Goal: Transaction & Acquisition: Purchase product/service

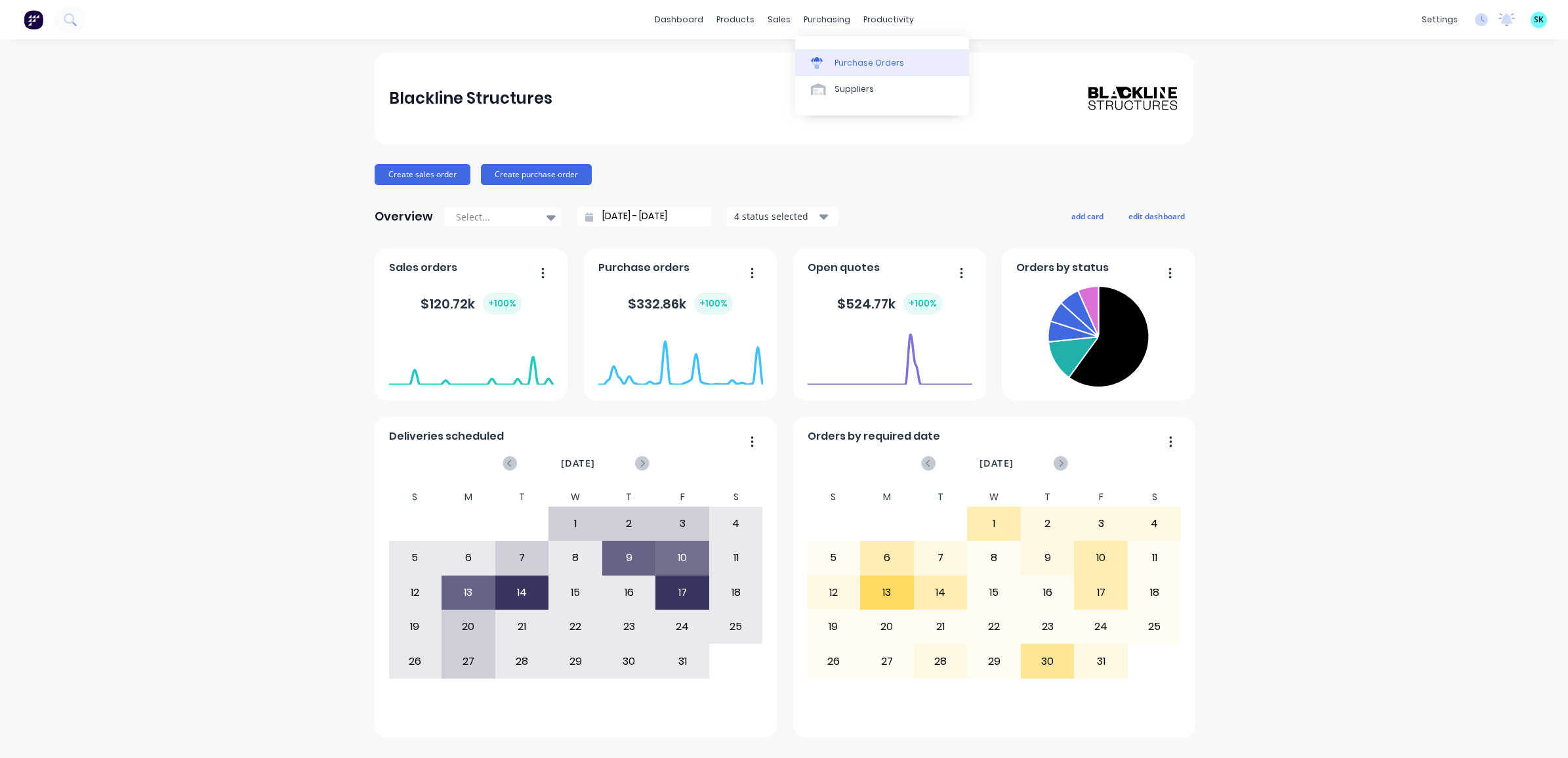
click at [824, 60] on div at bounding box center [821, 63] width 20 height 12
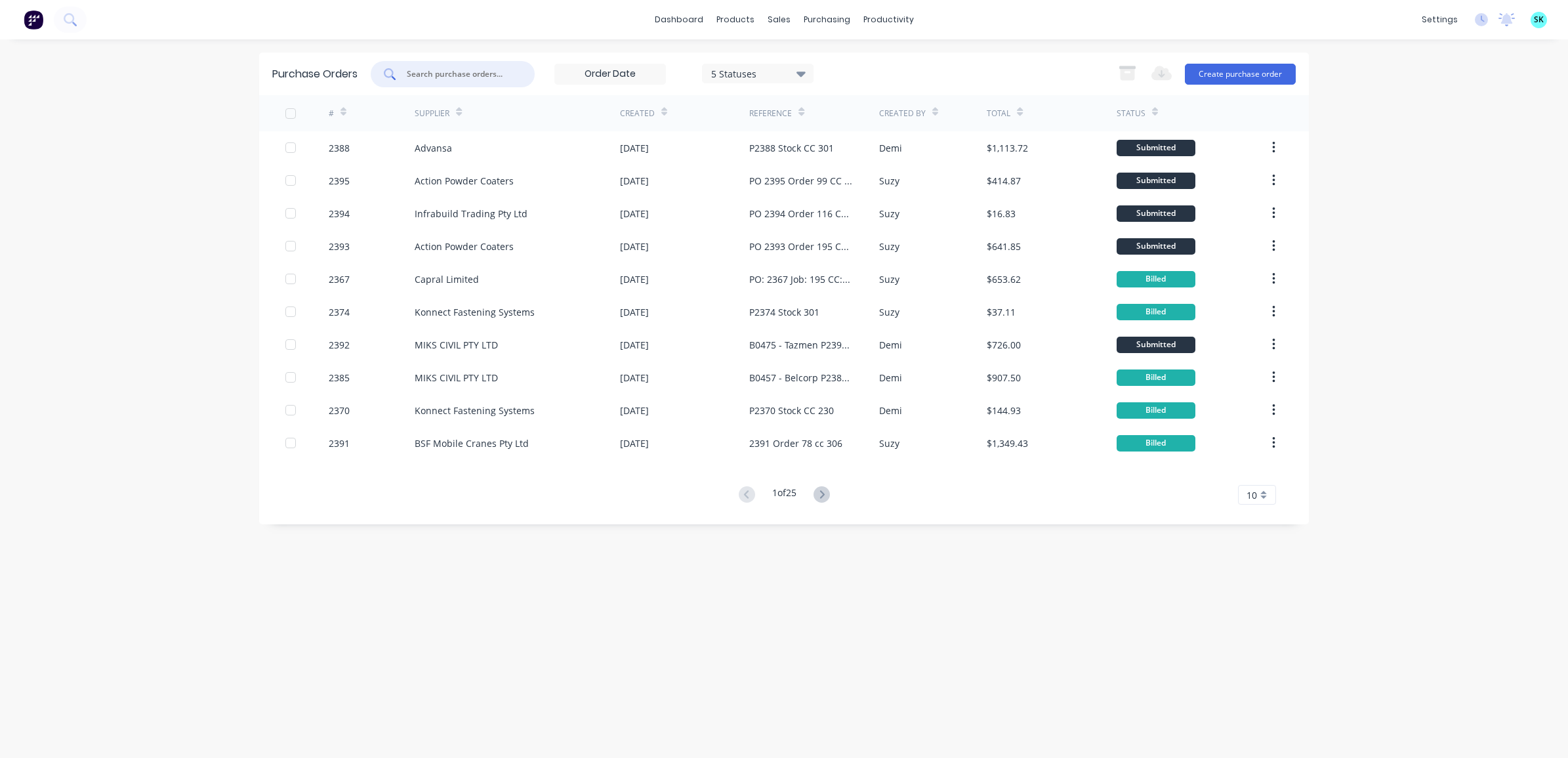
click at [448, 79] on input "text" at bounding box center [459, 74] width 109 height 13
type input "xs"
click at [1208, 74] on button "Create purchase order" at bounding box center [1240, 74] width 111 height 21
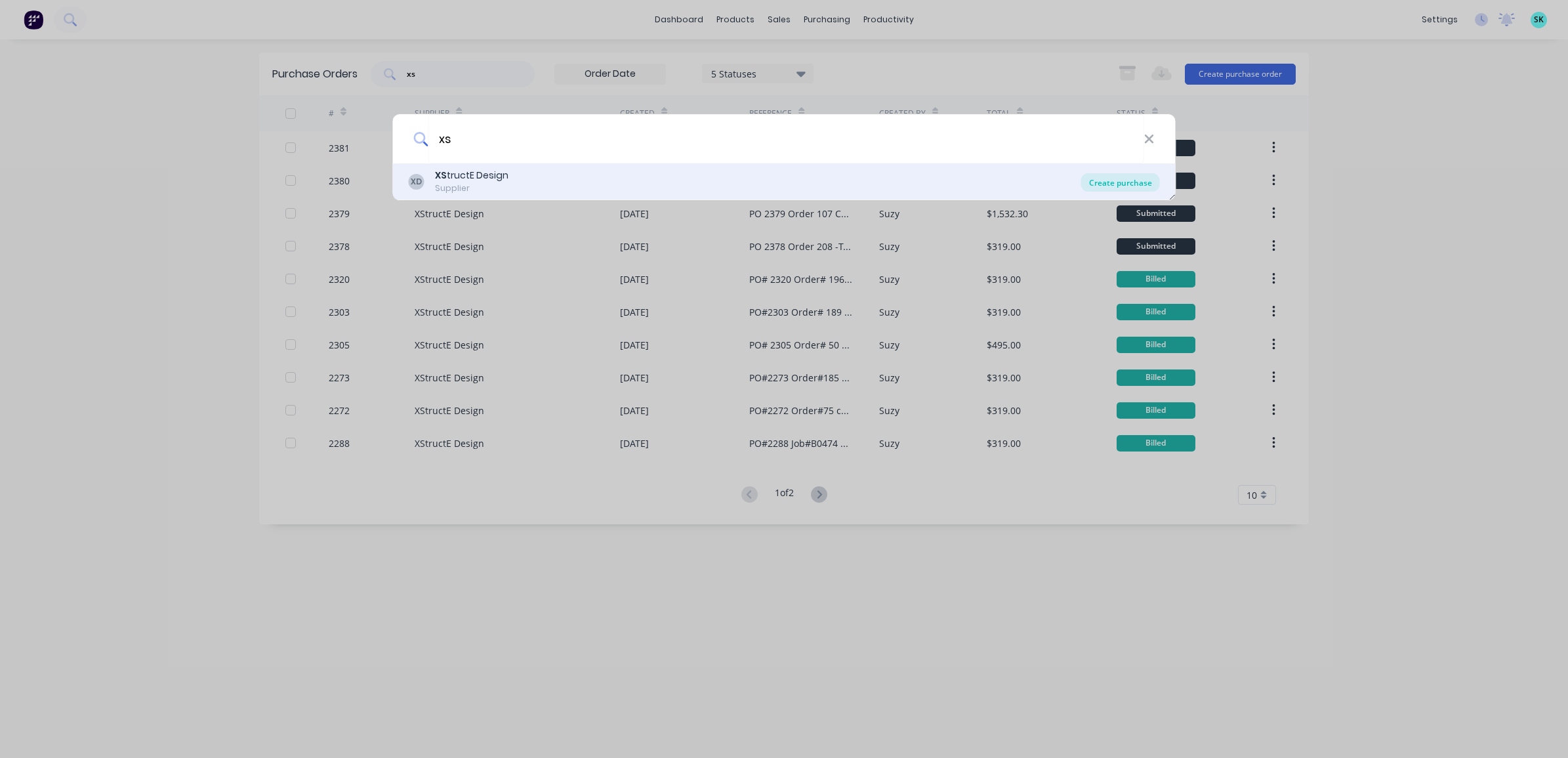
type input "xs"
click at [1136, 185] on div "Create purchase" at bounding box center [1120, 183] width 79 height 19
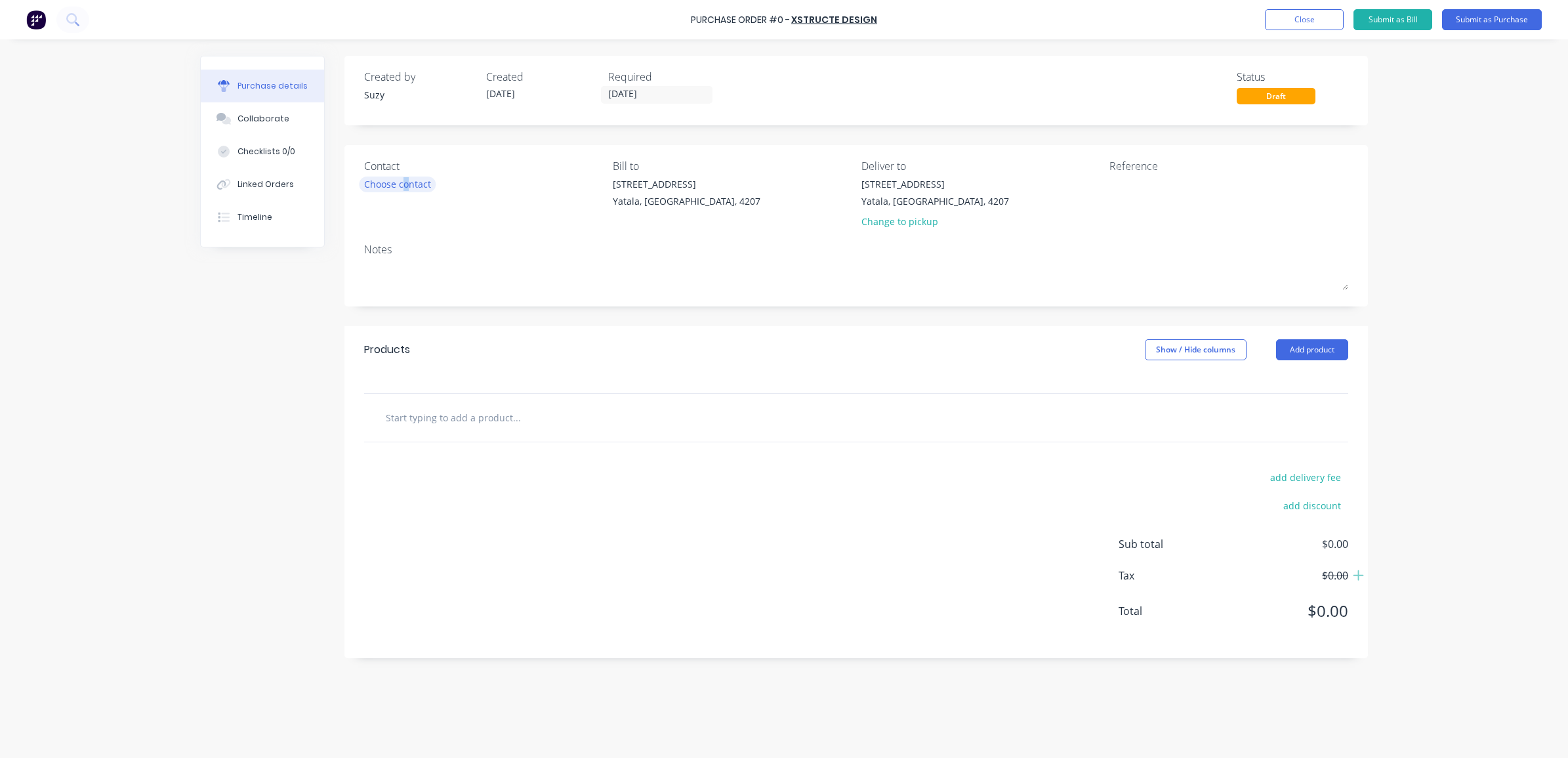
click at [409, 181] on div "Choose contact" at bounding box center [397, 184] width 67 height 14
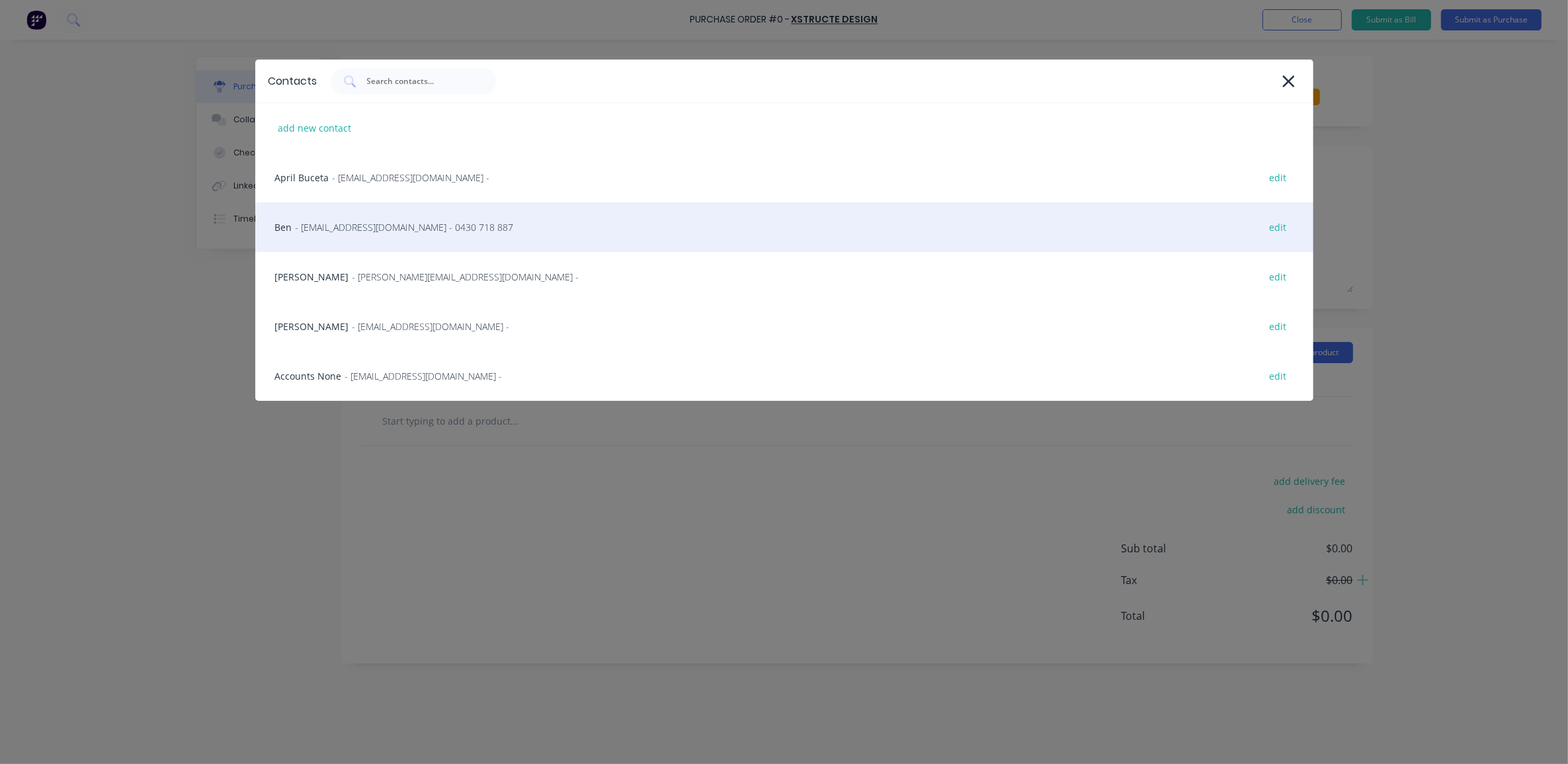
drag, startPoint x: 412, startPoint y: 183, endPoint x: 389, endPoint y: 235, distance: 56.9
click at [389, 235] on div "Ben - [EMAIL_ADDRESS][DOMAIN_NAME] - 0430 718 887 edit" at bounding box center [784, 227] width 1058 height 49
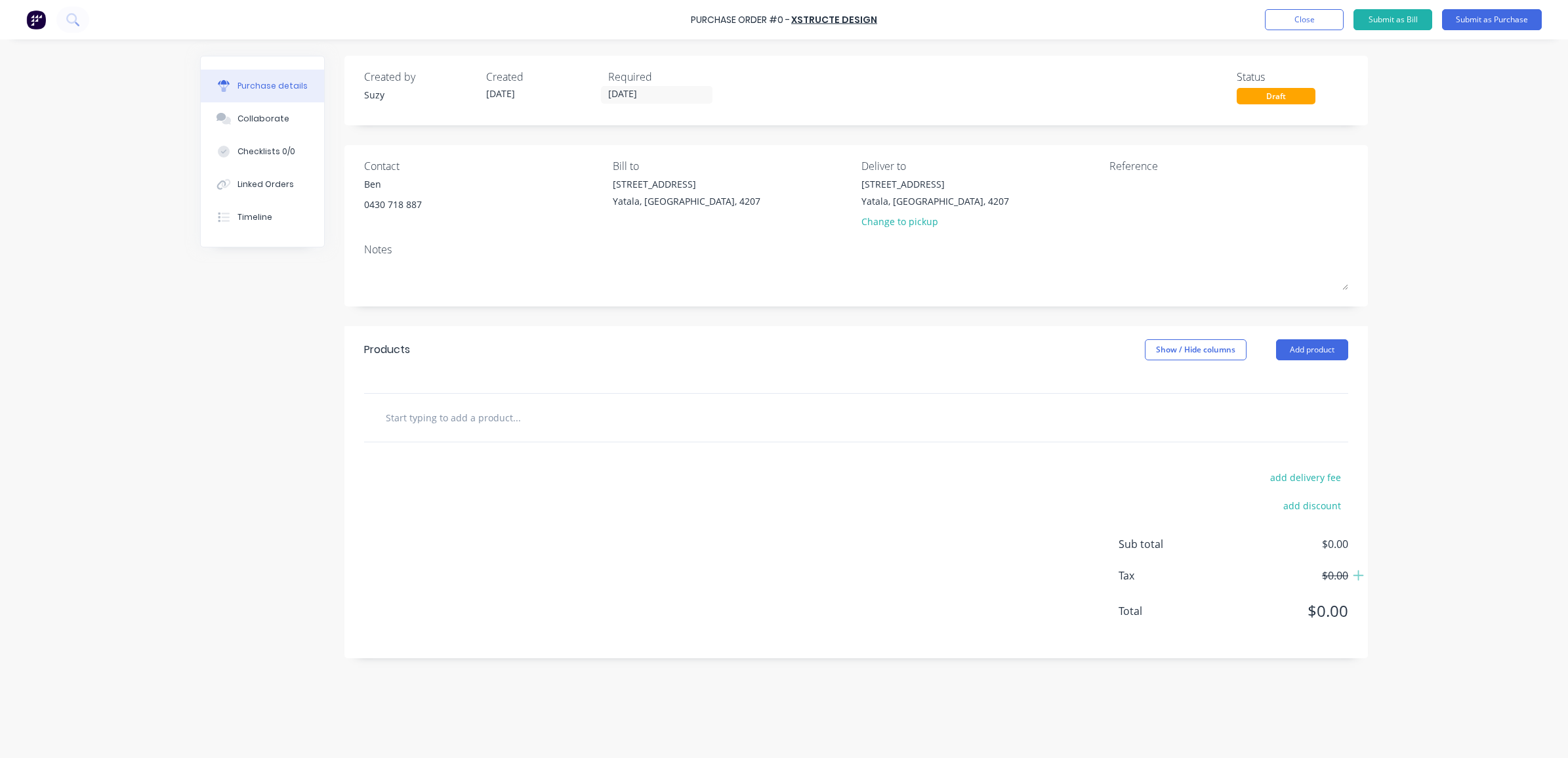
click at [441, 419] on input "text" at bounding box center [516, 417] width 262 height 26
click at [487, 424] on input "text" at bounding box center [516, 417] width 262 height 26
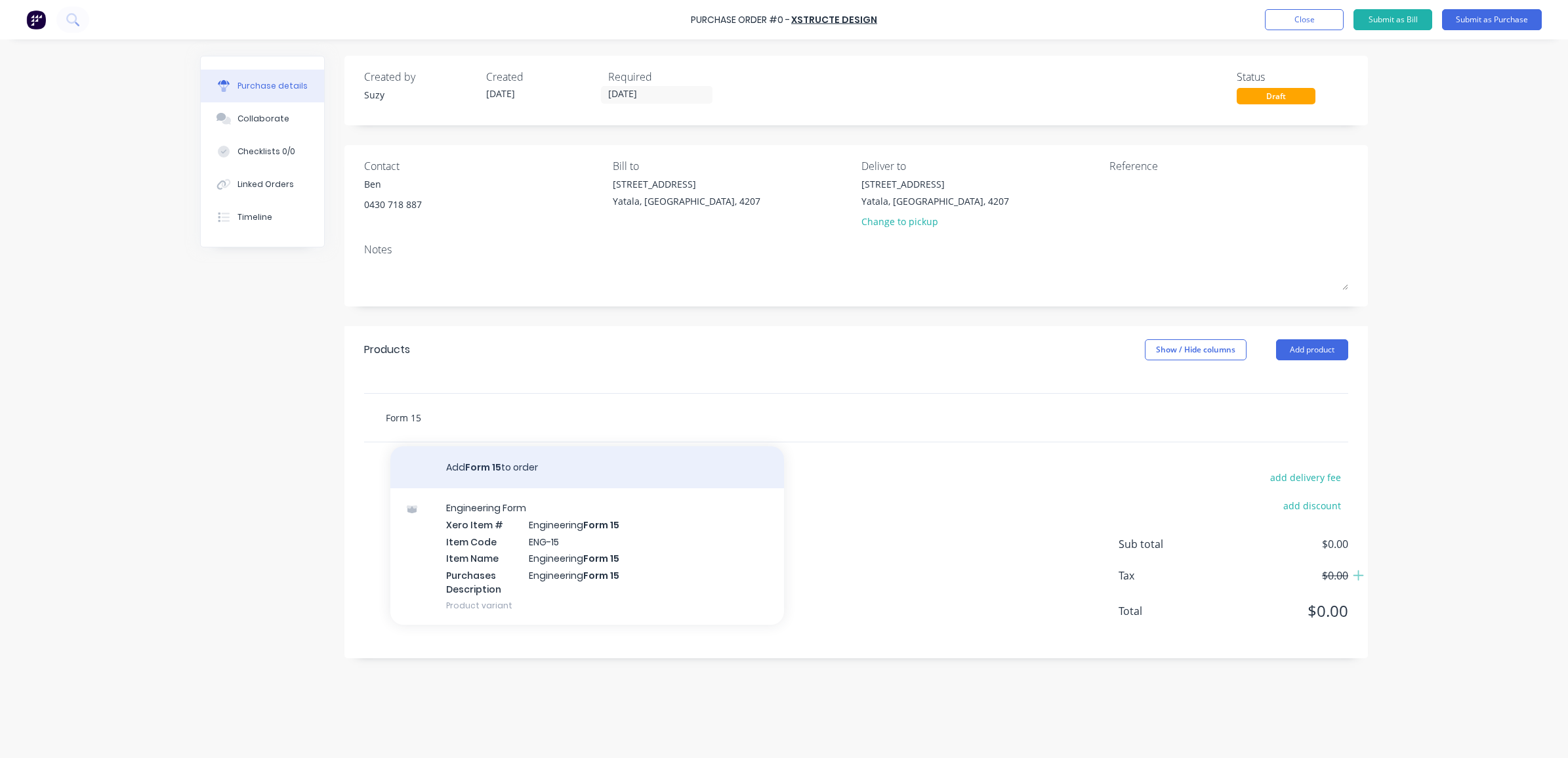
type input "Form 15"
click at [478, 464] on button "Add Form 15 to order" at bounding box center [588, 468] width 394 height 42
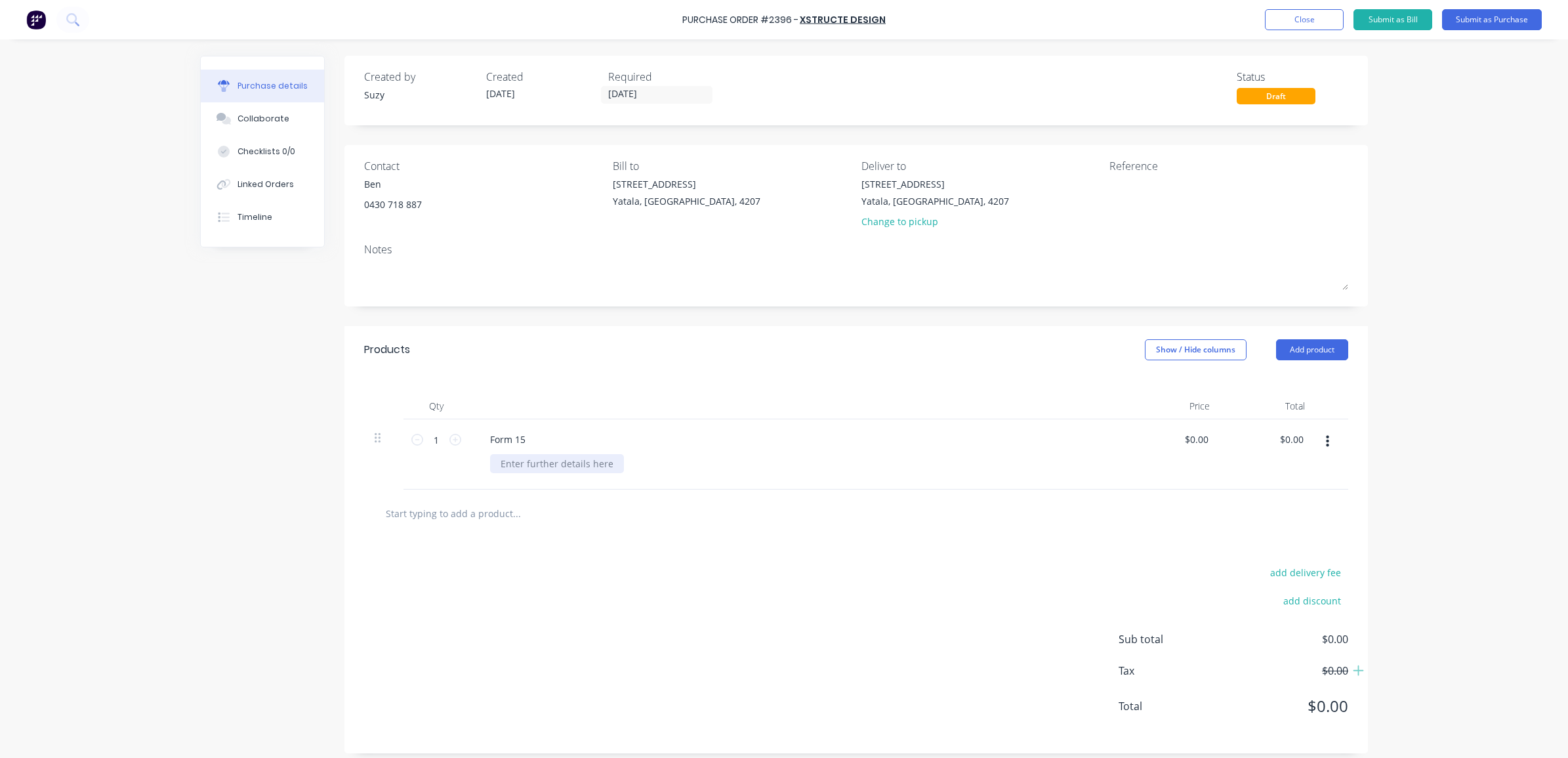
click at [503, 467] on div at bounding box center [557, 464] width 134 height 19
drag, startPoint x: 548, startPoint y: 465, endPoint x: 558, endPoint y: 468, distance: 10.4
click at [549, 465] on div "Order 108 - Eastern Suburbs" at bounding box center [563, 464] width 147 height 19
click at [559, 456] on div "Order 108 - Eastern Suburbs" at bounding box center [537, 471] width 95 height 33
click at [496, 465] on div "Order 108 Eastern Suburbs" at bounding box center [537, 471] width 95 height 33
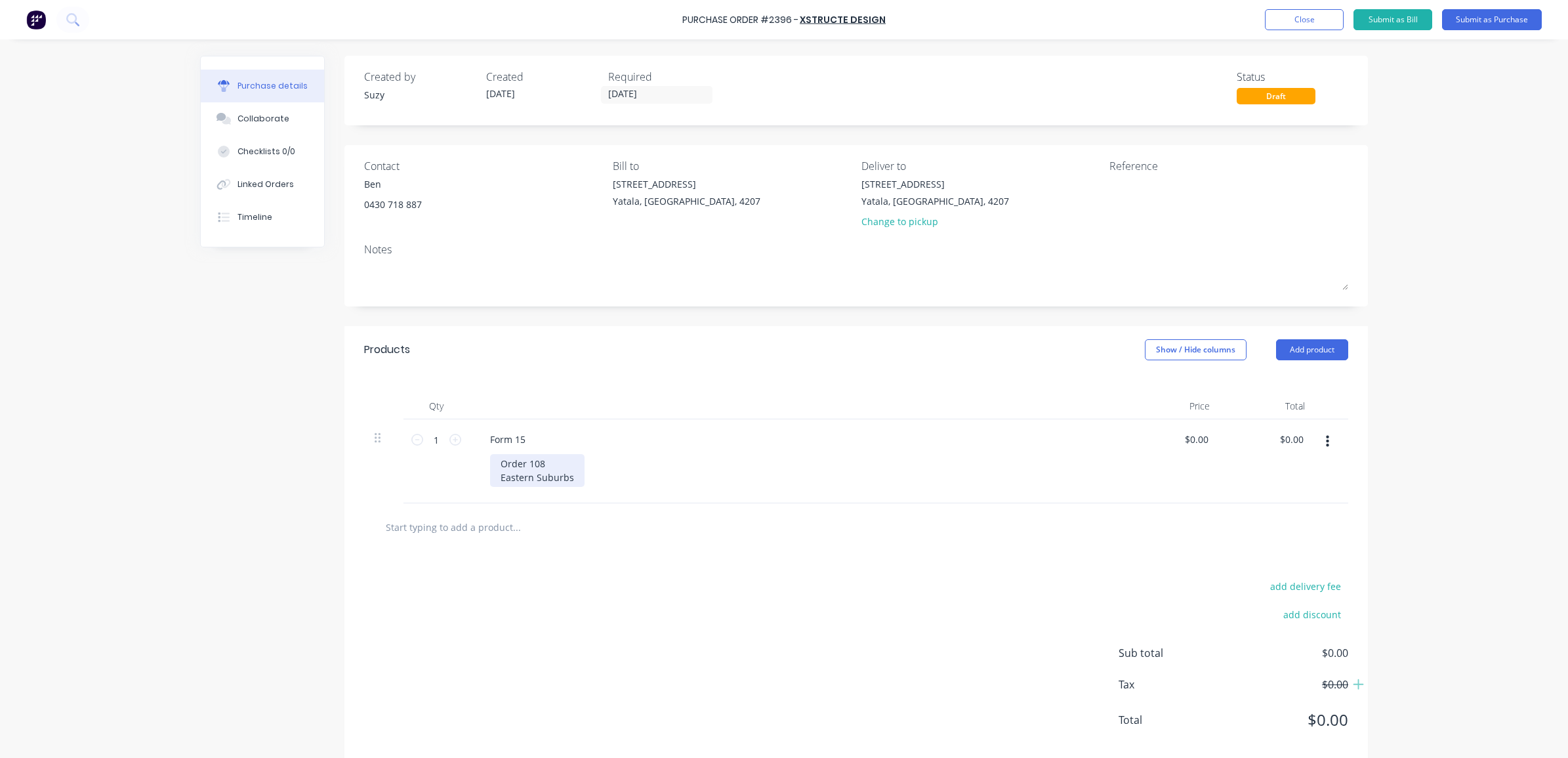
click at [570, 482] on div "Order 108 Eastern Suburbs" at bounding box center [537, 471] width 95 height 33
drag, startPoint x: 580, startPoint y: 577, endPoint x: 586, endPoint y: 571, distance: 8.5
click at [579, 576] on div "add delivery fee add discount Sub total $0.00 Tax $0.00 Total $0.00" at bounding box center [856, 673] width 1023 height 216
drag, startPoint x: 1204, startPoint y: 441, endPoint x: 1176, endPoint y: 439, distance: 28.1
click at [1176, 439] on div "0.00 0.00" at bounding box center [1173, 468] width 95 height 98
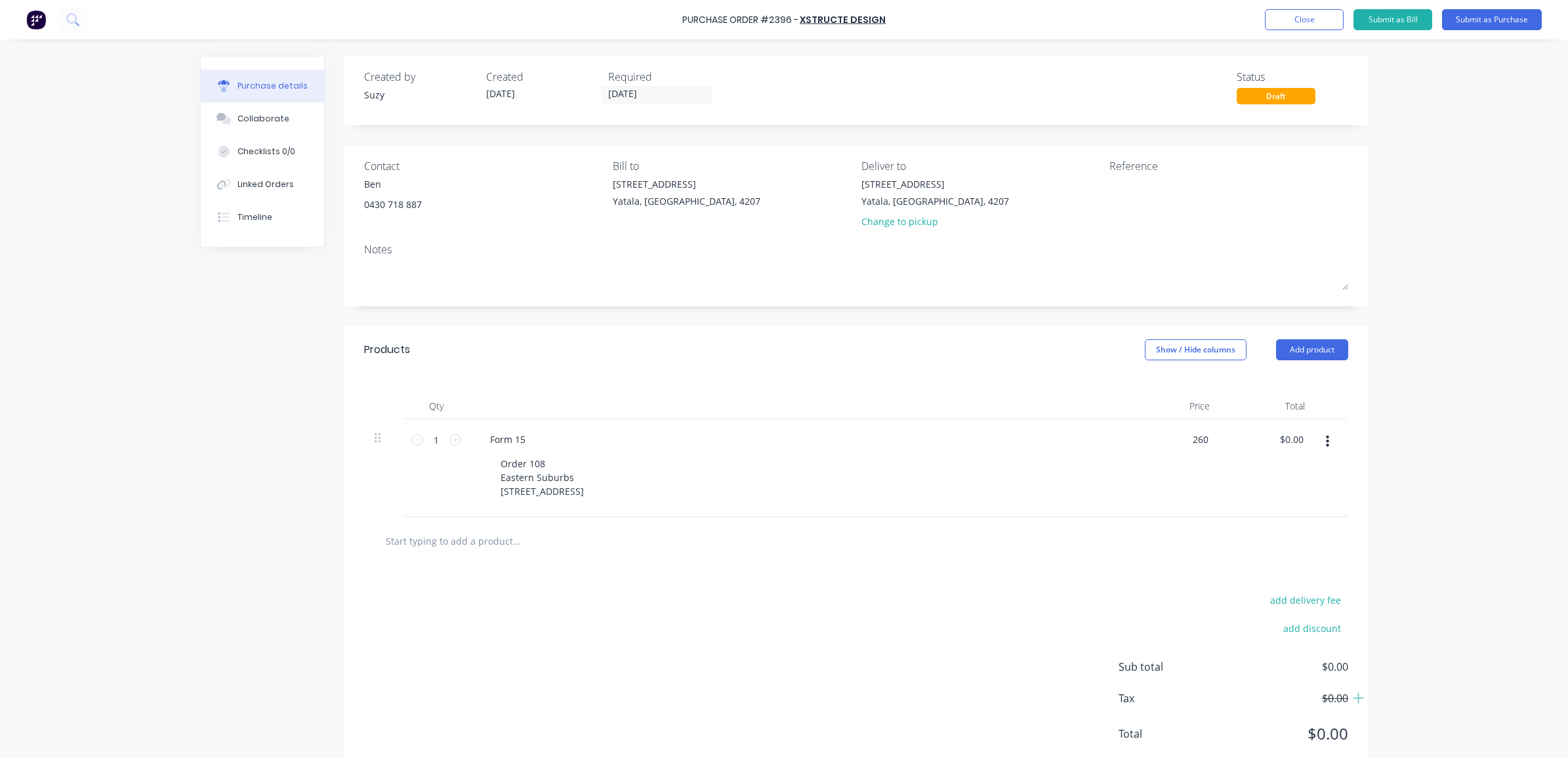
type input "$260.00"
click at [1224, 566] on div at bounding box center [856, 541] width 984 height 48
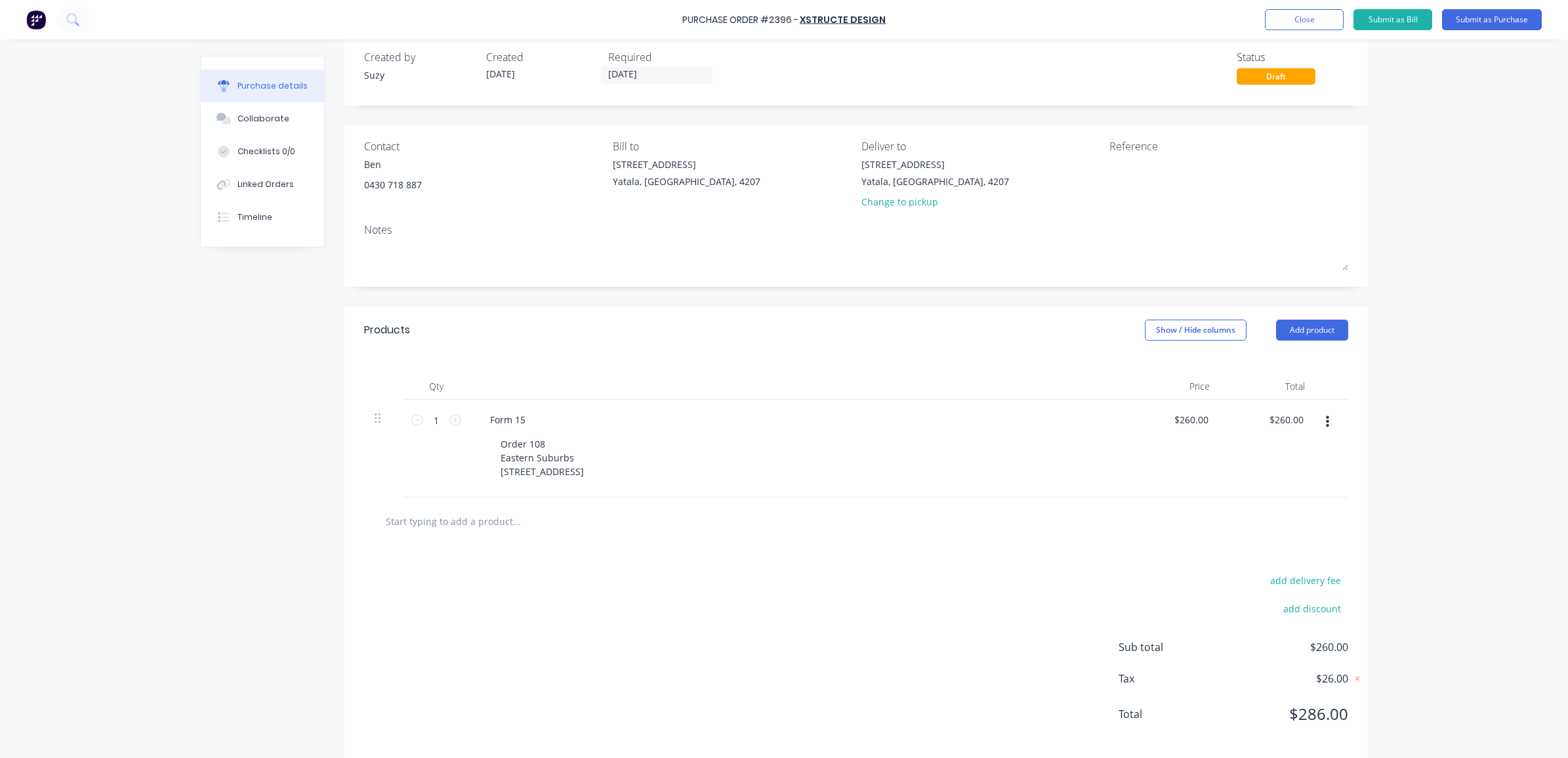
scroll to position [38, 0]
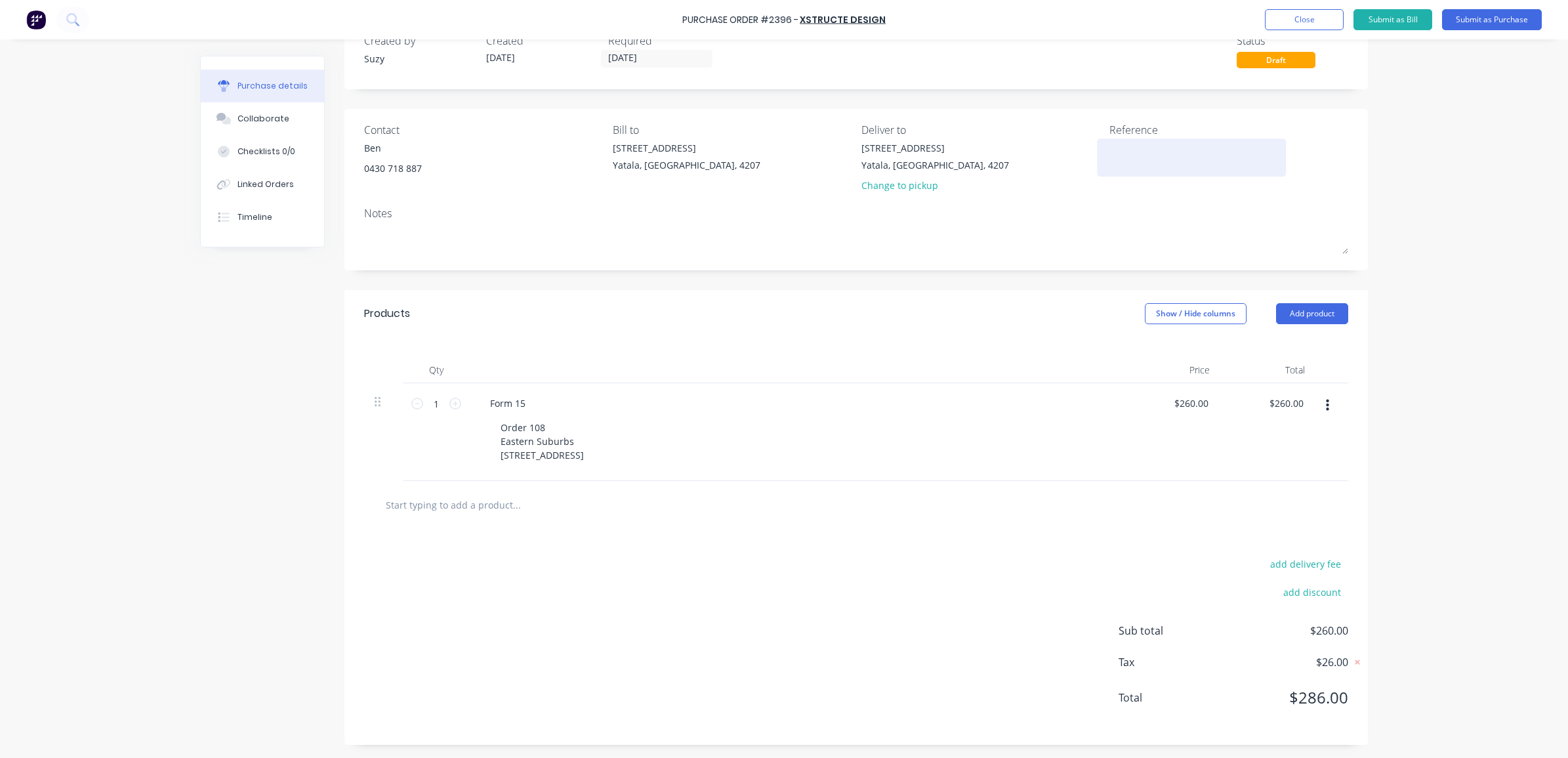
click at [1142, 157] on textarea at bounding box center [1191, 155] width 164 height 30
type textarea "PO 2396 Order 108 CC 305"
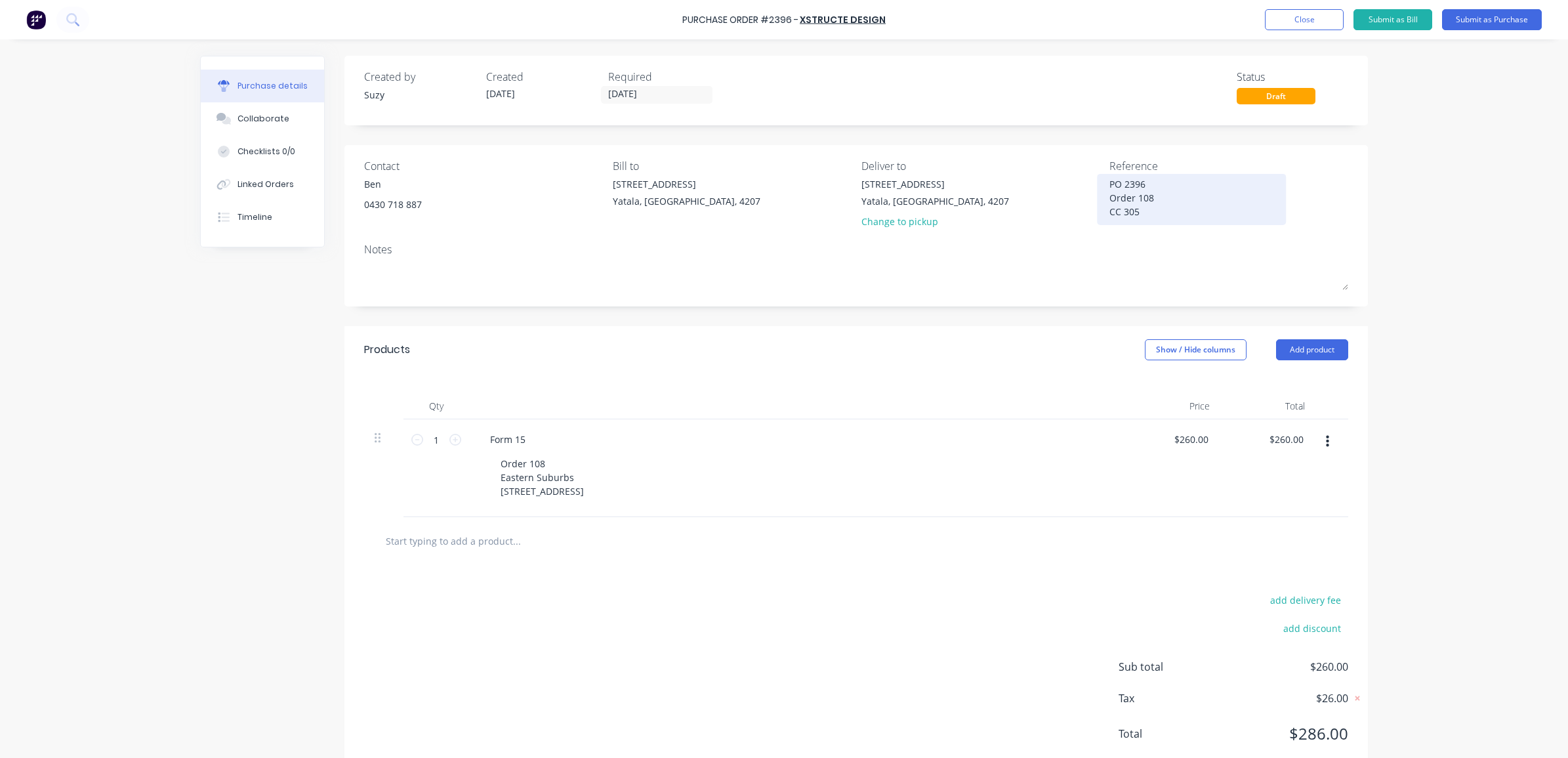
type textarea "x"
drag, startPoint x: 1137, startPoint y: 214, endPoint x: 1103, endPoint y: 181, distance: 47.4
click at [1109, 181] on textarea "PO 2396 Order 108 CC 305" at bounding box center [1191, 198] width 164 height 42
type textarea "PO 2396 Order 108 CC 305"
type textarea "x"
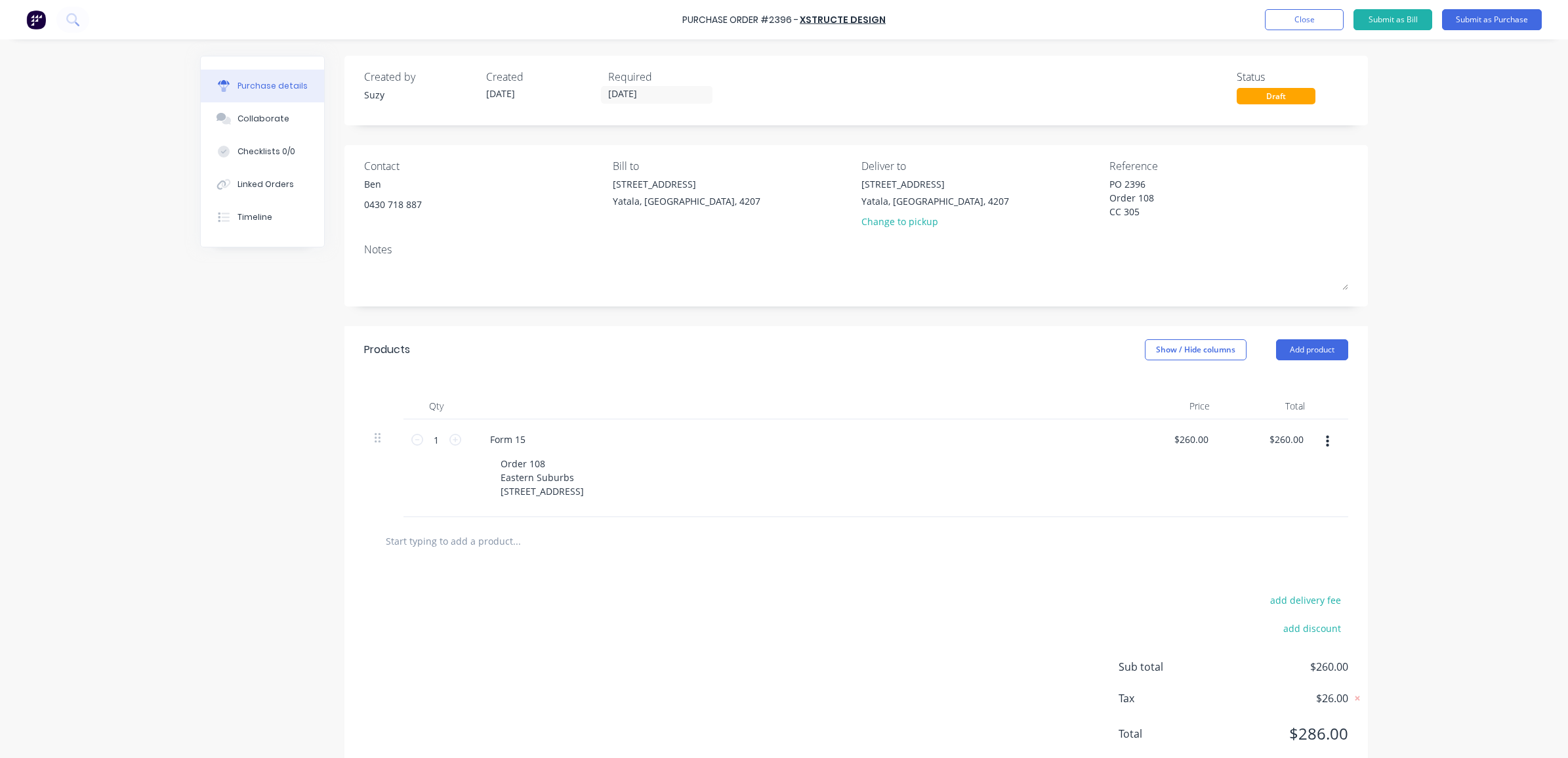
type textarea "PO 2396 Order 108 CC 305"
click at [1106, 247] on div "Notes" at bounding box center [856, 249] width 984 height 16
click at [1485, 17] on button "Submit as Purchase" at bounding box center [1492, 20] width 100 height 21
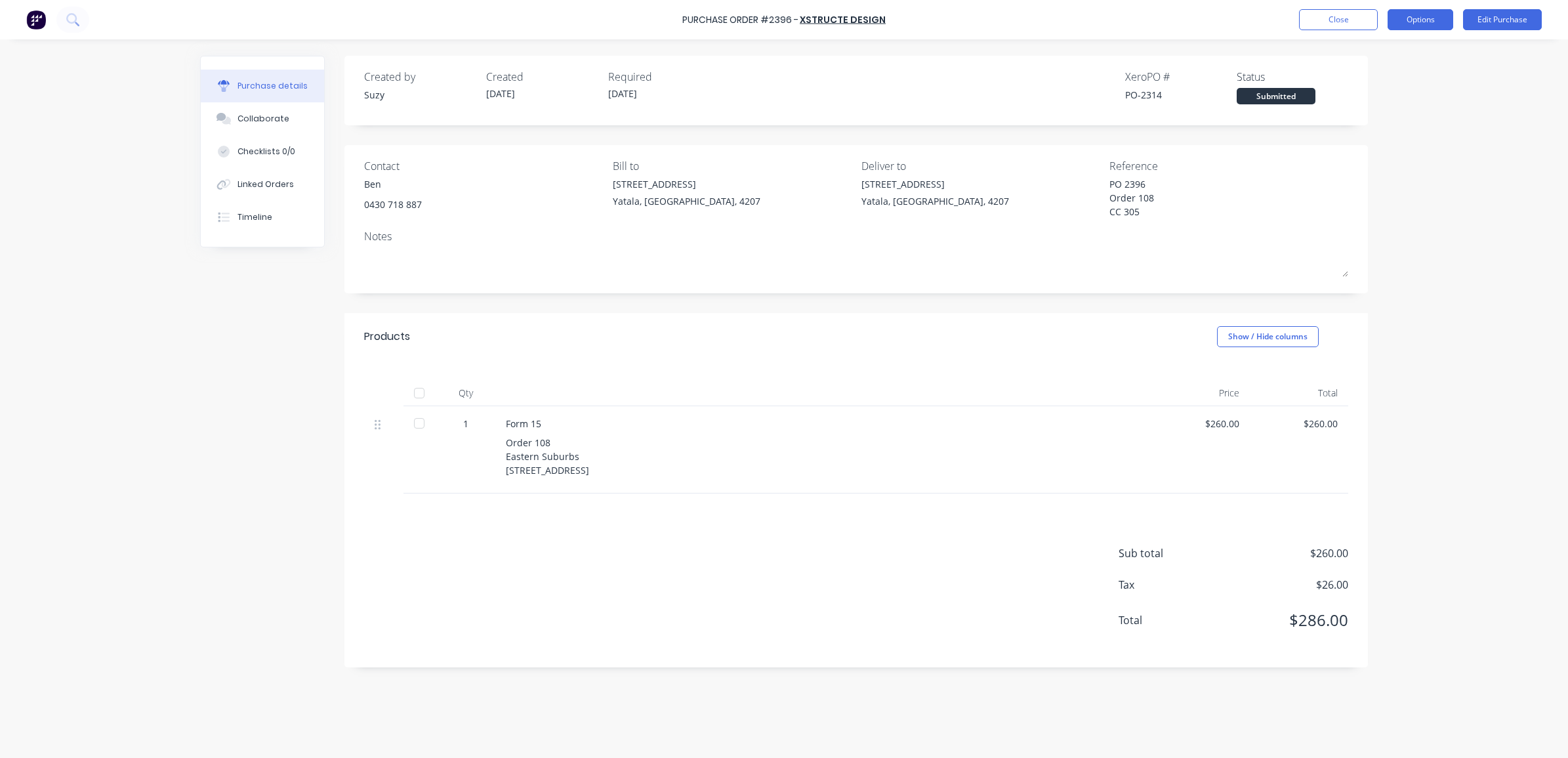
click at [1418, 17] on button "Options" at bounding box center [1420, 20] width 65 height 21
click at [1399, 54] on div "Print / Email" at bounding box center [1391, 53] width 101 height 19
click at [1405, 83] on div "With pricing" at bounding box center [1391, 79] width 101 height 19
type textarea "x"
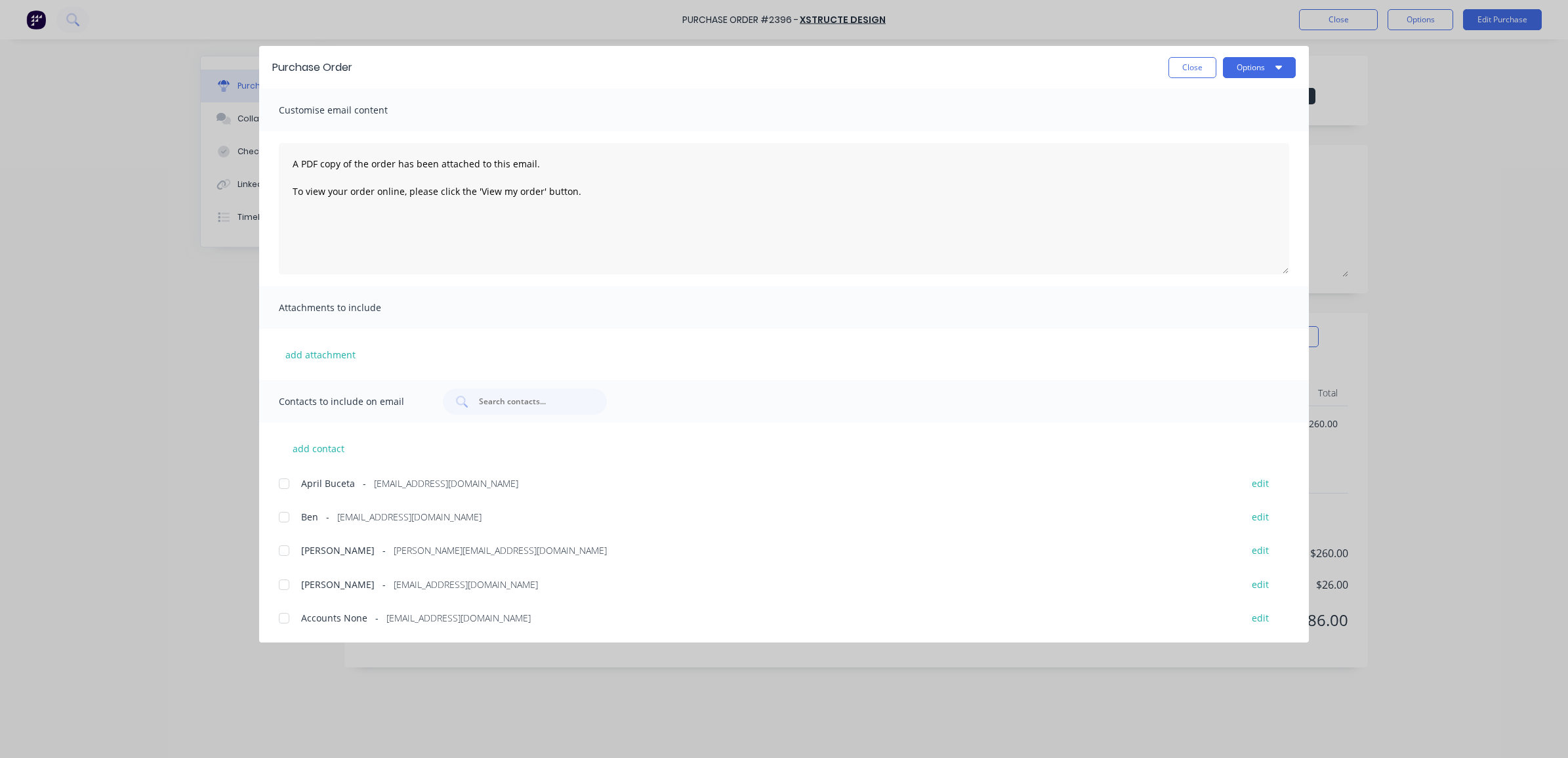
click at [287, 523] on div at bounding box center [284, 517] width 26 height 26
click at [280, 554] on div at bounding box center [284, 551] width 26 height 26
drag, startPoint x: 631, startPoint y: 215, endPoint x: 277, endPoint y: 161, distance: 358.1
click at [277, 161] on div "A PDF copy of the order has been attached to this email. To view your order onl…" at bounding box center [784, 209] width 1050 height 155
type textarea "Hi [PERSON_NAME], Please find po 2396 attached for Order 108. If you have any q…"
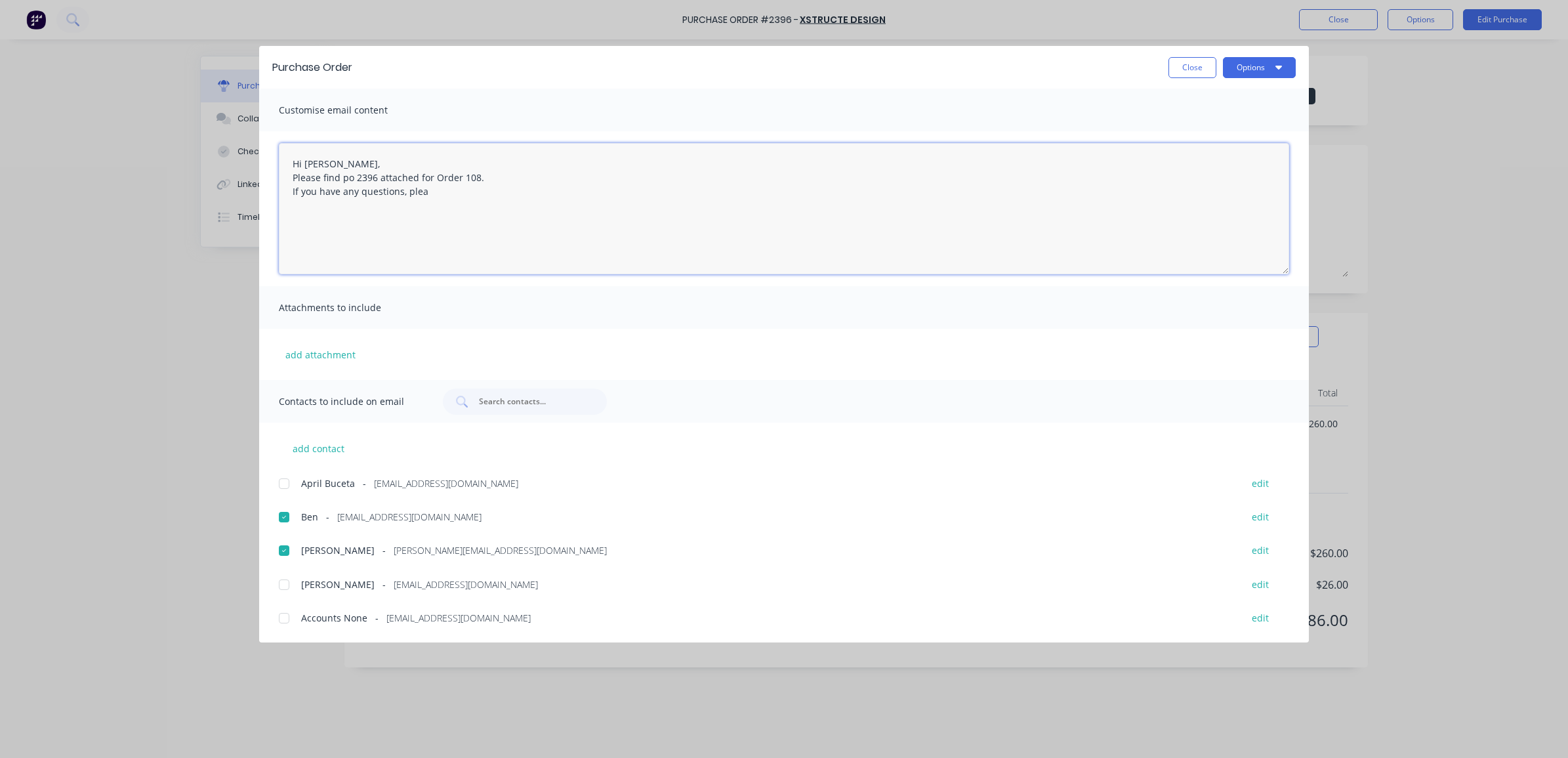
type textarea "x"
drag, startPoint x: 407, startPoint y: 224, endPoint x: 283, endPoint y: 167, distance: 136.5
click at [283, 167] on textarea "Hi [PERSON_NAME], Please find po 2396 attached for Order 108. If you have any q…" at bounding box center [784, 208] width 1010 height 132
type textarea "Hi [PERSON_NAME], Please find po 2396 attached for Order 108. If you have any q…"
click at [1196, 64] on button "Close" at bounding box center [1193, 67] width 48 height 21
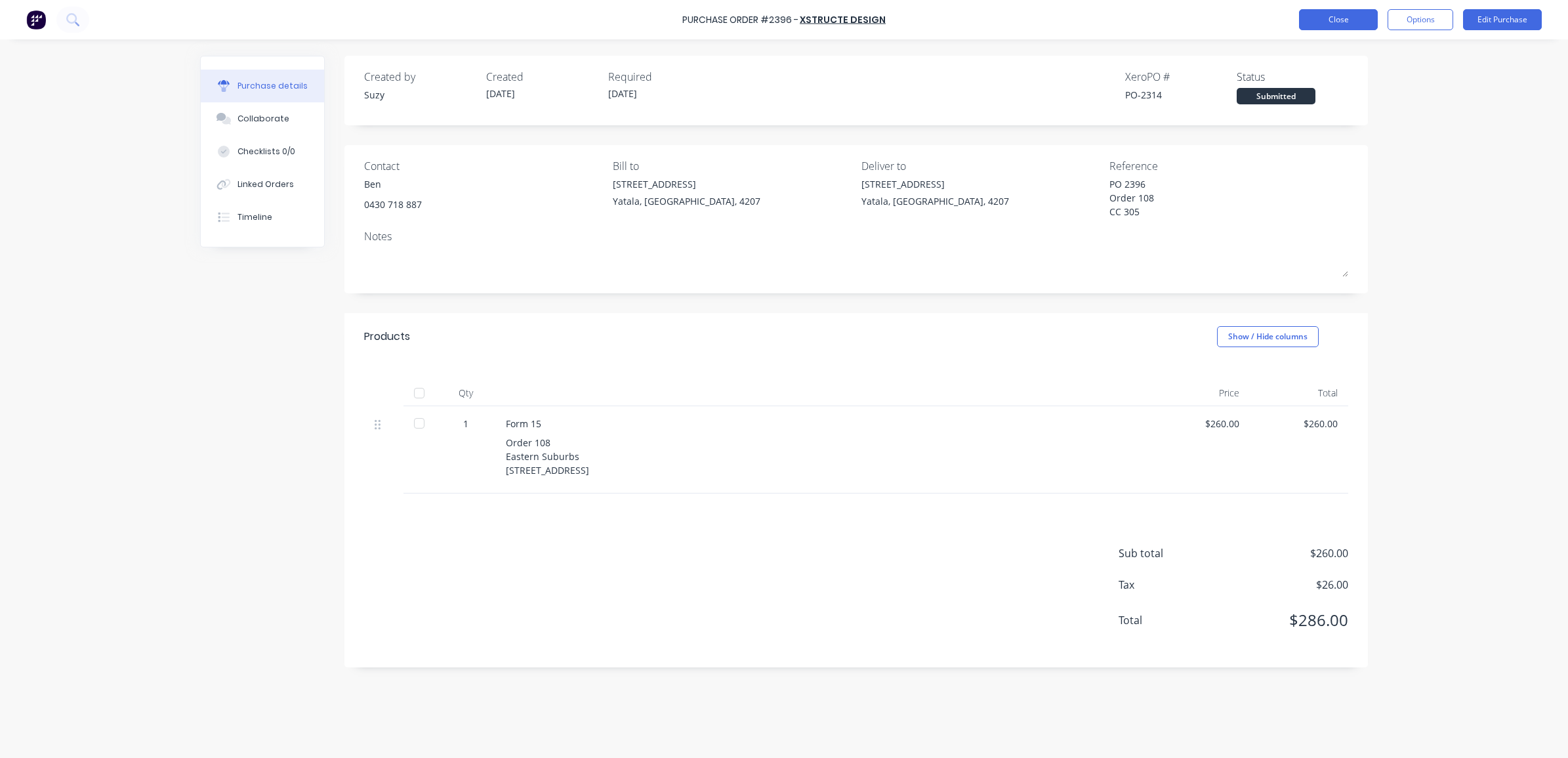
click at [1359, 21] on button "Close" at bounding box center [1338, 20] width 79 height 21
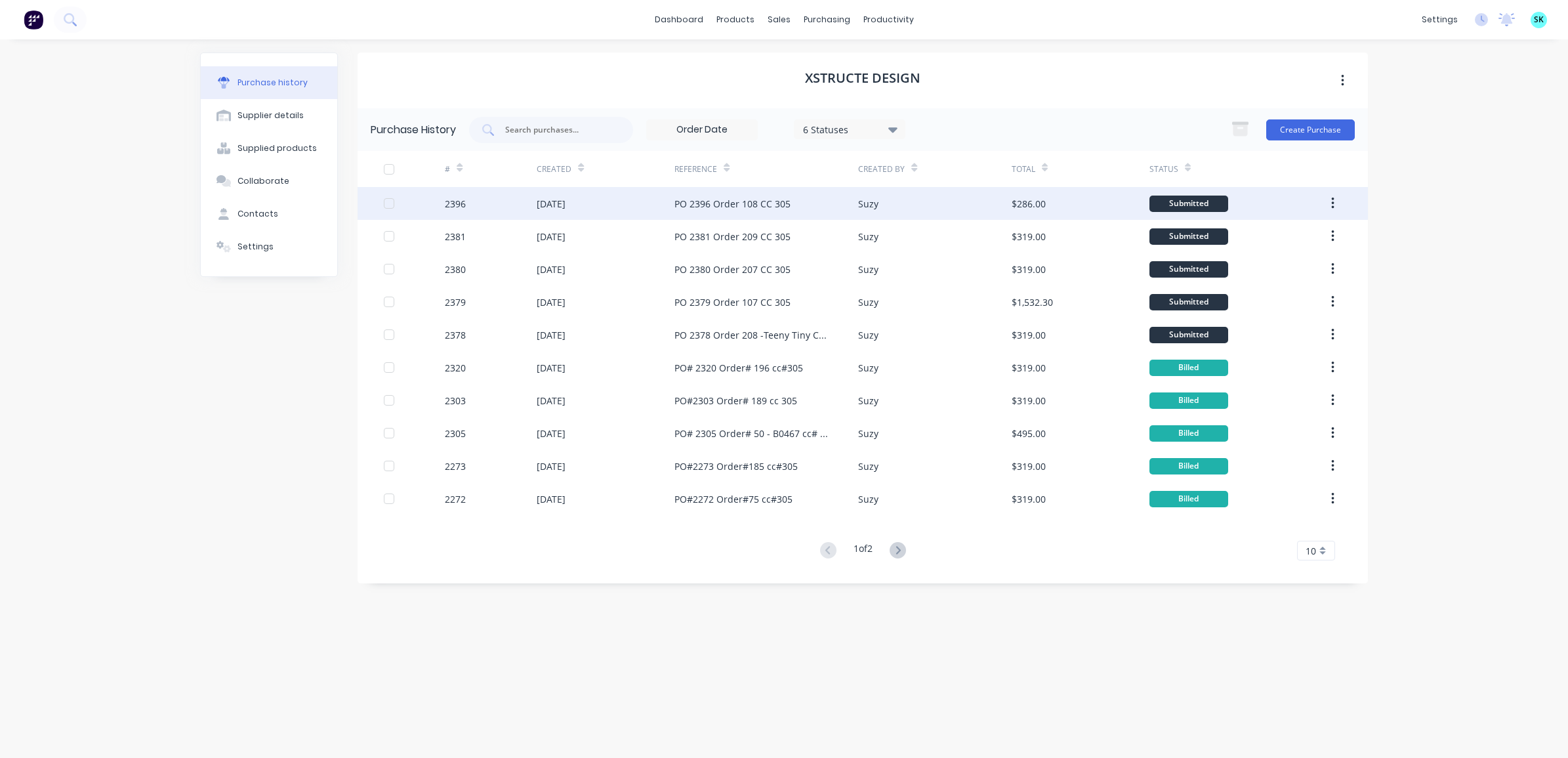
click at [758, 210] on div "PO 2396 Order 108 CC 305" at bounding box center [732, 204] width 116 height 14
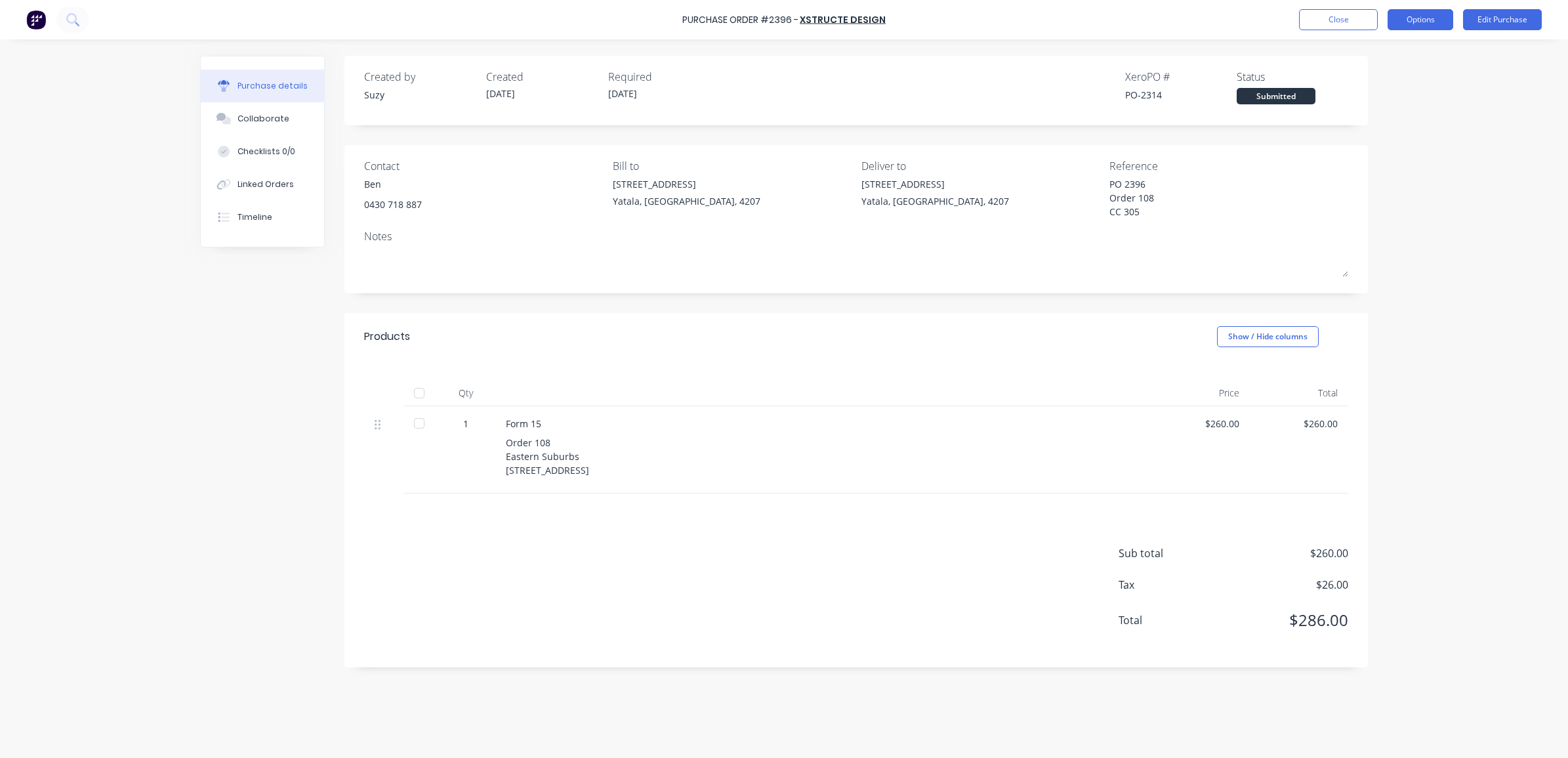
click at [1401, 18] on button "Options" at bounding box center [1420, 20] width 65 height 21
click at [1386, 53] on div "Print / Email" at bounding box center [1391, 53] width 101 height 19
click at [1371, 81] on div "With pricing" at bounding box center [1391, 79] width 101 height 19
type textarea "x"
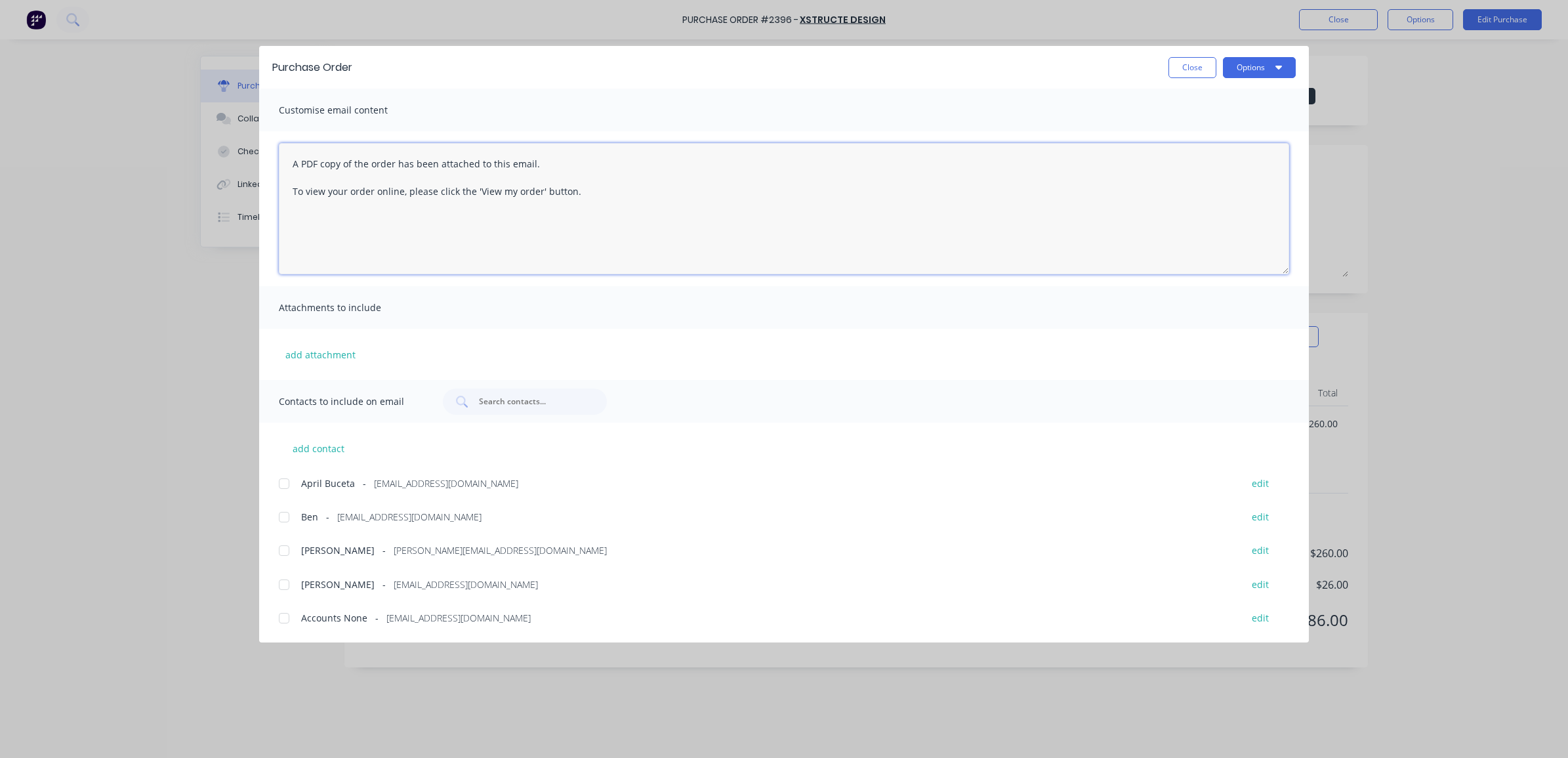
drag, startPoint x: 531, startPoint y: 199, endPoint x: 274, endPoint y: 138, distance: 264.1
click at [274, 138] on div "A PDF copy of the order has been attached to this email. To view your order onl…" at bounding box center [784, 209] width 1050 height 155
paste textarea "Hi [PERSON_NAME], Please find po 2396 attached for Order 108. If you have any q…"
click at [289, 515] on div at bounding box center [284, 517] width 26 height 26
click at [289, 554] on div at bounding box center [284, 551] width 26 height 26
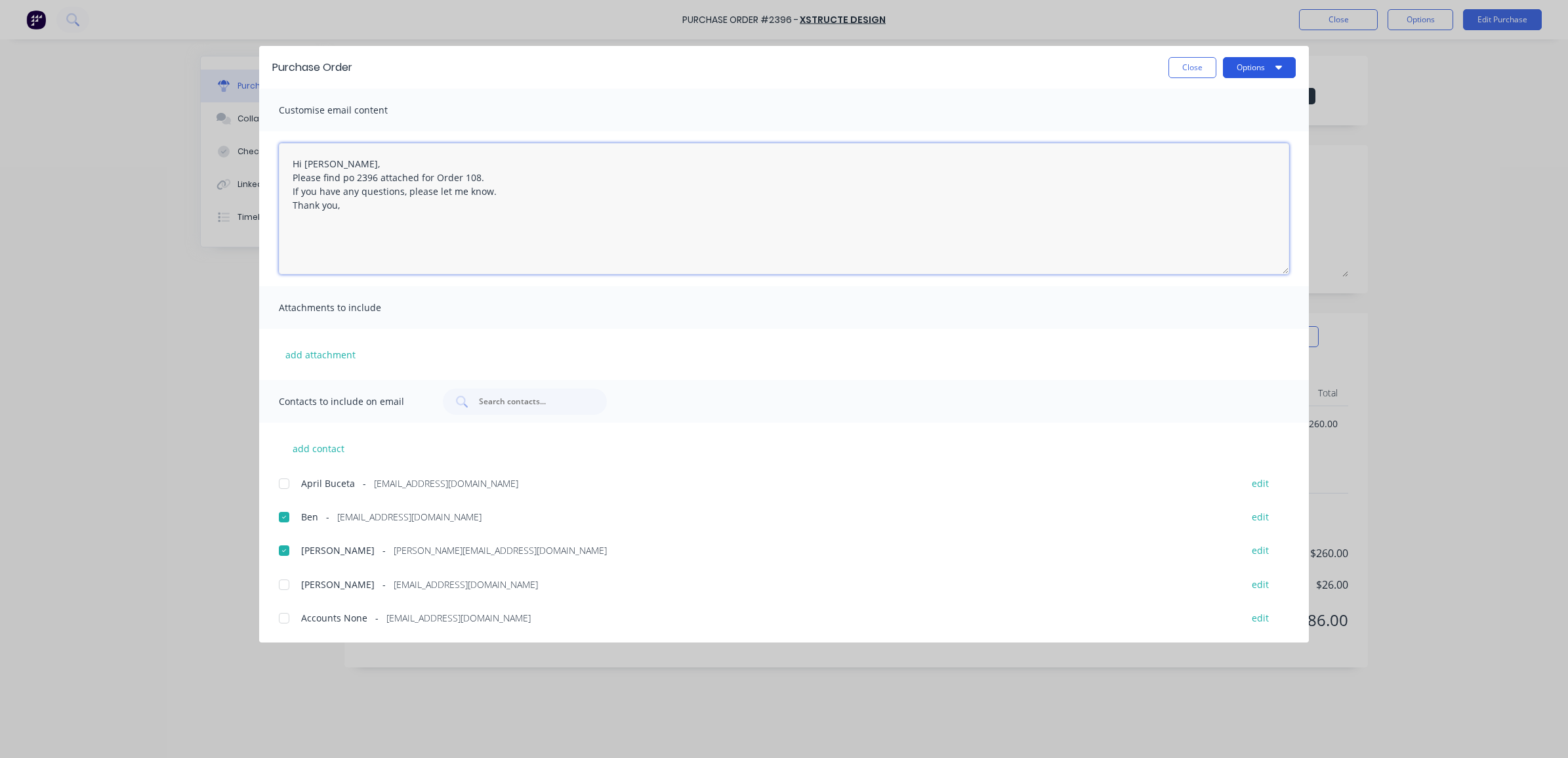
type textarea "Hi [PERSON_NAME], Please find po 2396 attached for Order 108. If you have any q…"
click at [1250, 64] on button "Options" at bounding box center [1259, 67] width 73 height 21
click at [1238, 146] on div "Email" at bounding box center [1234, 153] width 101 height 19
click at [1181, 61] on button "Close" at bounding box center [1193, 67] width 48 height 21
type textarea "x"
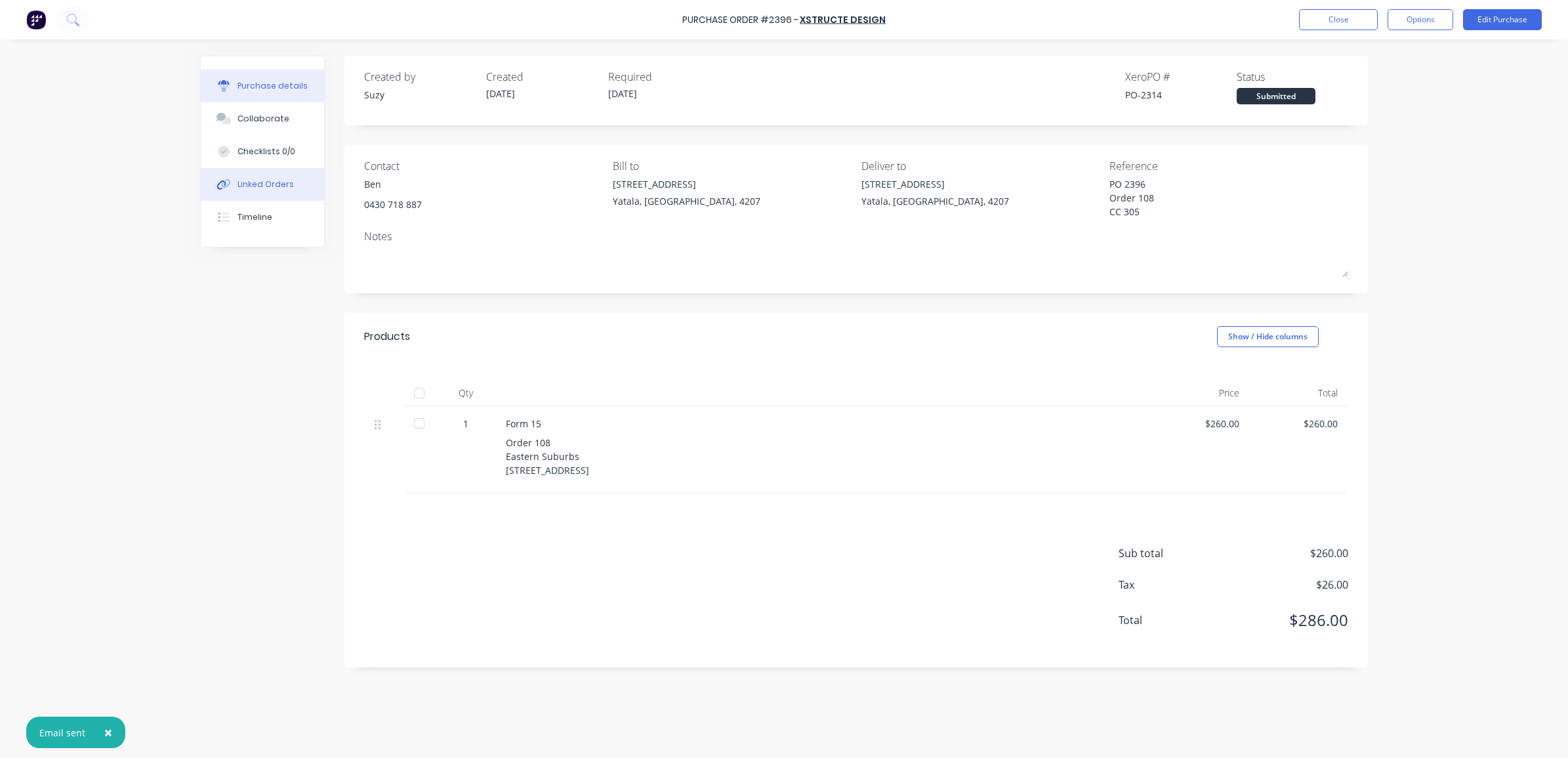
click at [277, 183] on div "Linked Orders" at bounding box center [265, 185] width 56 height 12
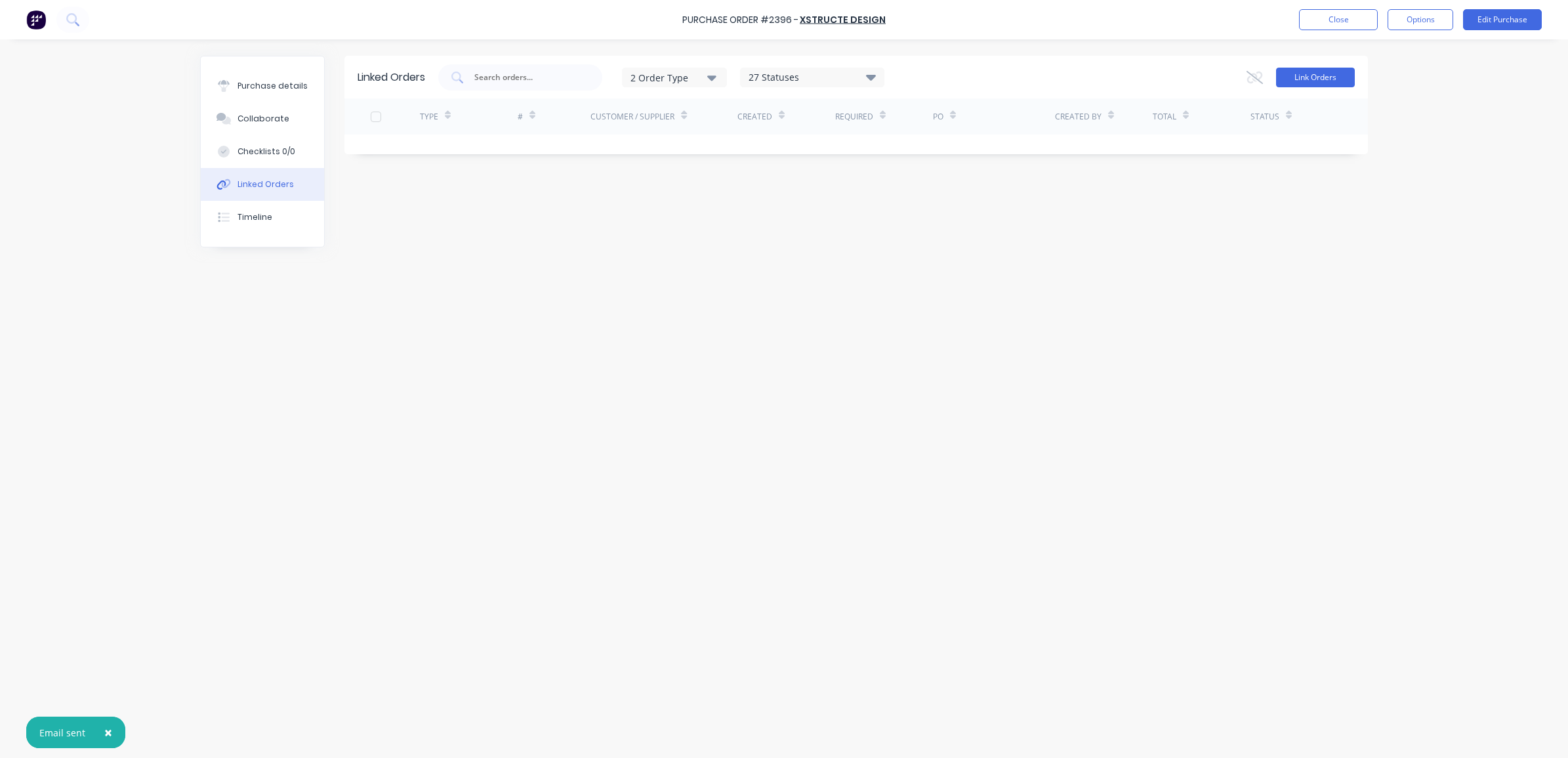
click at [1313, 84] on button "Link Orders" at bounding box center [1315, 77] width 79 height 20
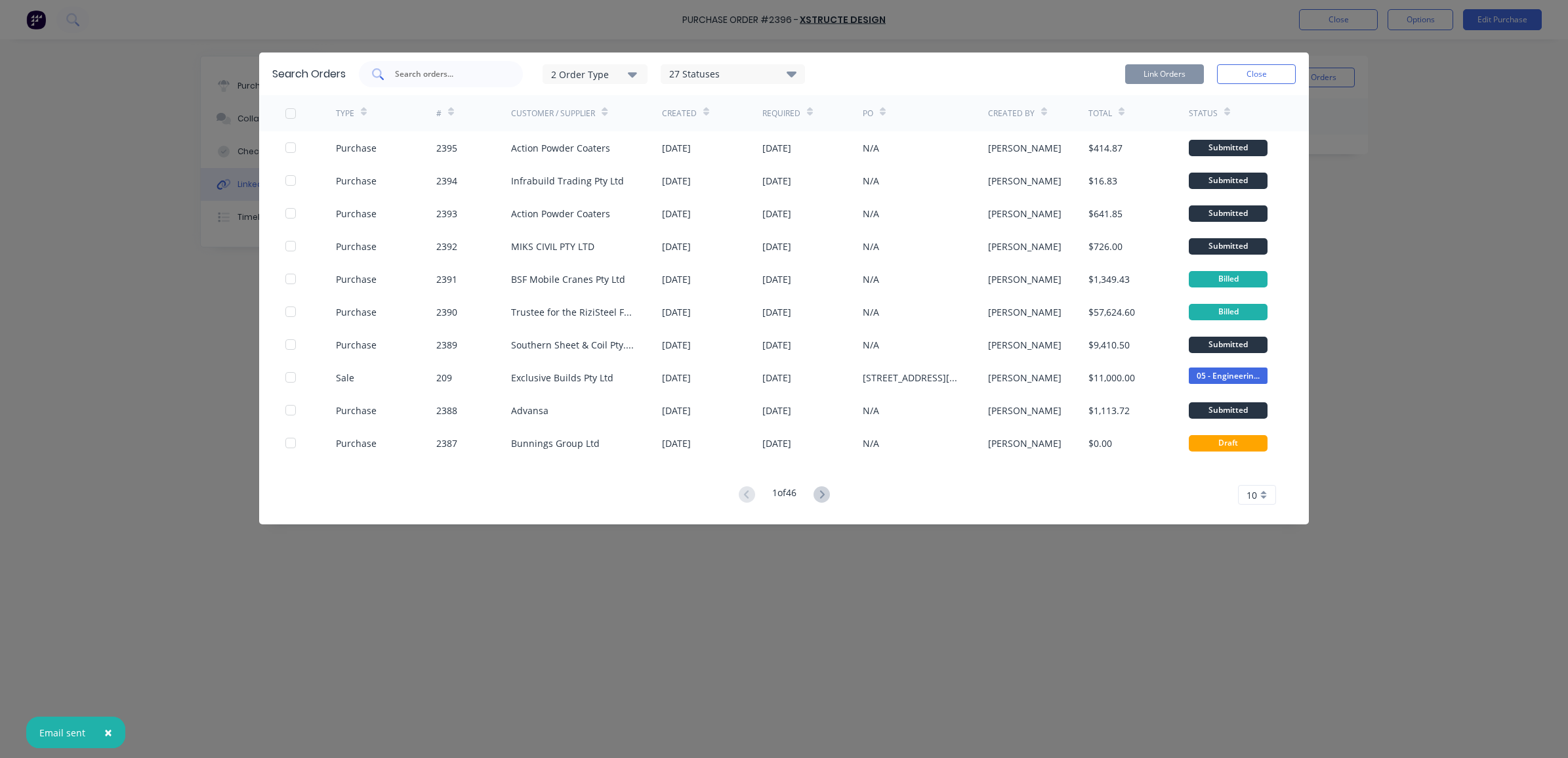
click at [469, 75] on input "text" at bounding box center [448, 74] width 109 height 13
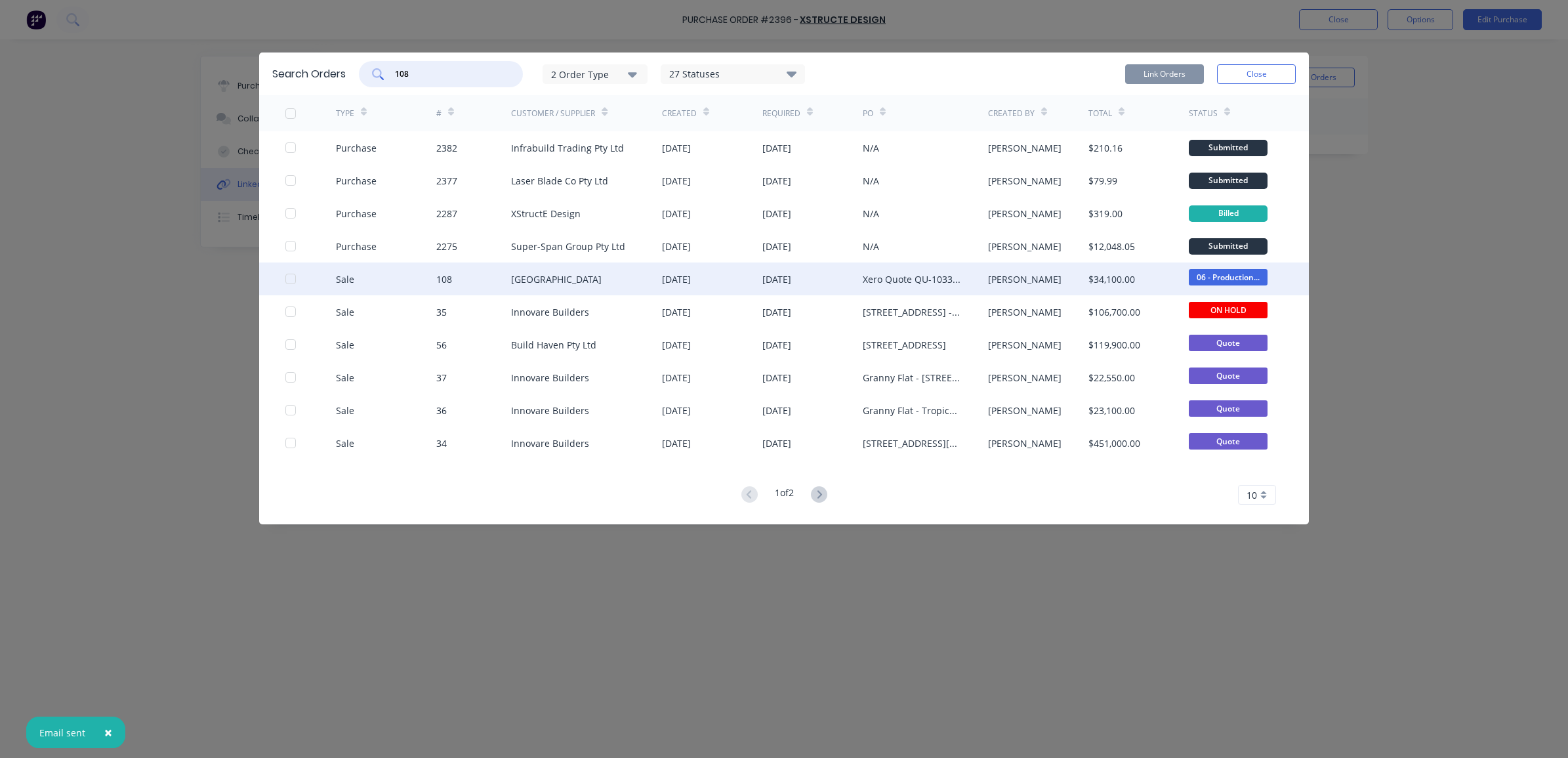
click at [295, 276] on div at bounding box center [291, 279] width 26 height 26
type input "108"
click at [1195, 75] on button "Link Orders" at bounding box center [1164, 74] width 79 height 20
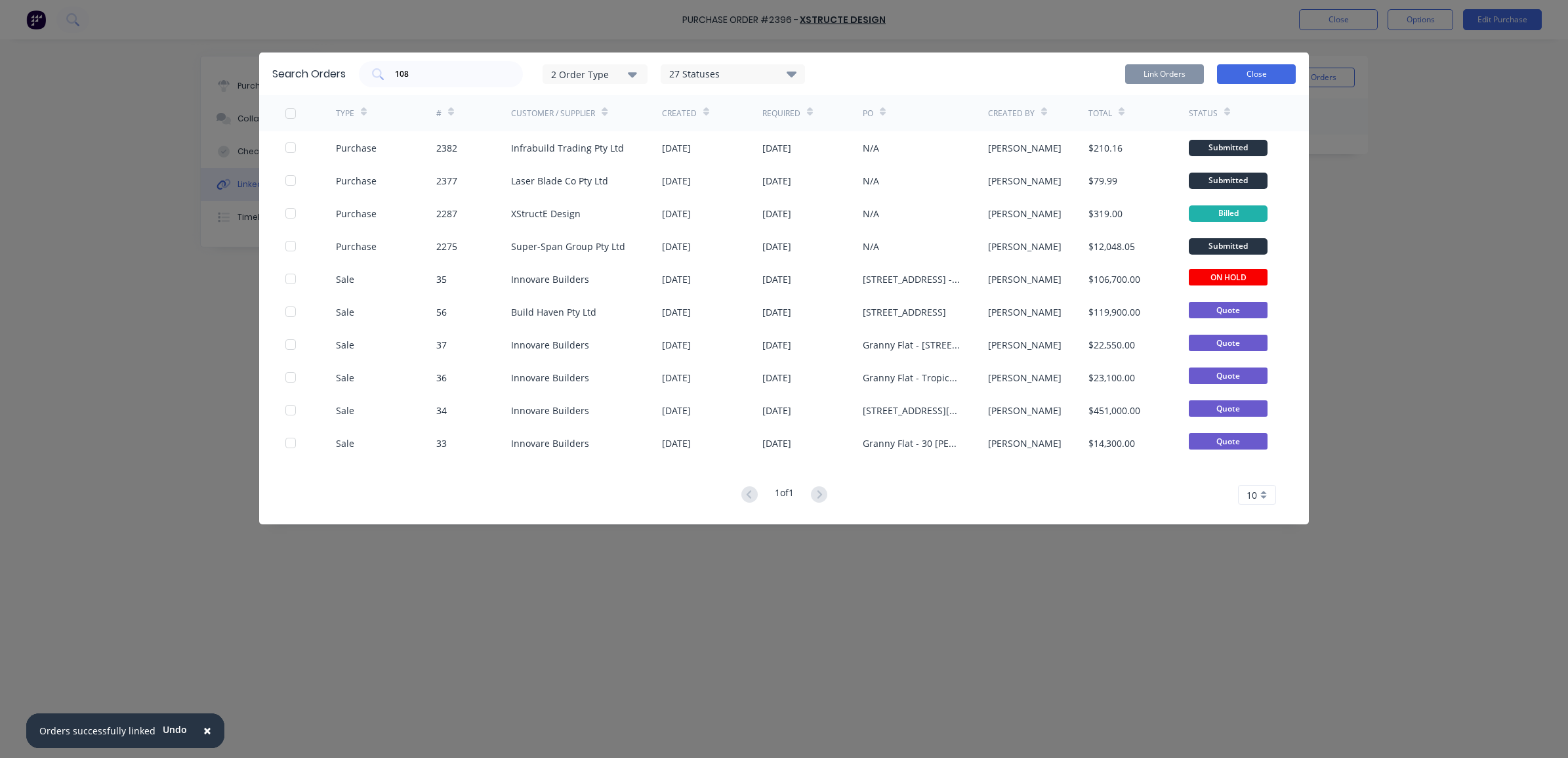
click at [1255, 74] on button "Close" at bounding box center [1256, 74] width 79 height 20
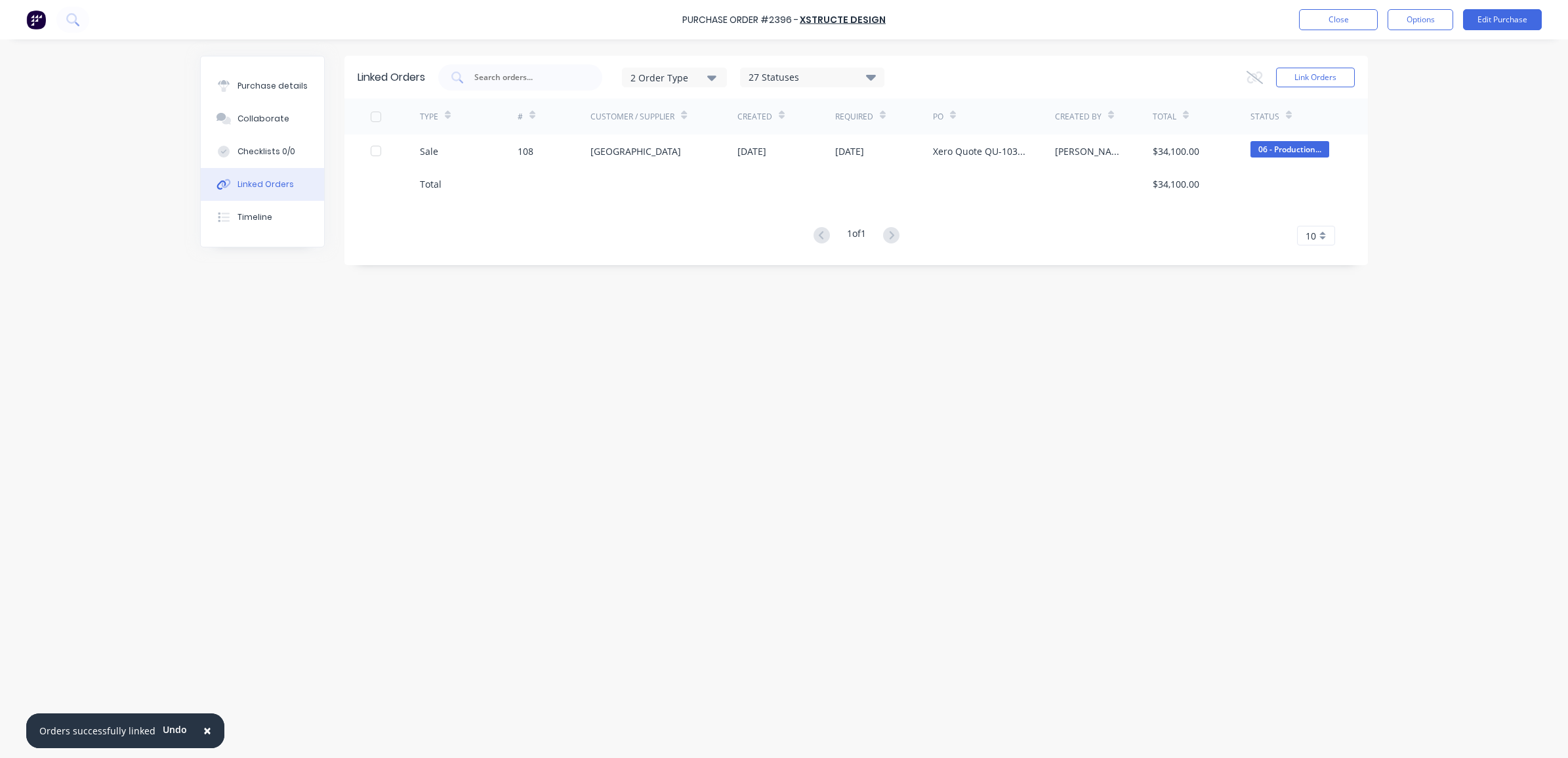
click at [204, 732] on span "×" at bounding box center [208, 731] width 8 height 19
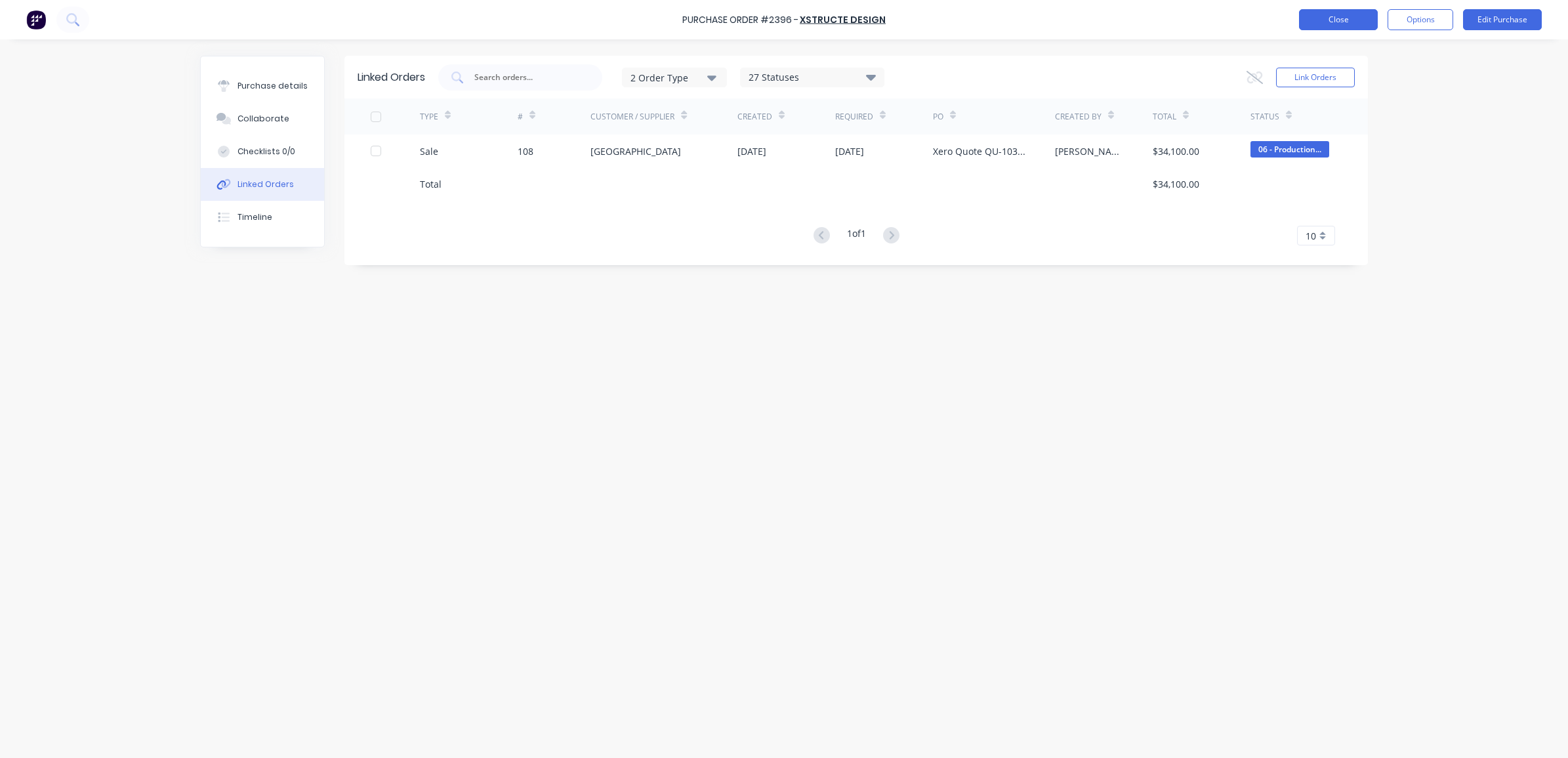
click at [1349, 17] on button "Close" at bounding box center [1338, 20] width 79 height 21
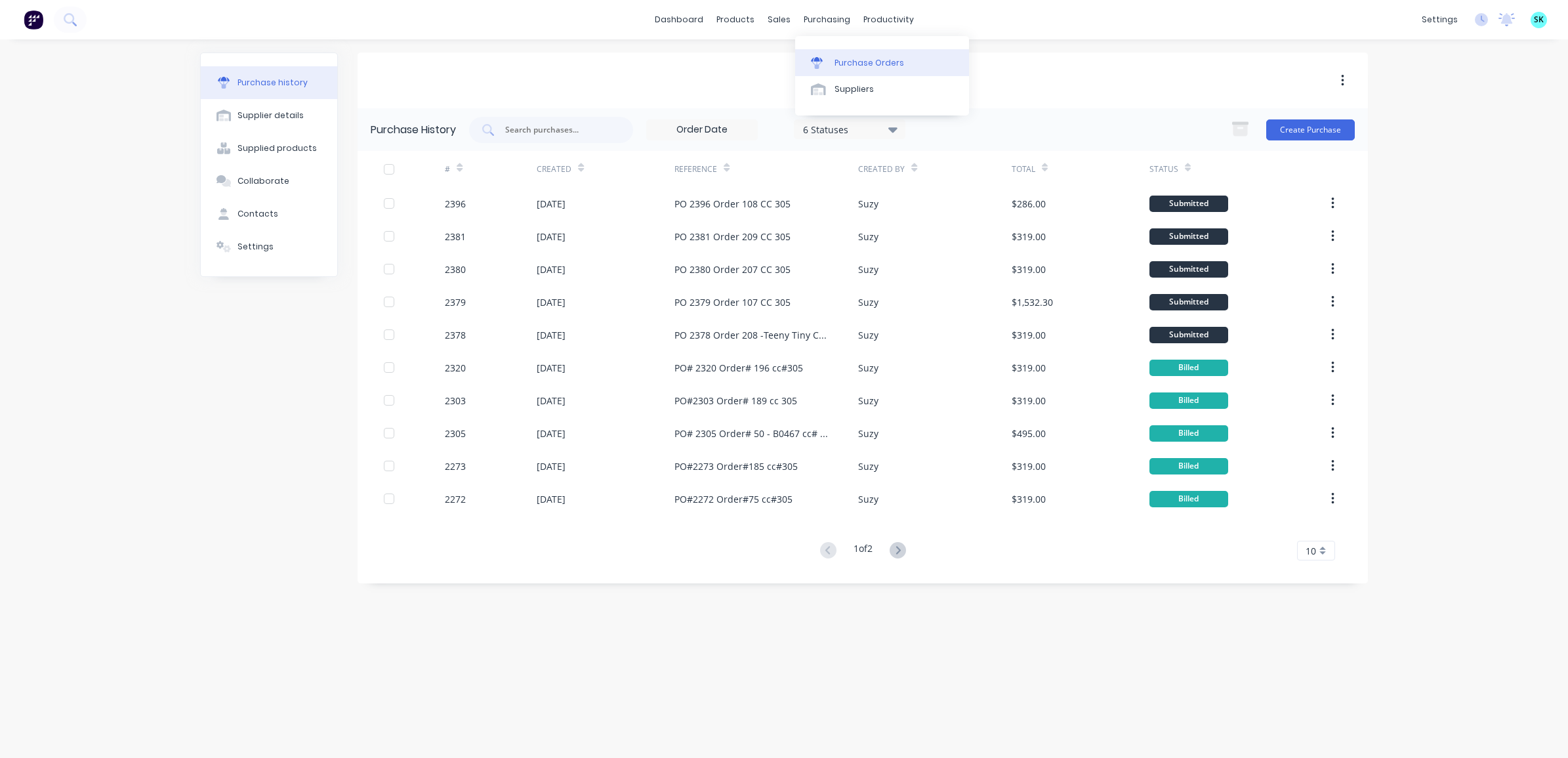
click at [826, 69] on link "Purchase Orders" at bounding box center [882, 62] width 174 height 26
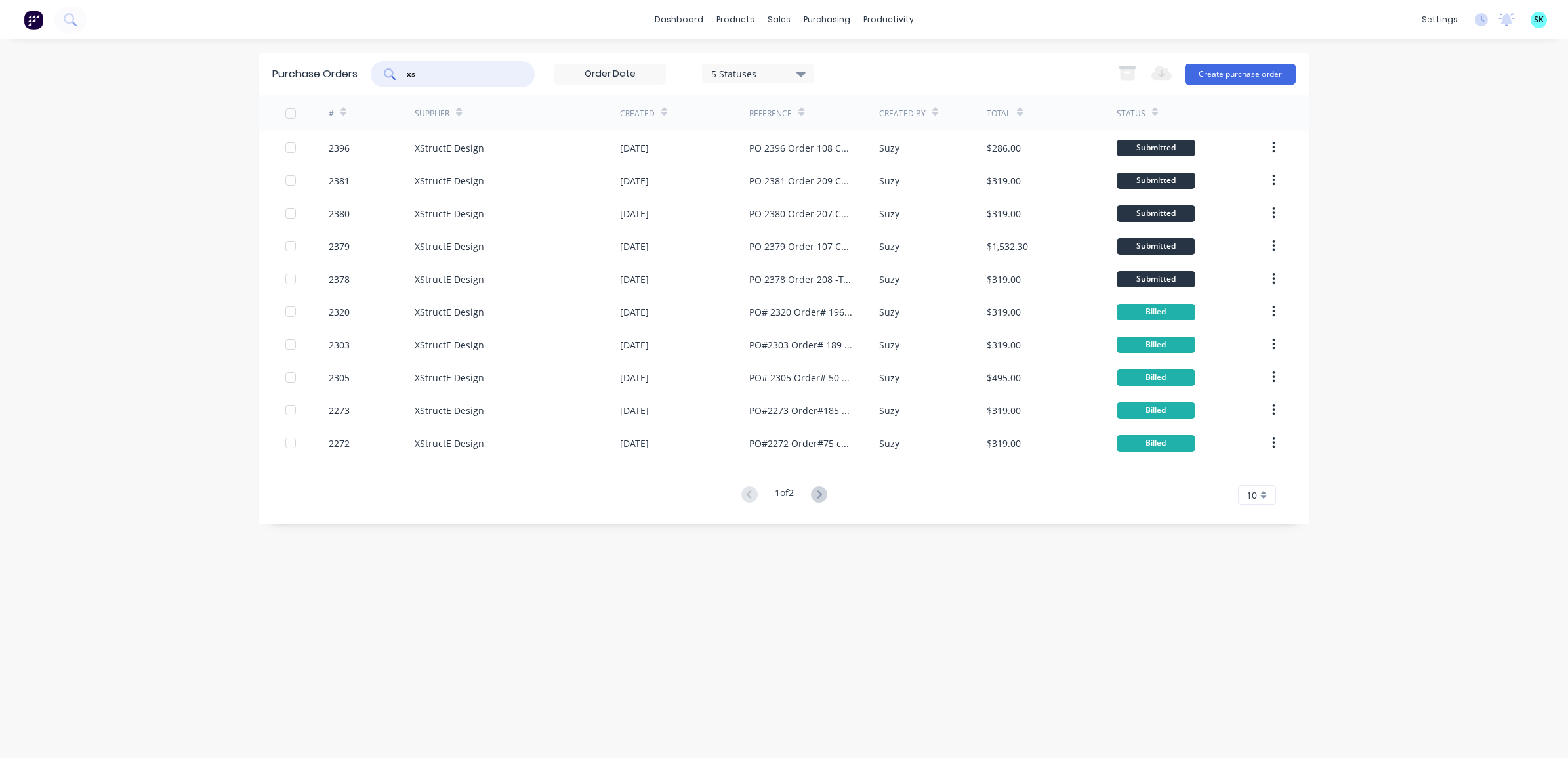
click at [461, 73] on input "xs" at bounding box center [459, 74] width 109 height 13
type input "x"
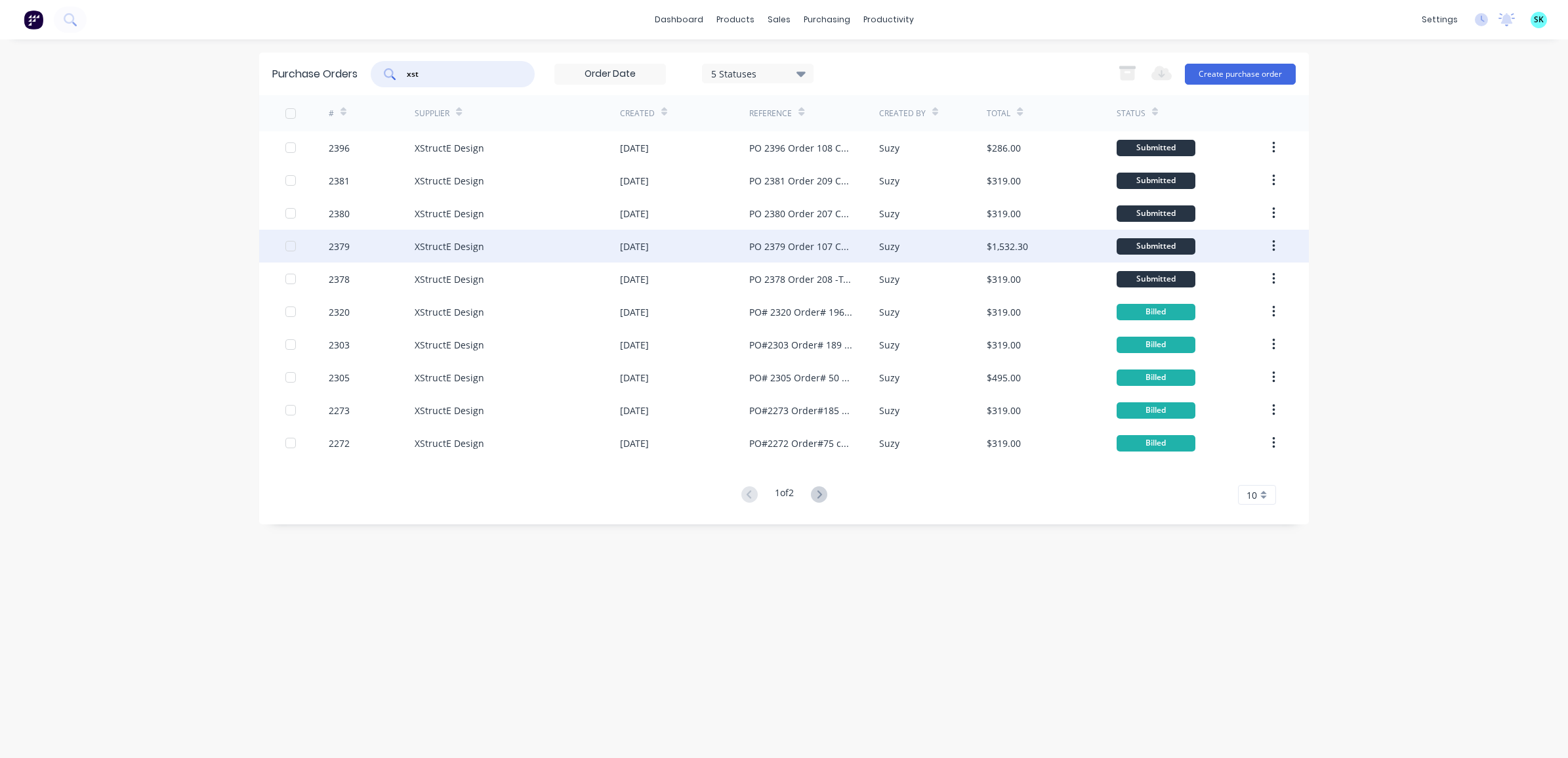
type input "xst"
click at [791, 253] on div "PO 2379 Order 107 CC 305" at bounding box center [801, 246] width 103 height 14
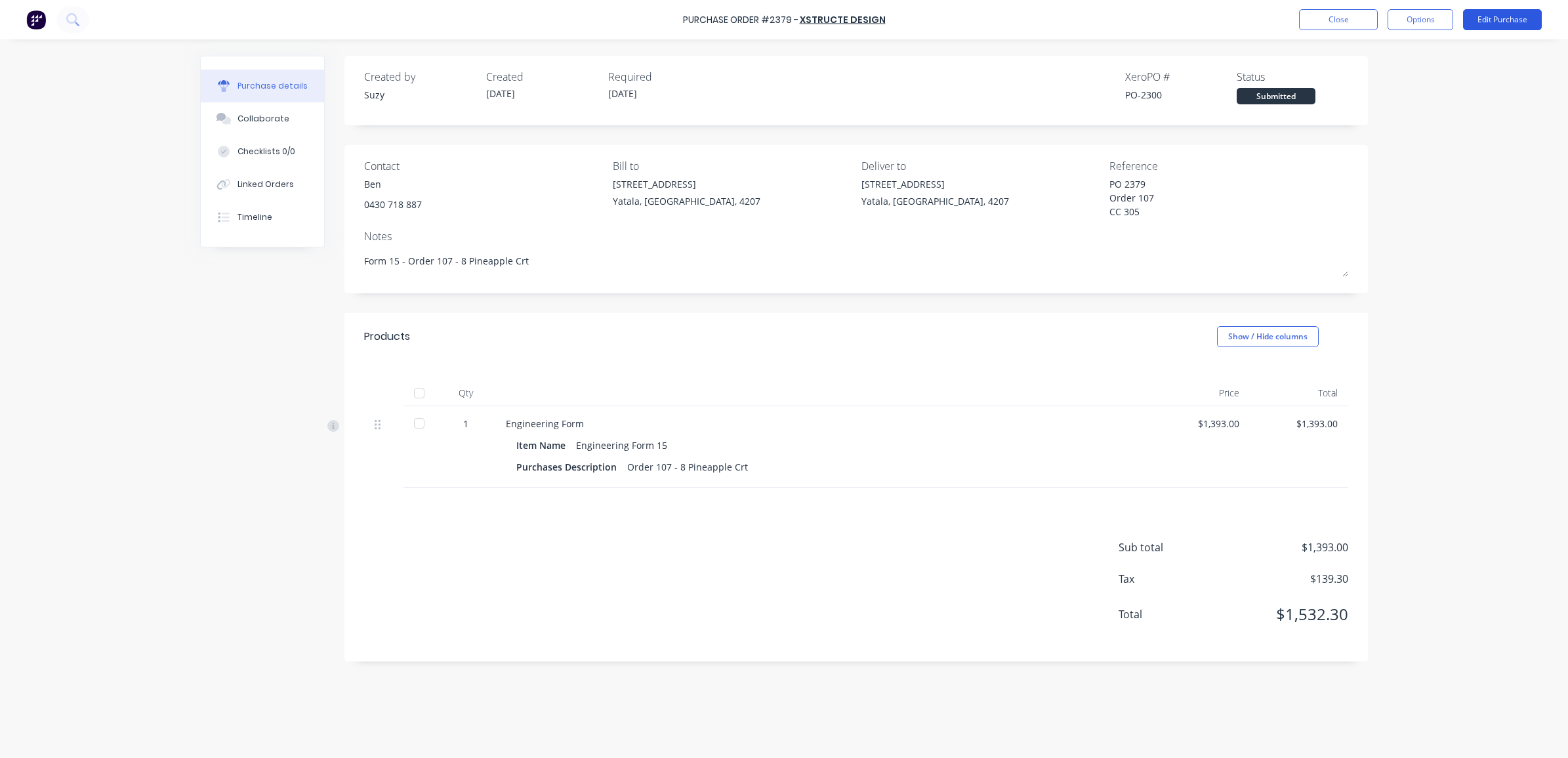
click at [1503, 24] on button "Edit Purchase" at bounding box center [1502, 20] width 79 height 21
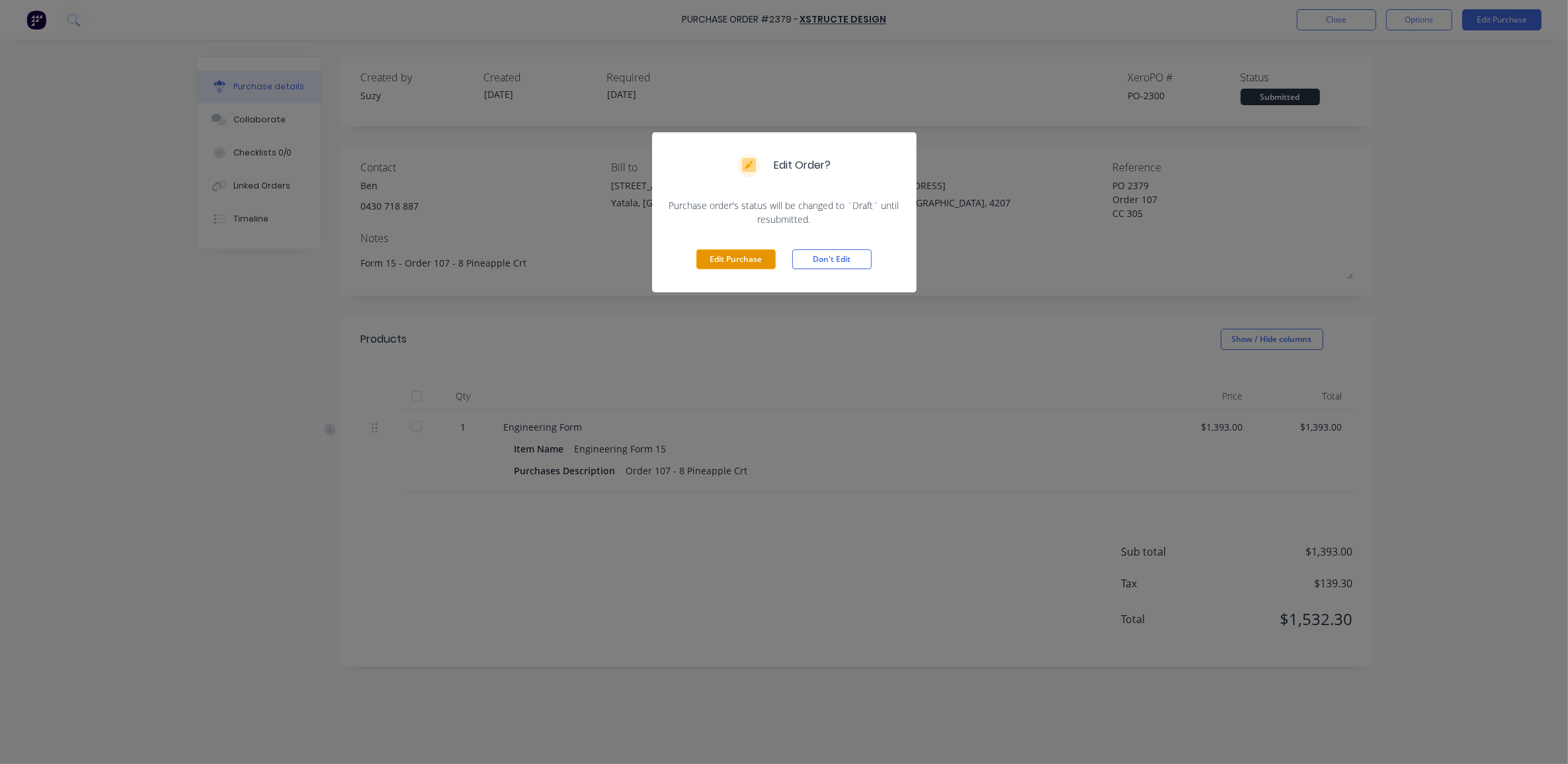
click at [734, 261] on button "Edit Purchase" at bounding box center [736, 259] width 79 height 20
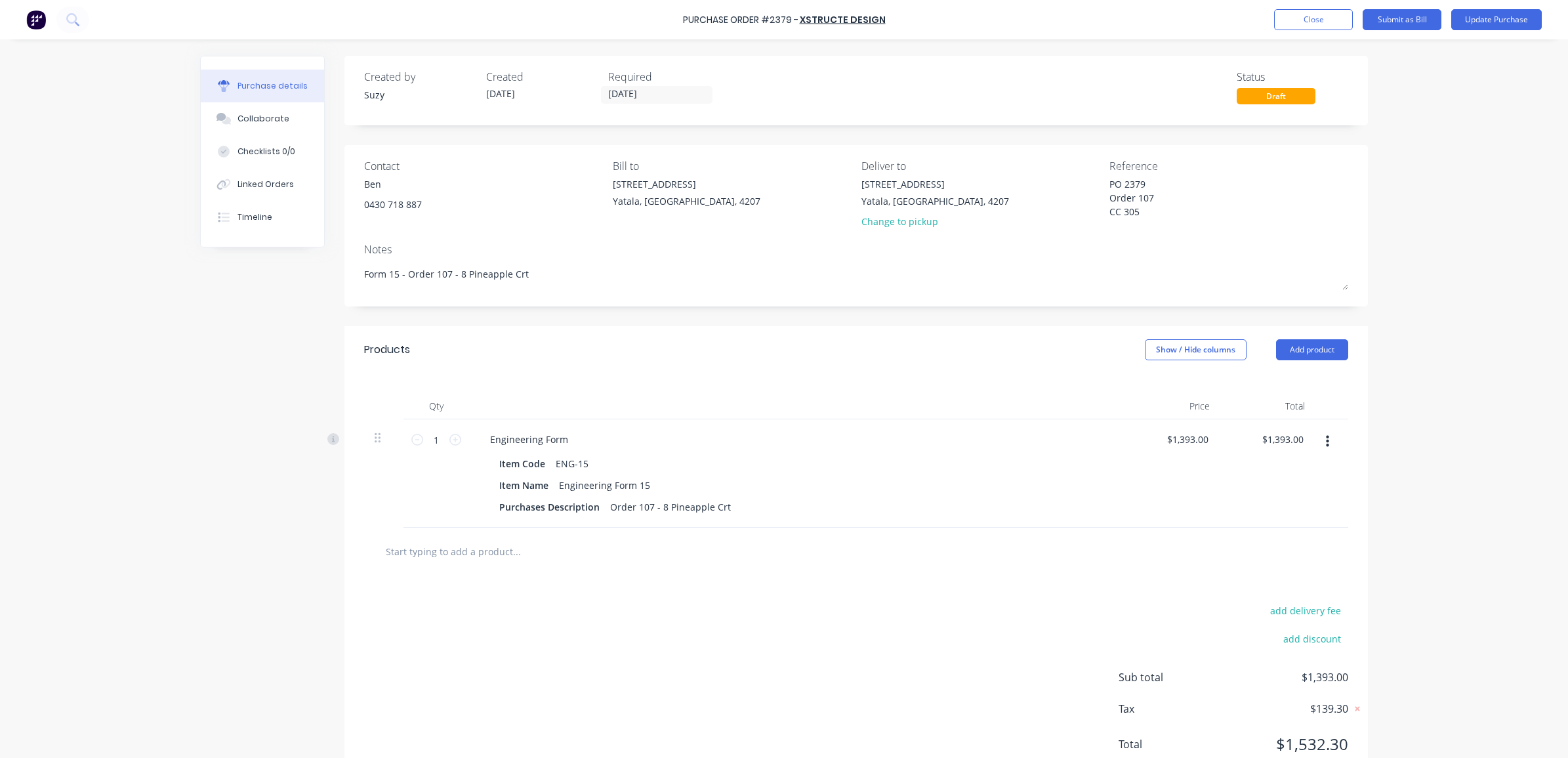
click at [468, 556] on input "text" at bounding box center [516, 552] width 262 height 26
type textarea "x"
type input "A"
type textarea "x"
type input "Ad"
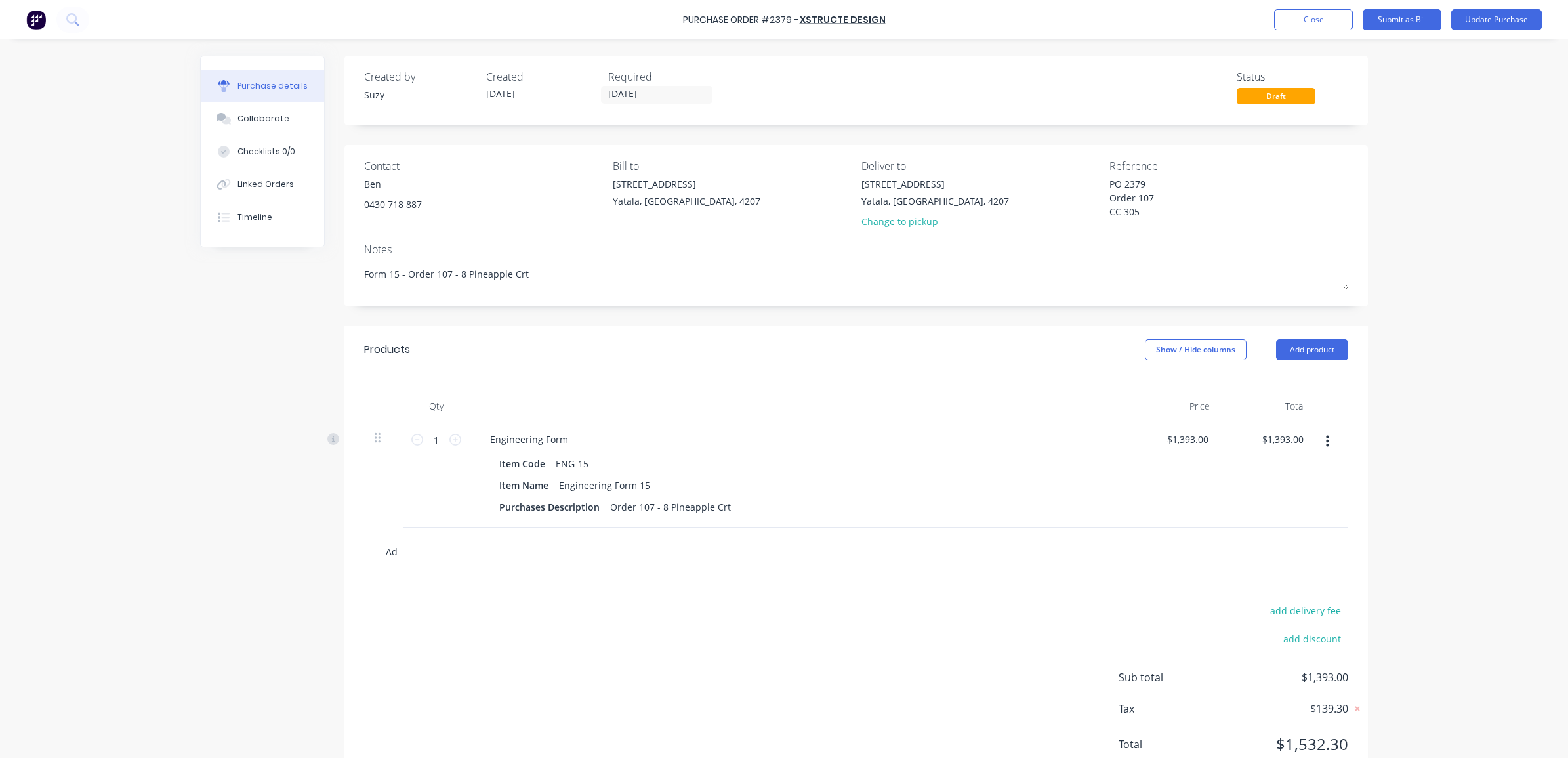
type textarea "x"
type input "Add"
type textarea "x"
type input "Addit"
type textarea "x"
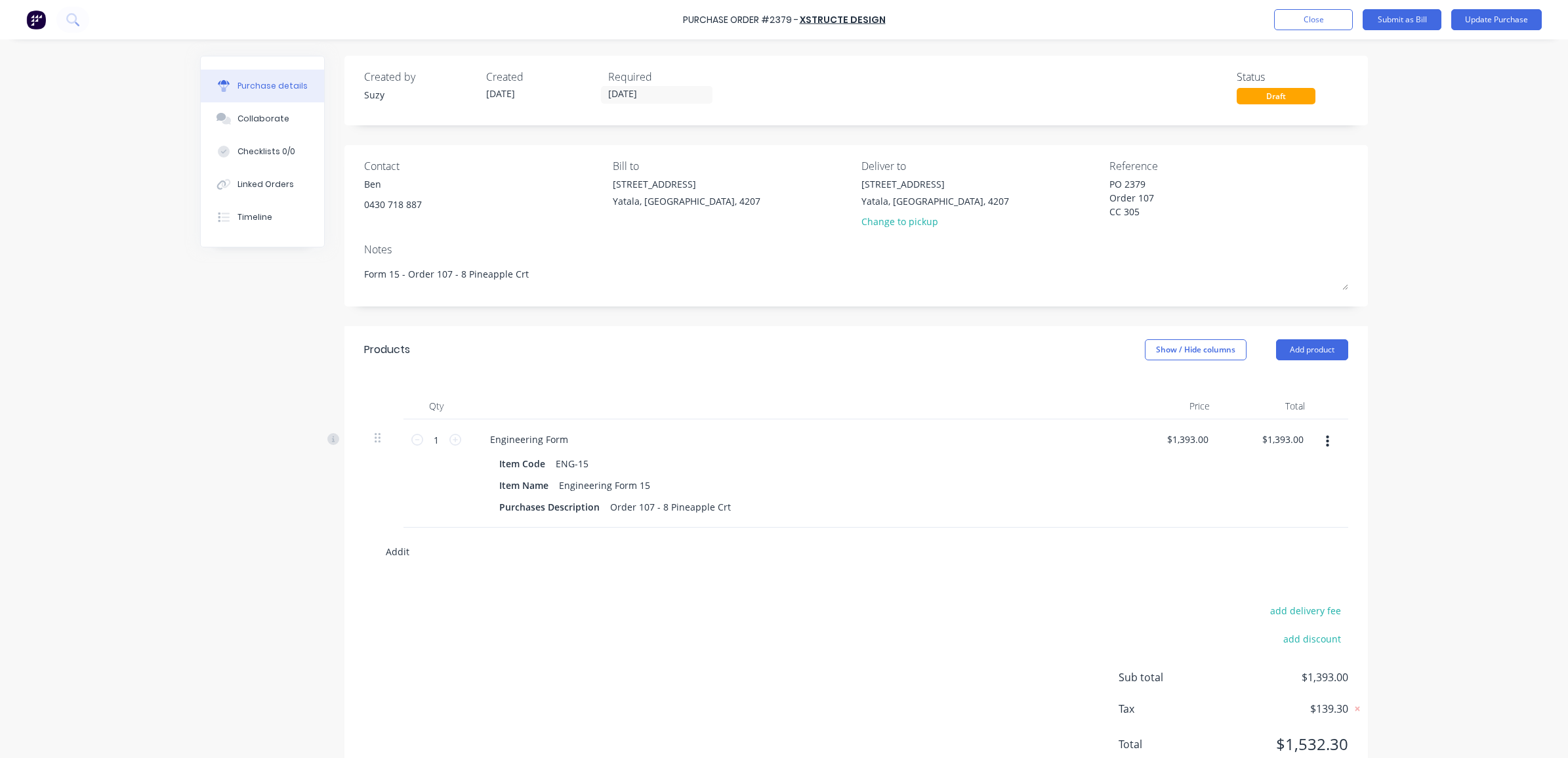
type input "[PERSON_NAME]"
type textarea "x"
type input "Additio"
type textarea "x"
type input "Addition"
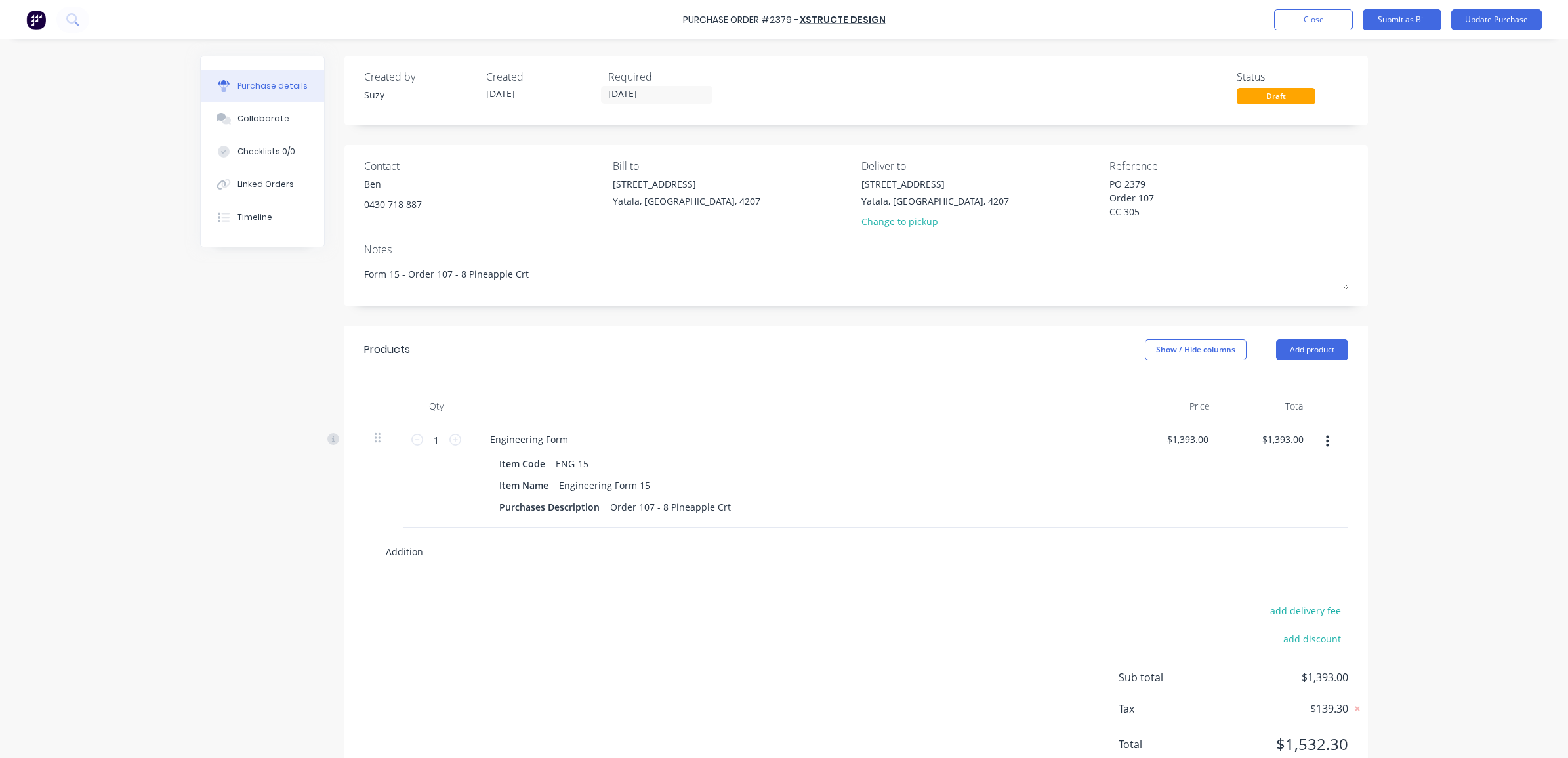
type textarea "x"
type input "Additiona"
type textarea "x"
type input "Additional"
type textarea "x"
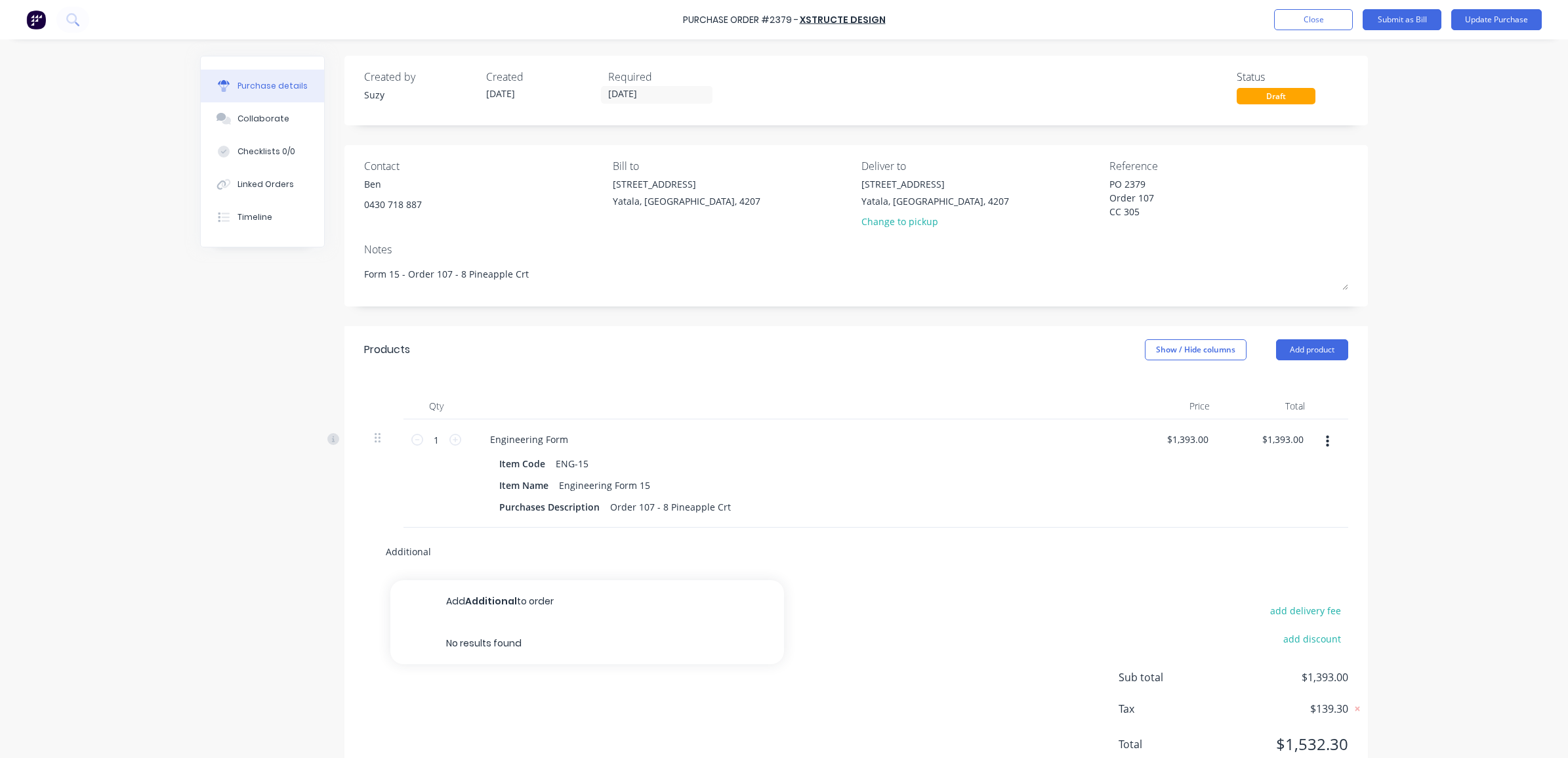
type input "Additiona"
type textarea "x"
type input "Addition"
type textarea "x"
type input "Additio"
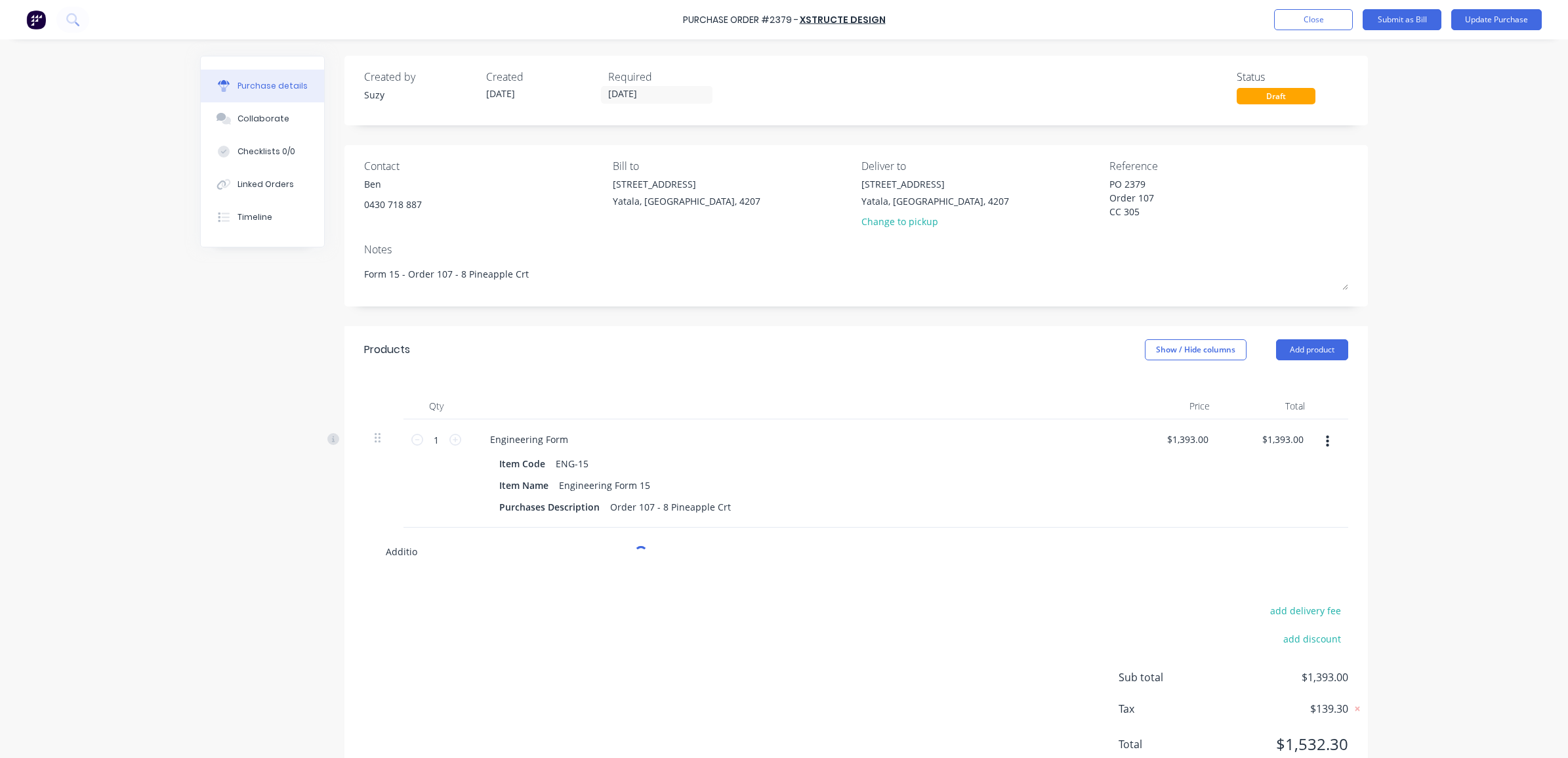
type textarea "x"
type input "[PERSON_NAME]"
type textarea "x"
type input "Addit"
type textarea "x"
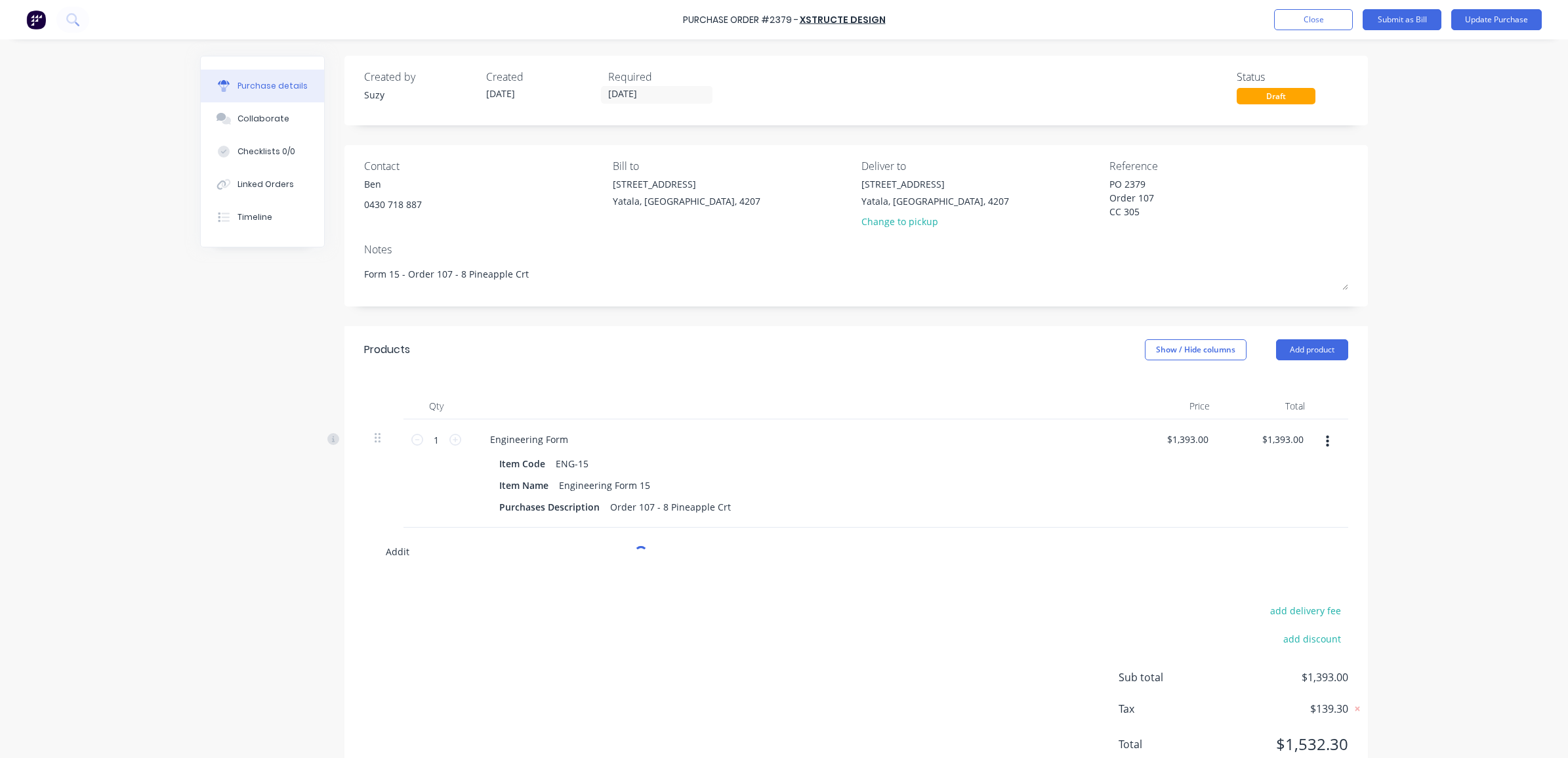
type input "Addi"
type textarea "x"
type input "Add"
type textarea "x"
type input "Ad"
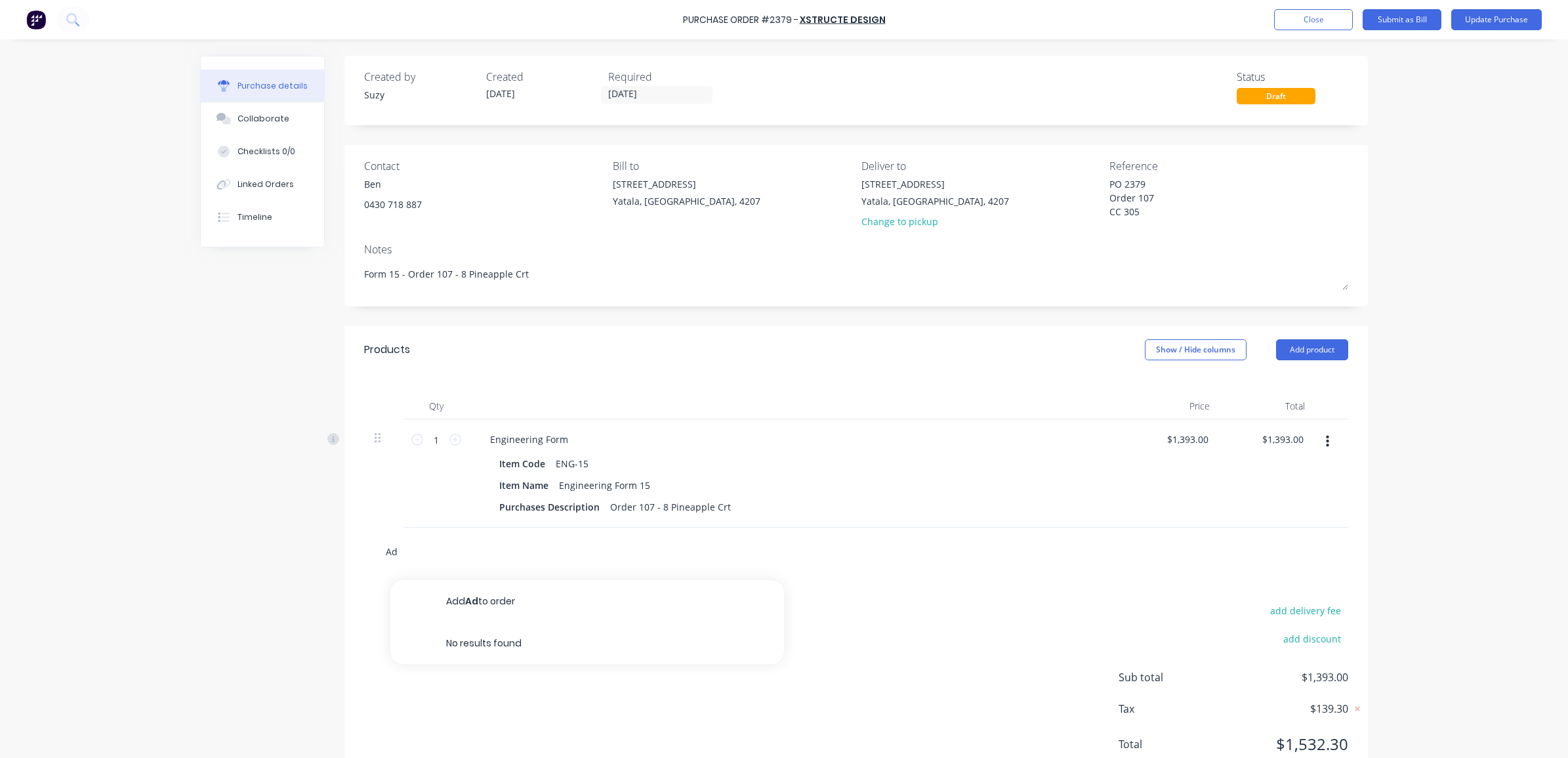
type textarea "x"
type input "A"
type textarea "x"
type input "A"
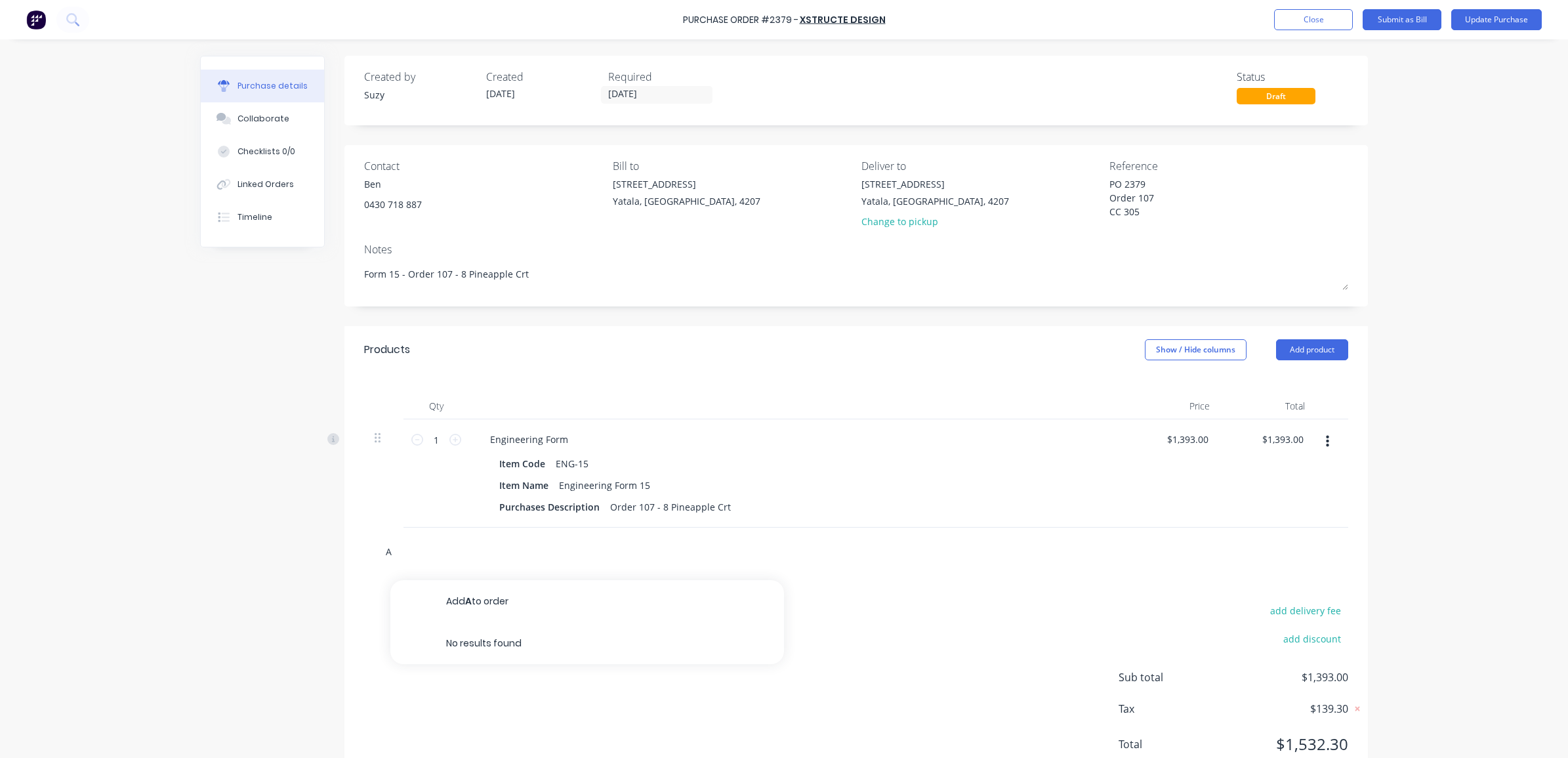
type textarea "x"
type input "Ad"
type textarea "x"
type input "Add"
type textarea "x"
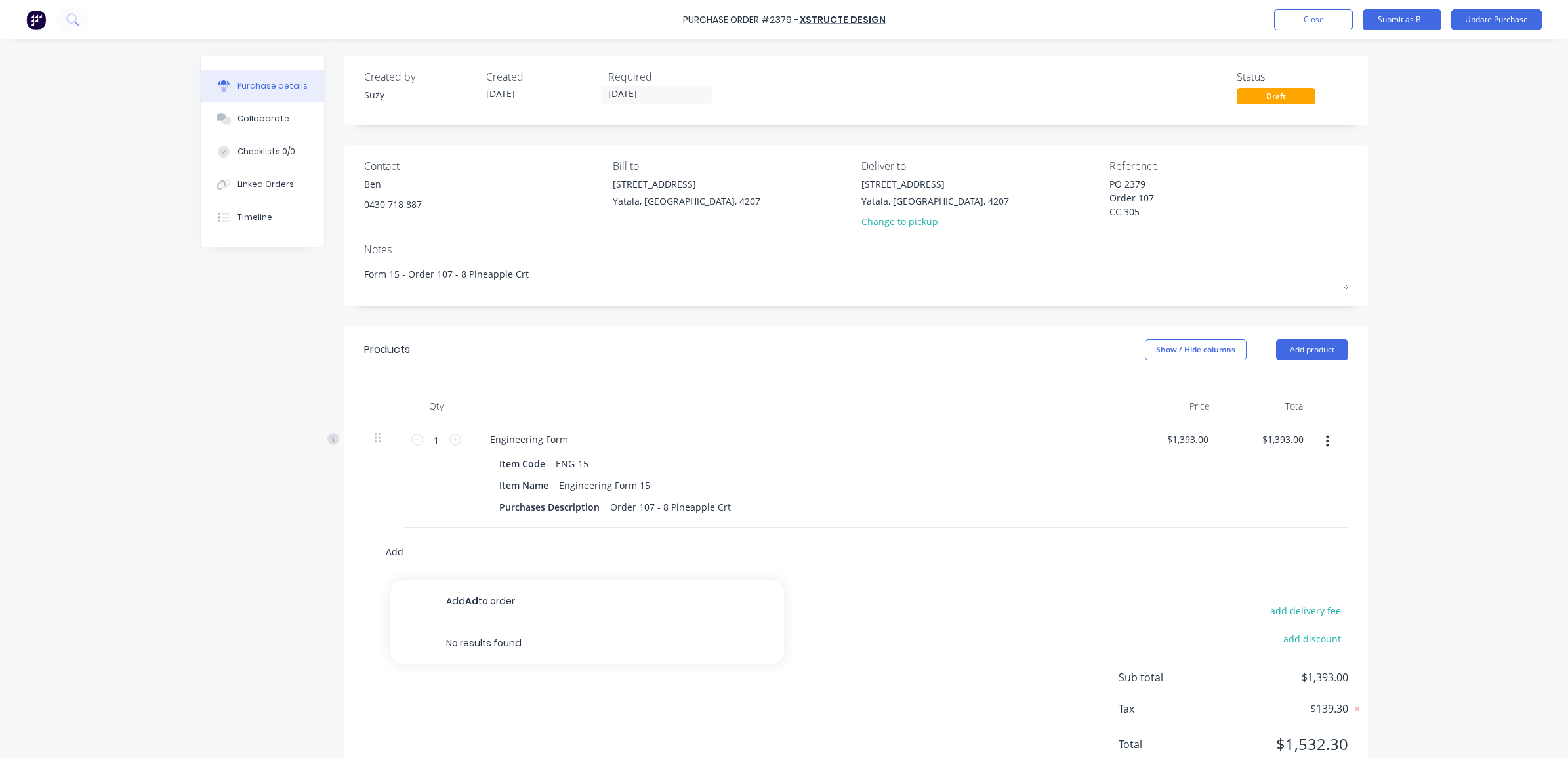
type input "Addi"
type textarea "x"
type input "Addit"
type textarea "x"
type input "[PERSON_NAME]"
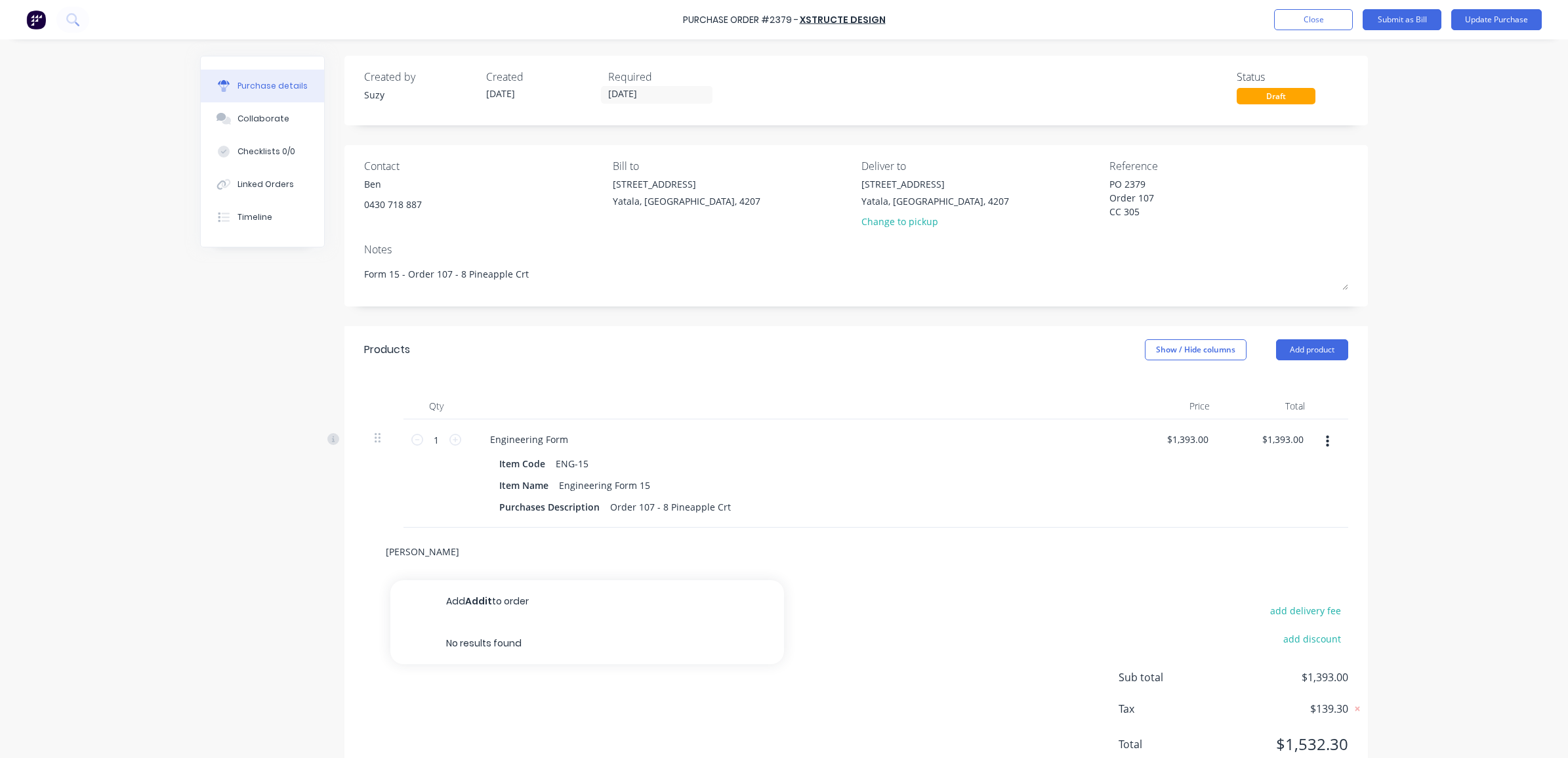
type textarea "x"
type input "Additio"
type textarea "x"
type input "Addition"
type textarea "x"
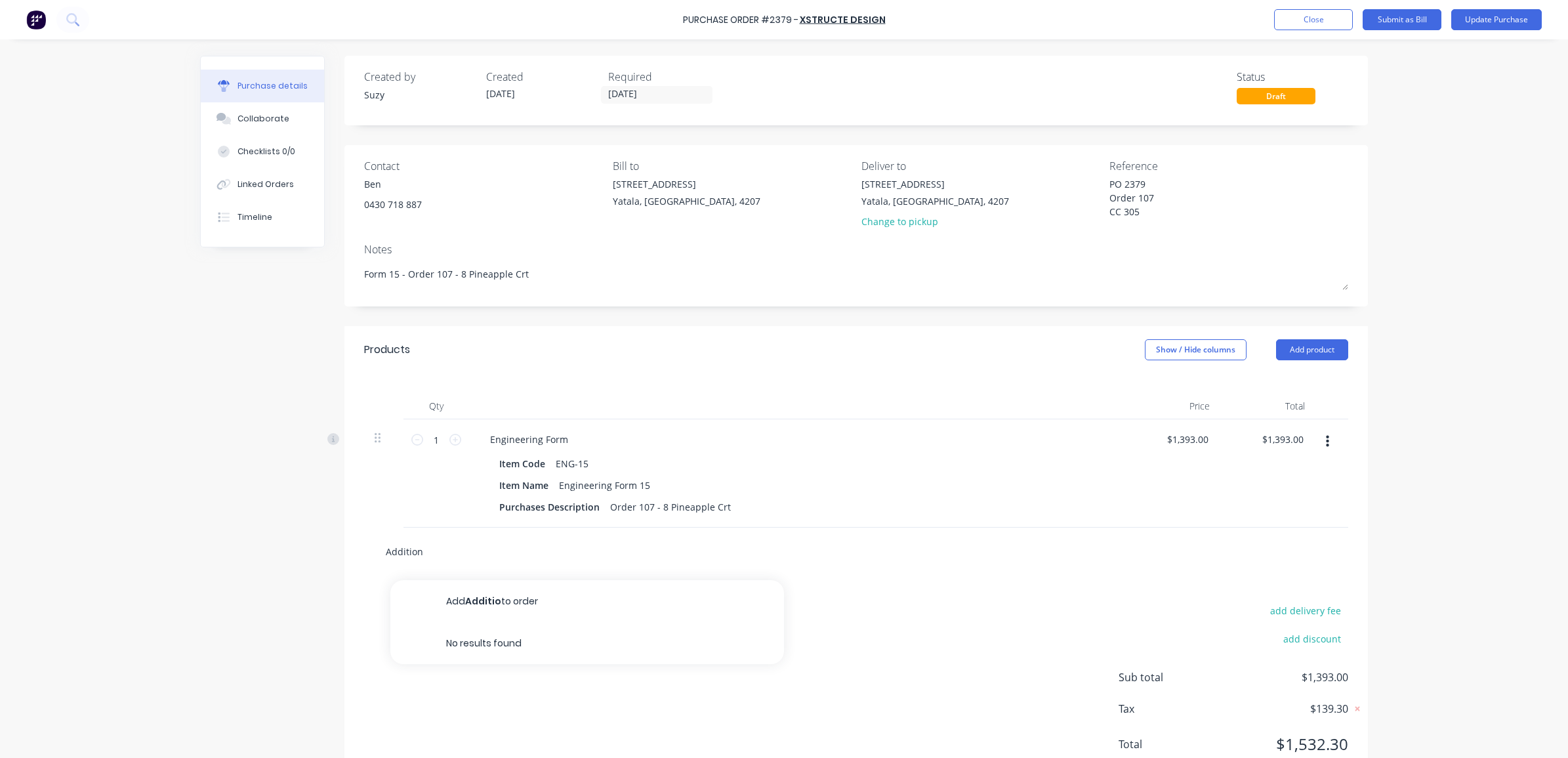
type input "Additiona"
type textarea "x"
type input "Additional"
type textarea "x"
type input "Additional"
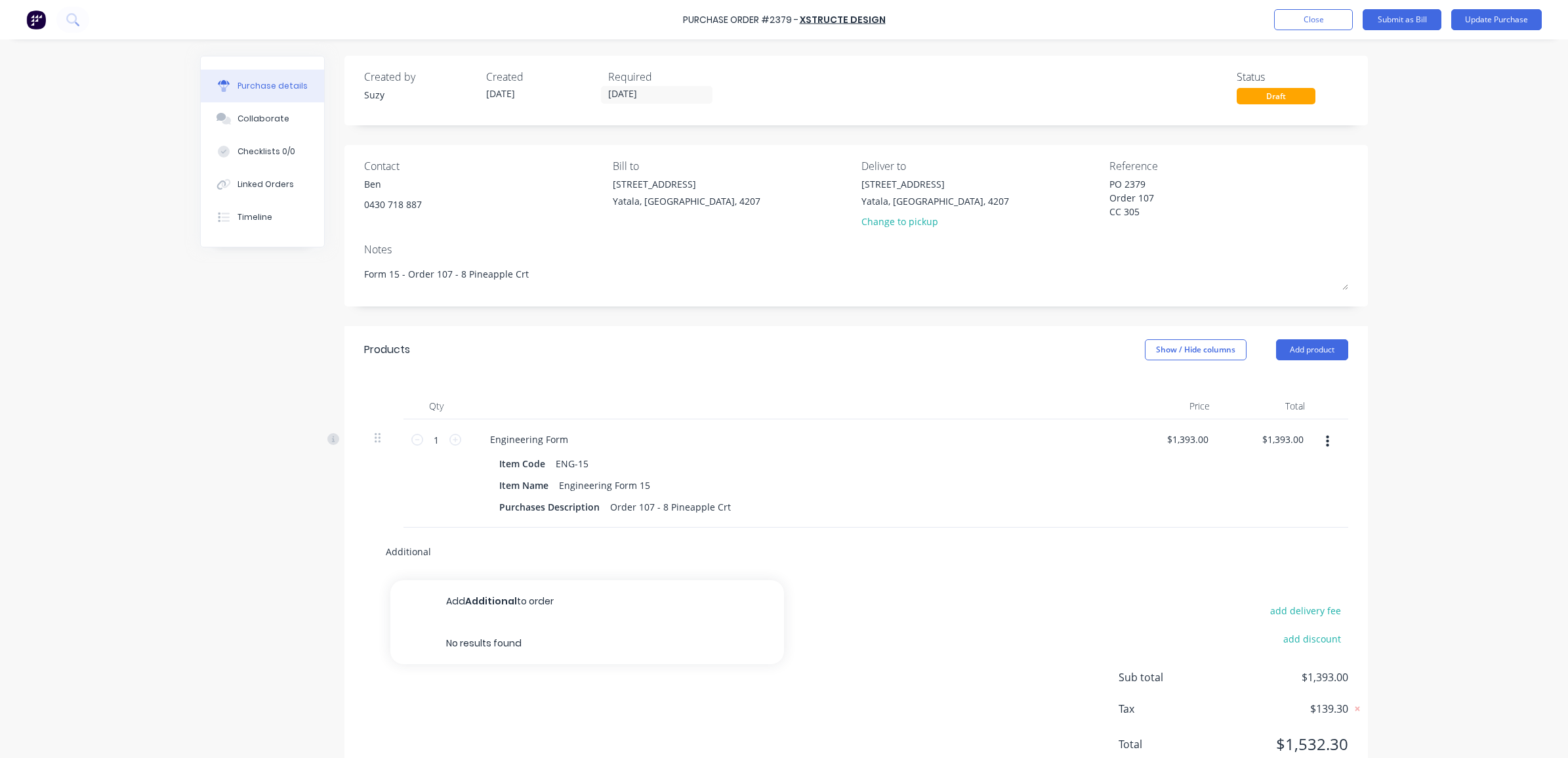
type textarea "x"
type input "Additional S"
type textarea "x"
type input "Additional St"
type textarea "x"
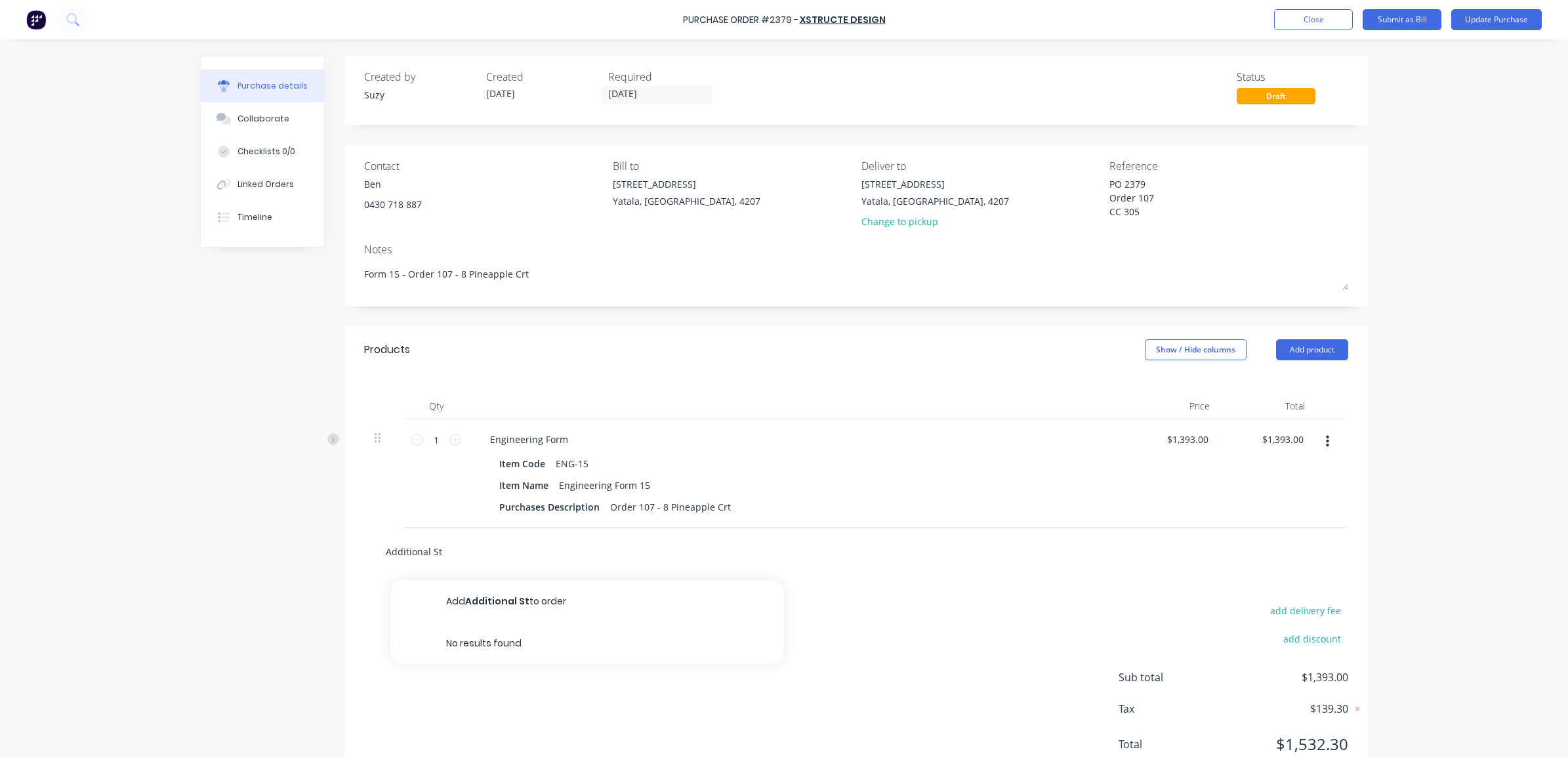
type input "Additional Sti"
type textarea "x"
type input "Additional Stim"
type textarea "x"
type input "Additional Sti"
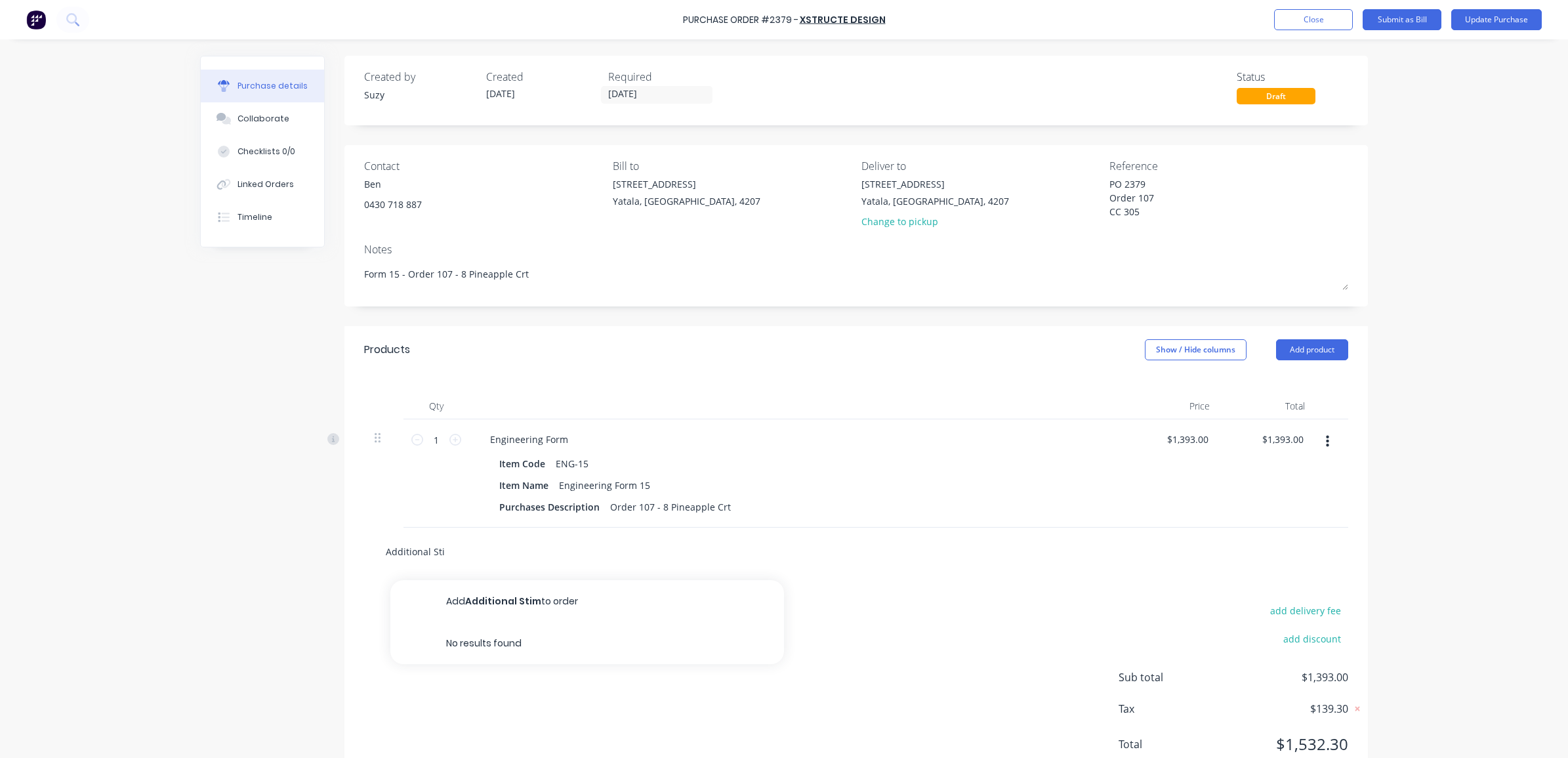
type textarea "x"
type input "Additional St"
type textarea "x"
type input "Additional Stu"
type textarea "x"
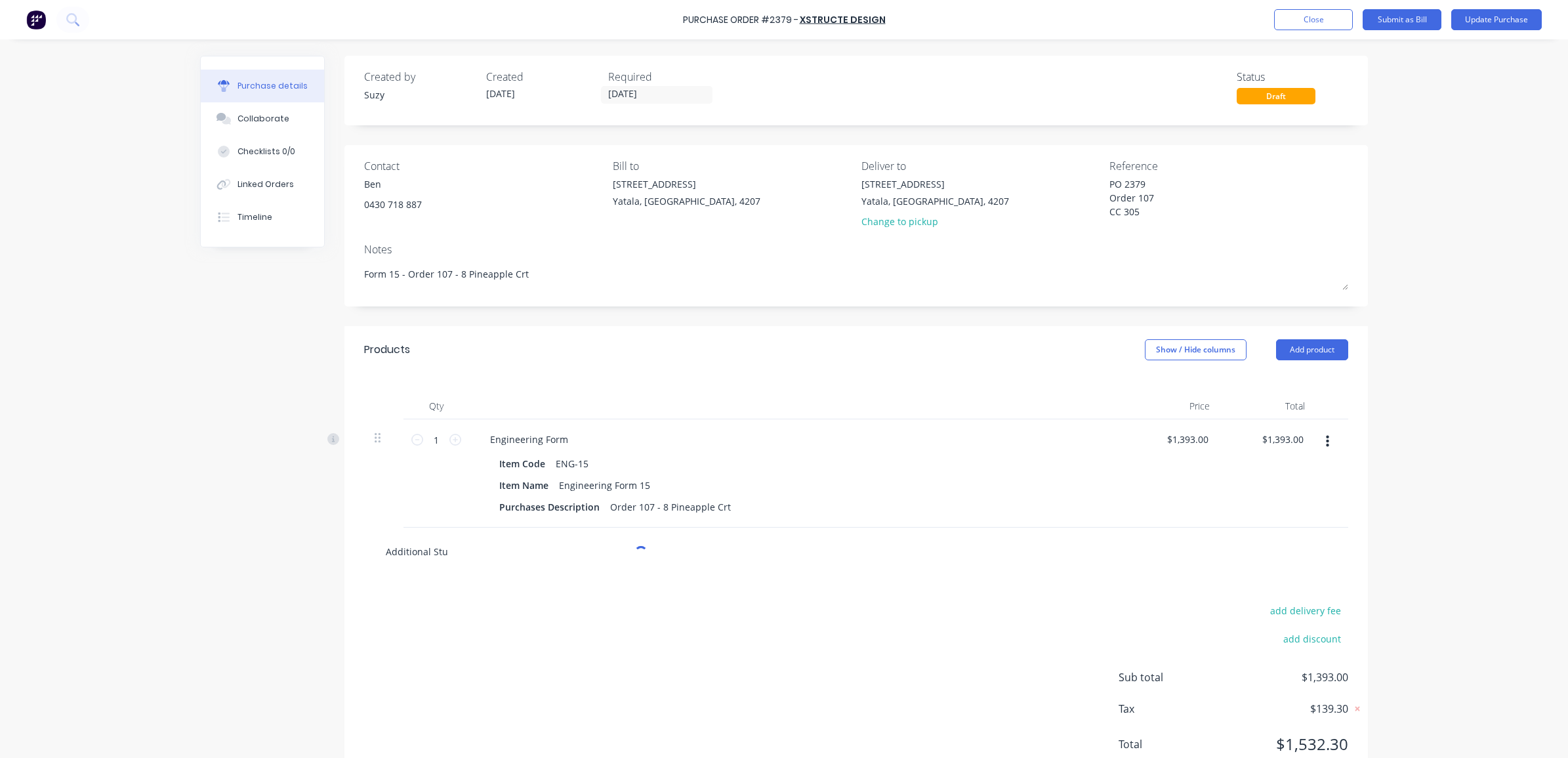
type input "Additional [PERSON_NAME]"
type textarea "x"
type input "Additional [PERSON_NAME]"
type textarea "x"
type input "Additional [PERSON_NAME]/"
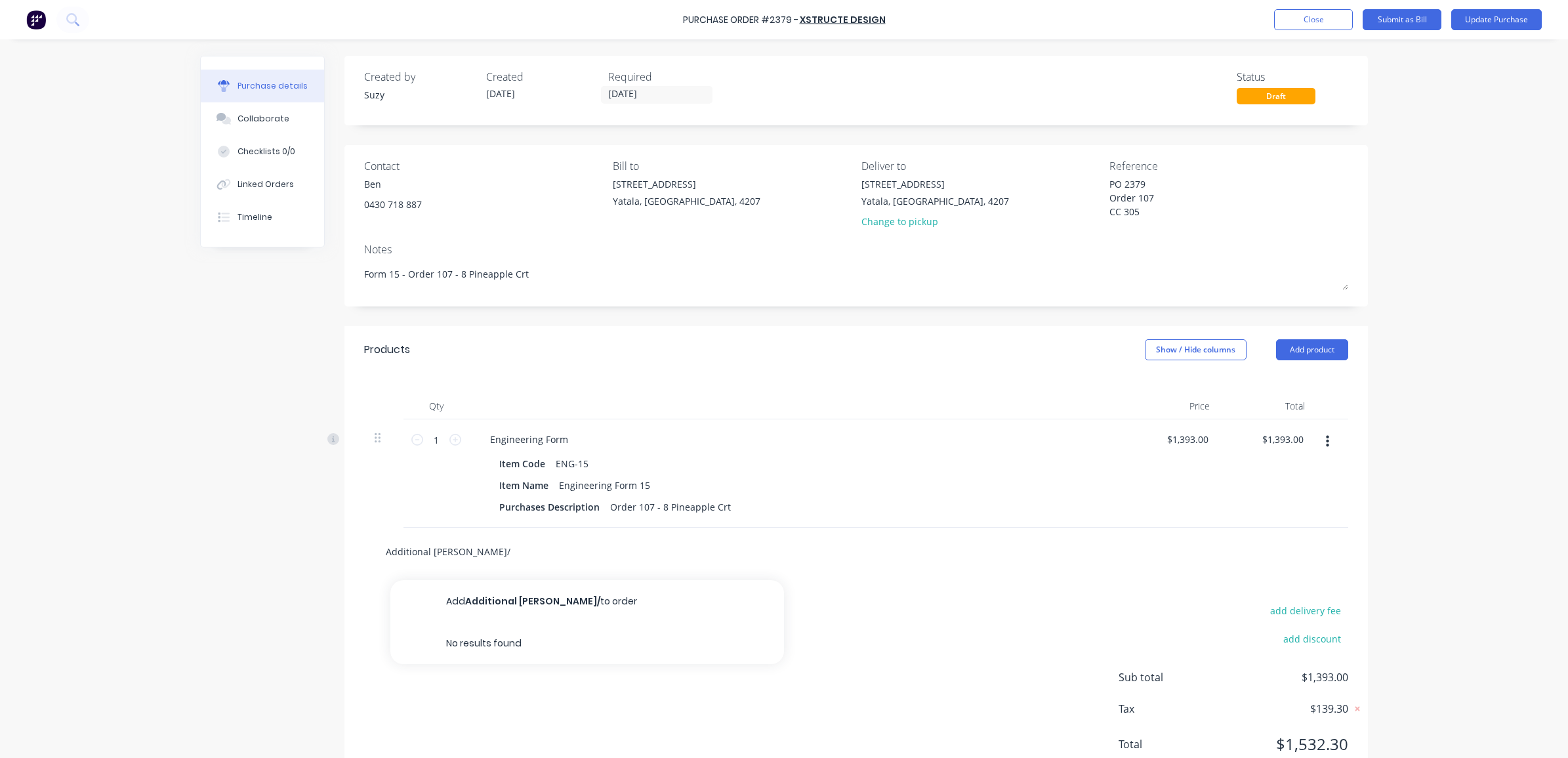
type textarea "x"
type input "Additional [PERSON_NAME]/B"
type textarea "x"
type input "Additional [PERSON_NAME]/Br"
type textarea "x"
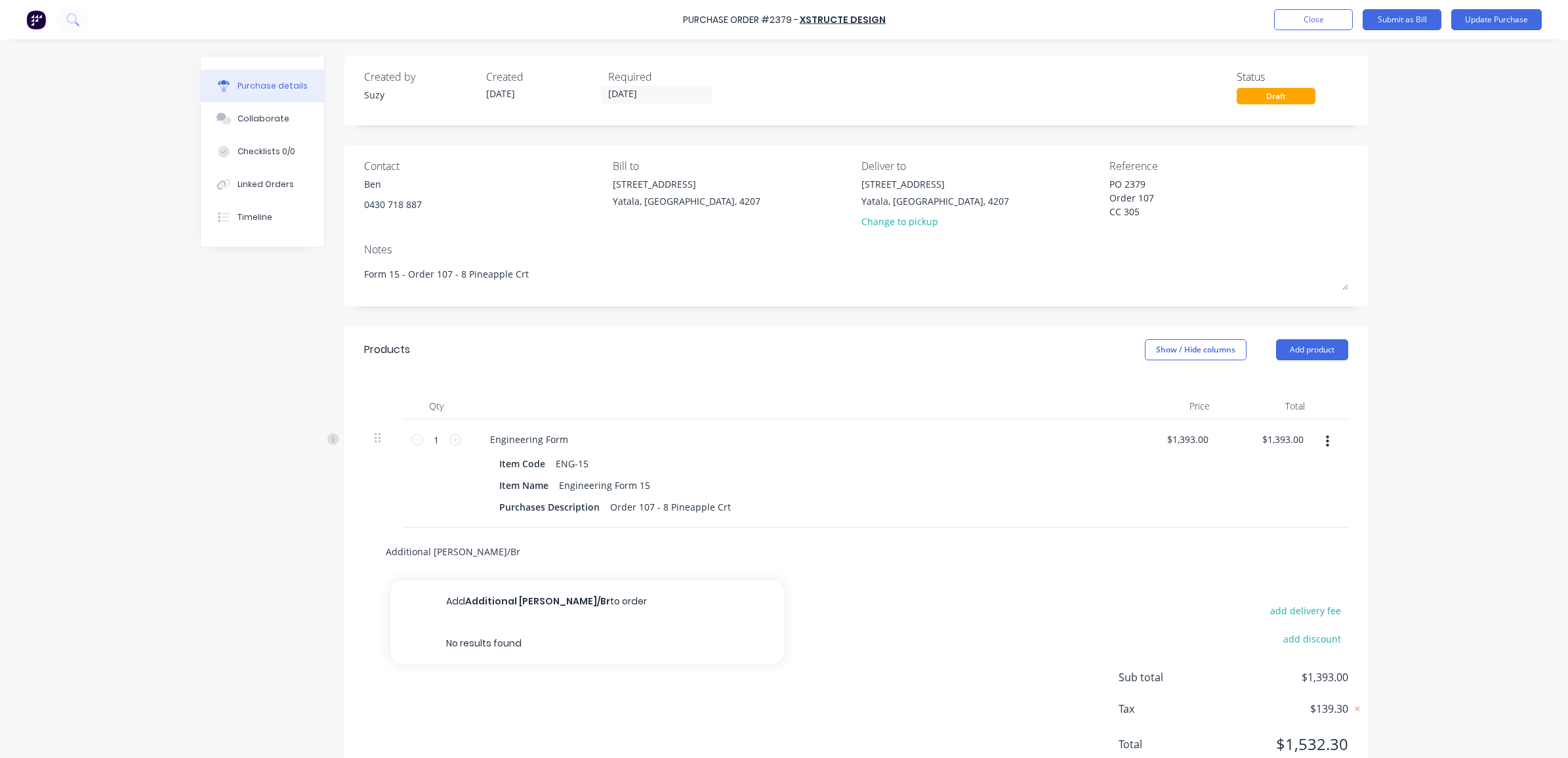
type input "Additional [PERSON_NAME]/Bra"
type textarea "x"
type input "Additional [PERSON_NAME]/Brac"
type textarea "x"
type input "Additional [PERSON_NAME]/Brace"
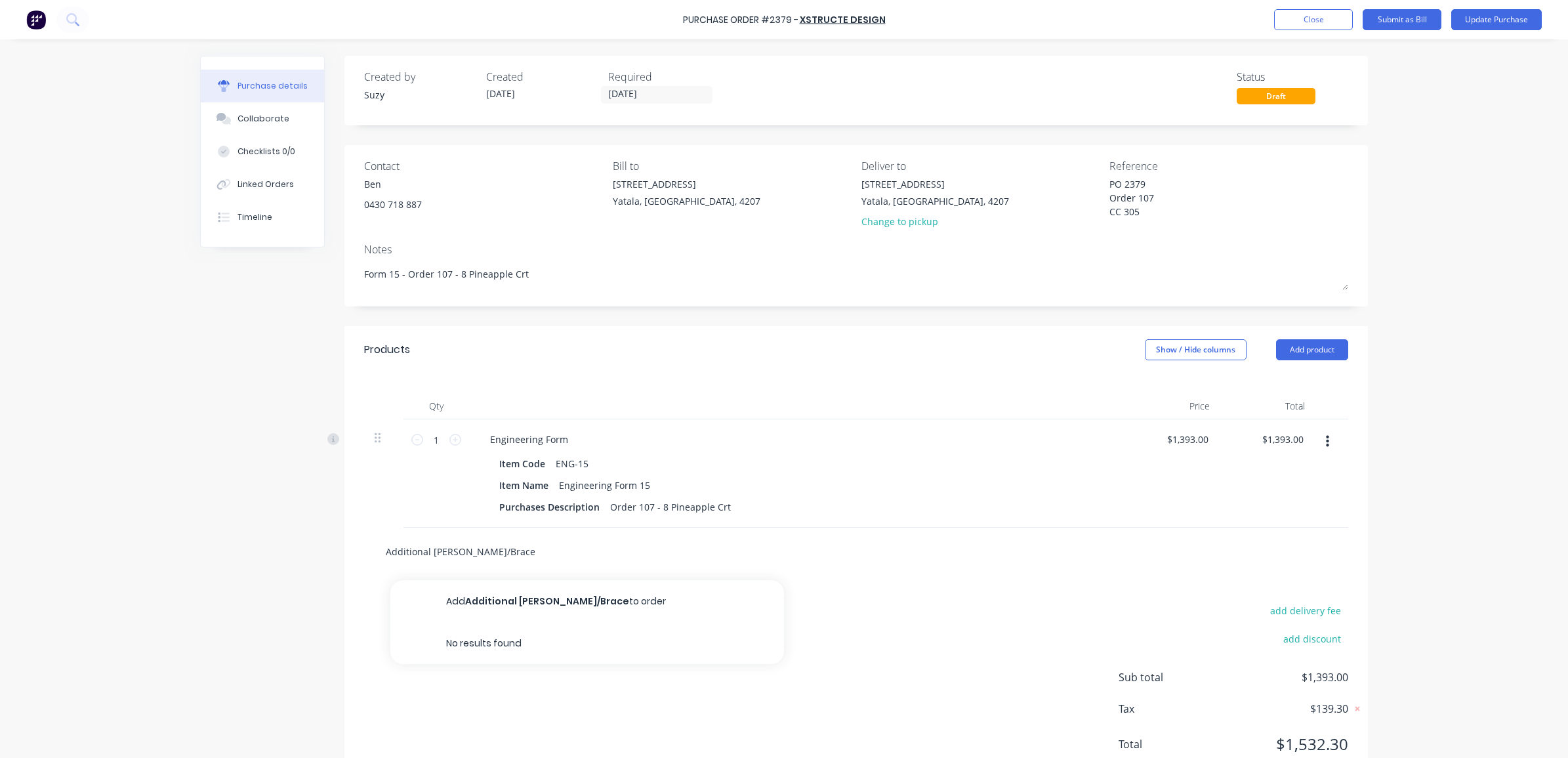
type textarea "x"
type input "Additional [PERSON_NAME]/Brace"
type textarea "x"
type input "Additional [PERSON_NAME]/Brace an"
type textarea "x"
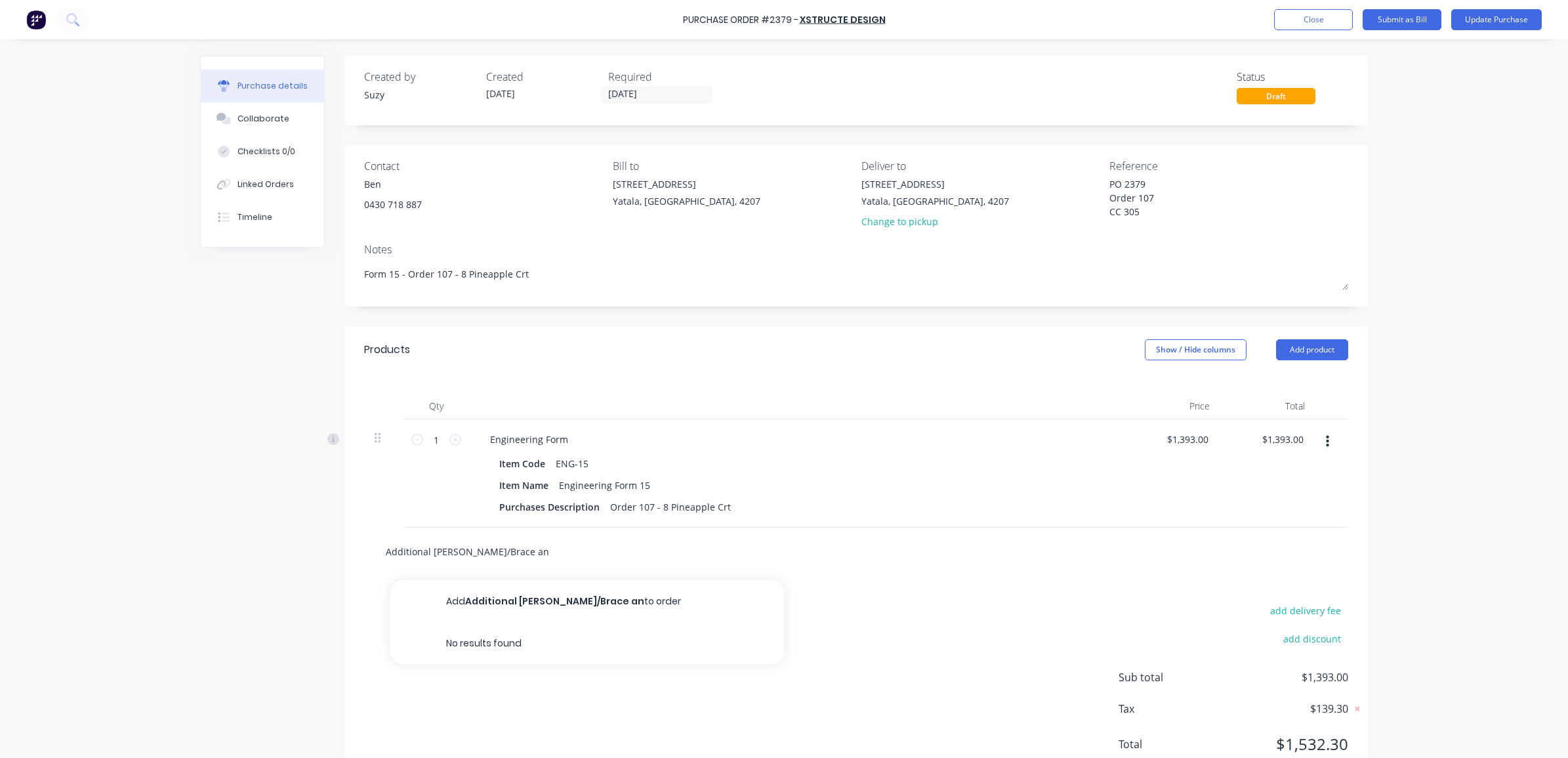
type input "Additional [PERSON_NAME]/Brace and"
type textarea "x"
type input "Additional [PERSON_NAME]/Brace and"
type textarea "x"
type input "Additional [PERSON_NAME]/Brace and s"
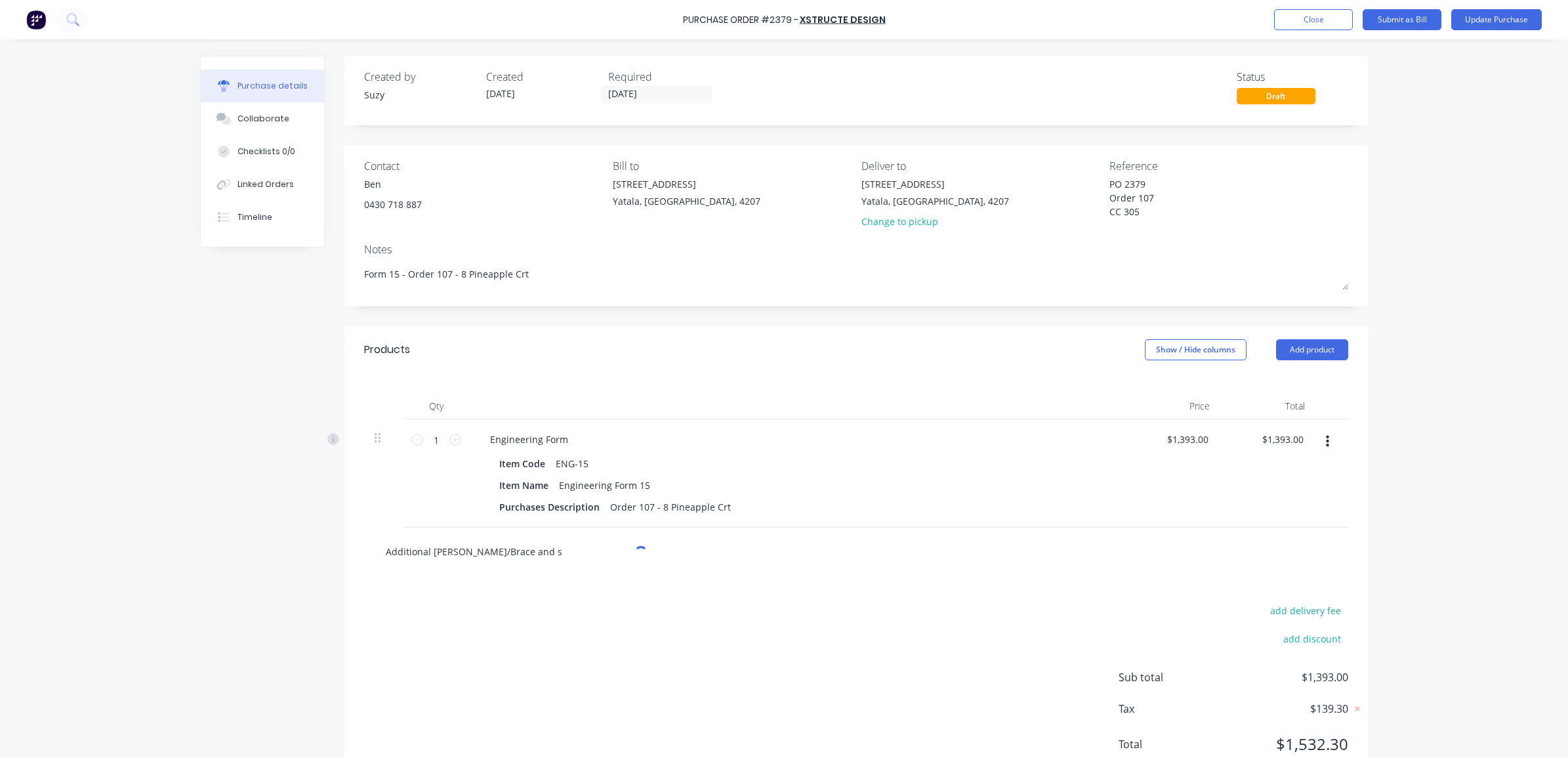
type textarea "x"
type input "Additional [PERSON_NAME]/Brace and su"
type textarea "x"
type input "Additional [PERSON_NAME]/Brace and sub"
type textarea "x"
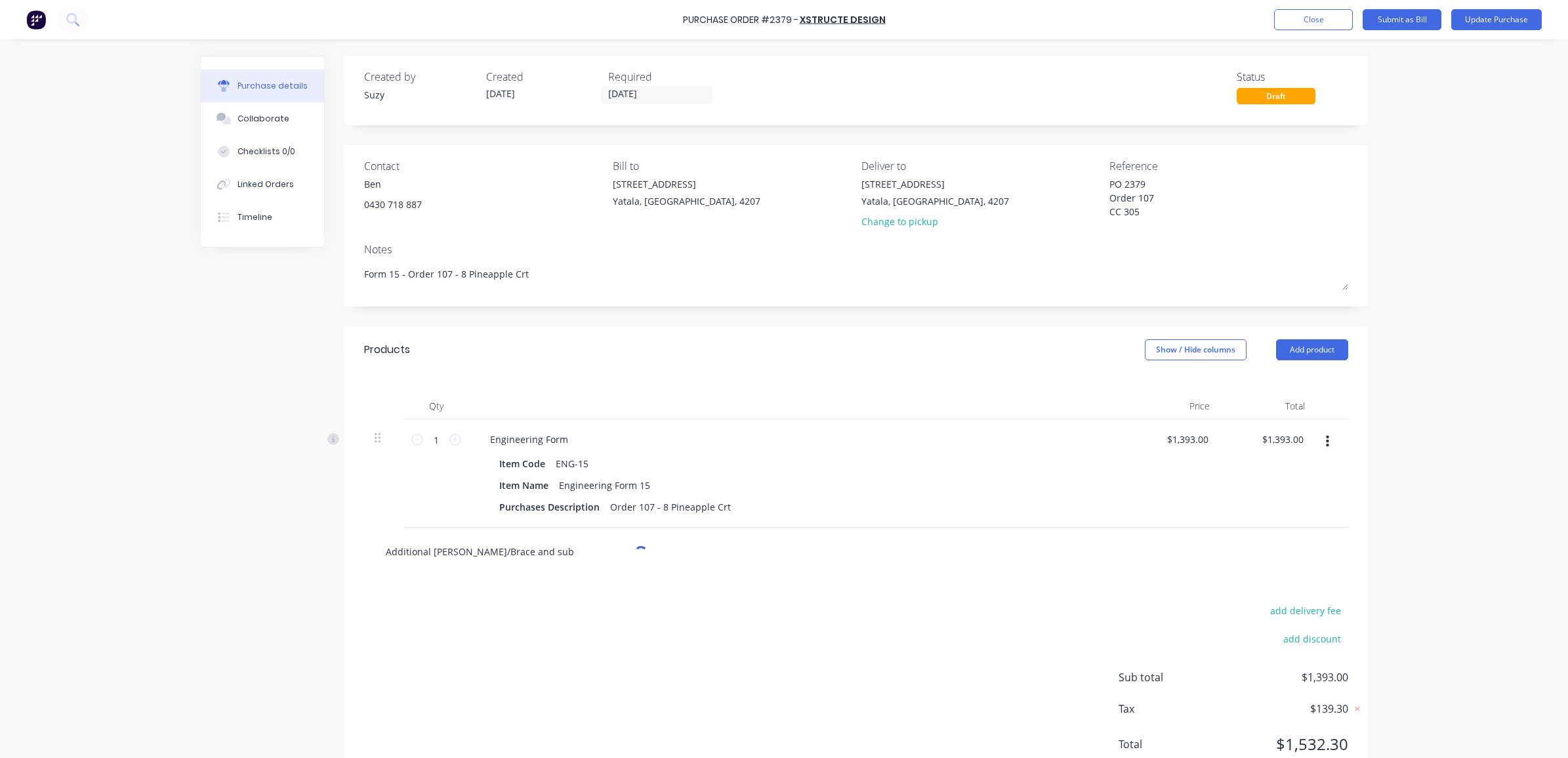
type input "Additional [PERSON_NAME]/Brace and subf"
type textarea "x"
type input "Additional [PERSON_NAME]/Brace and subfl"
type textarea "x"
type input "Additional [PERSON_NAME]/Brace and subflo"
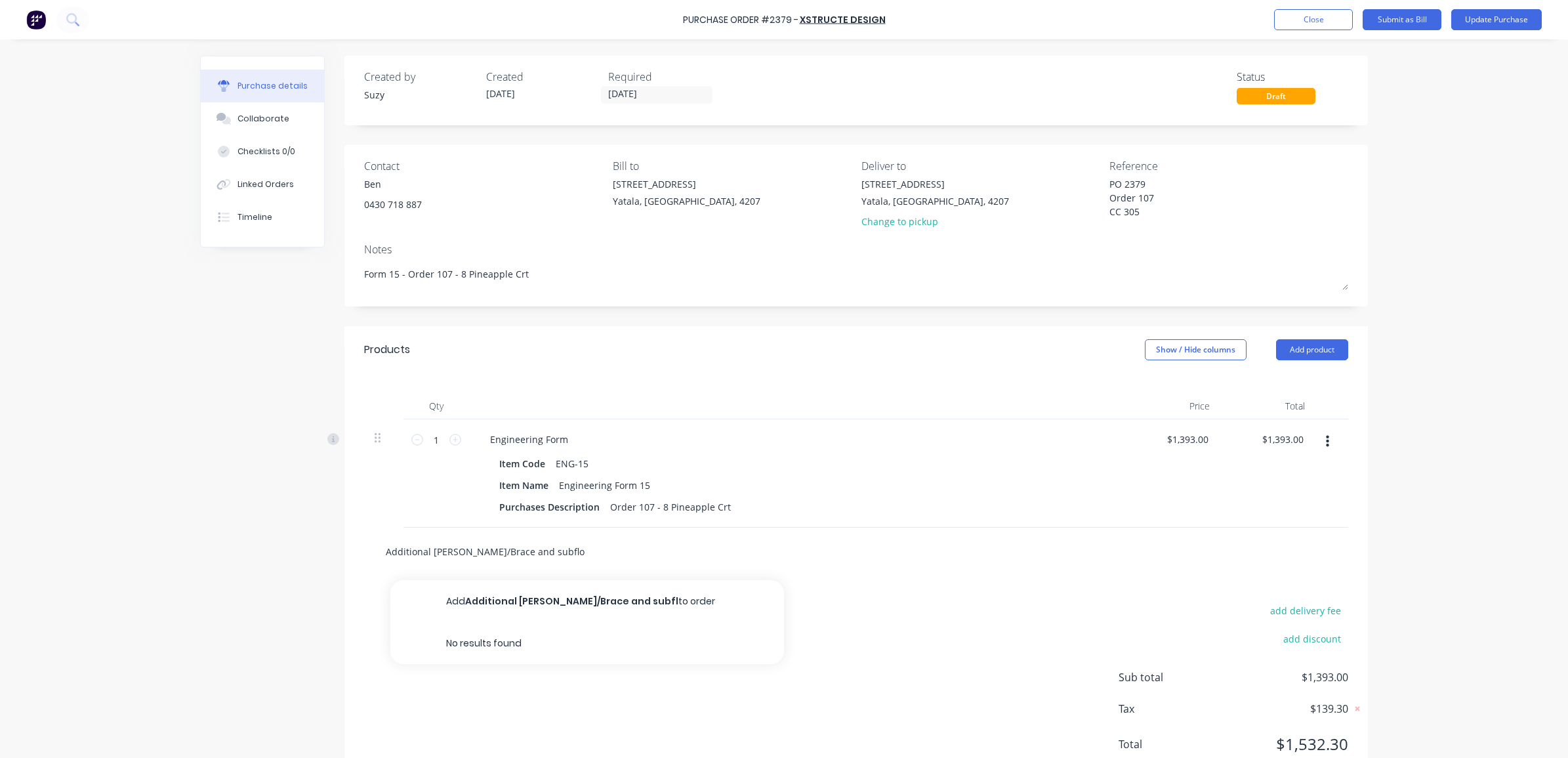
type textarea "x"
type input "Additional [PERSON_NAME]/Brace and subfloo"
type textarea "x"
type input "Additional [PERSON_NAME]/Brace and subfloor"
type textarea "x"
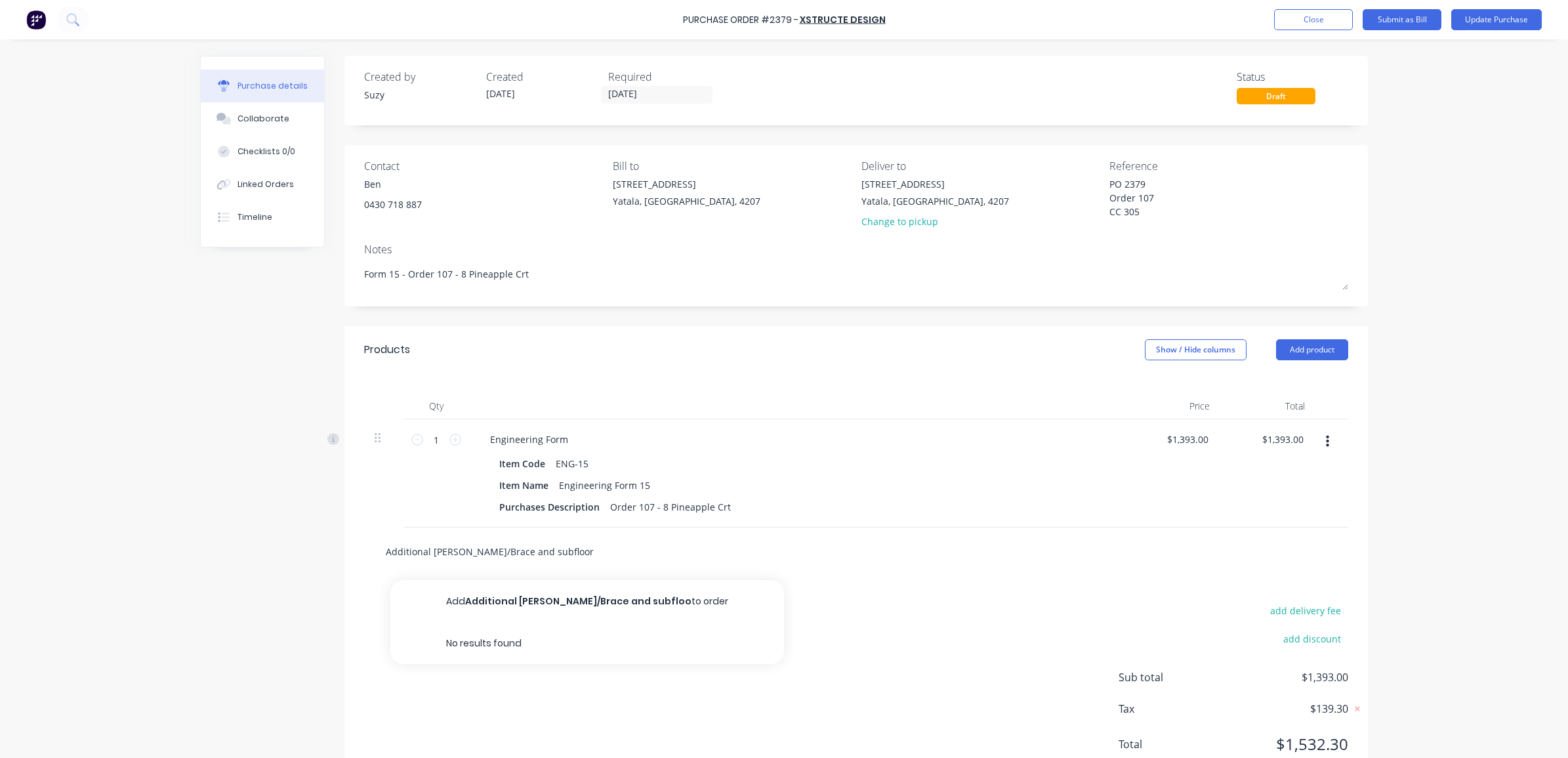
type input "Additional [PERSON_NAME]/Brace and subfloor"
type textarea "x"
type input "Additional [PERSON_NAME]/Brace and subfloor p"
type textarea "x"
type input "Additional [PERSON_NAME]/Brace and subfloor pu"
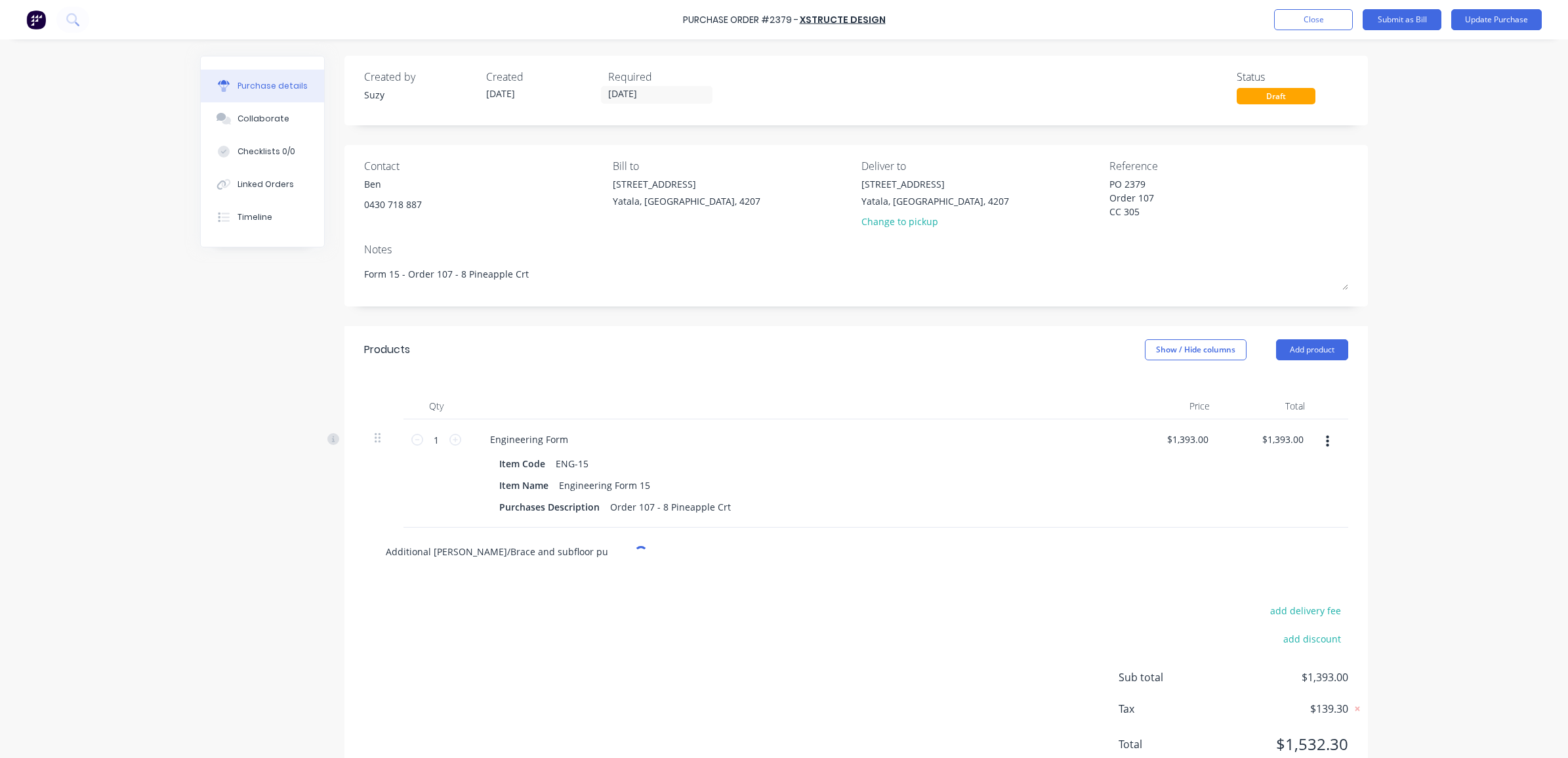
type textarea "x"
type input "Additional [PERSON_NAME]/Brace and subfloor pur"
type textarea "x"
type input "Additional [PERSON_NAME]/Brace and subfloor purl"
type textarea "x"
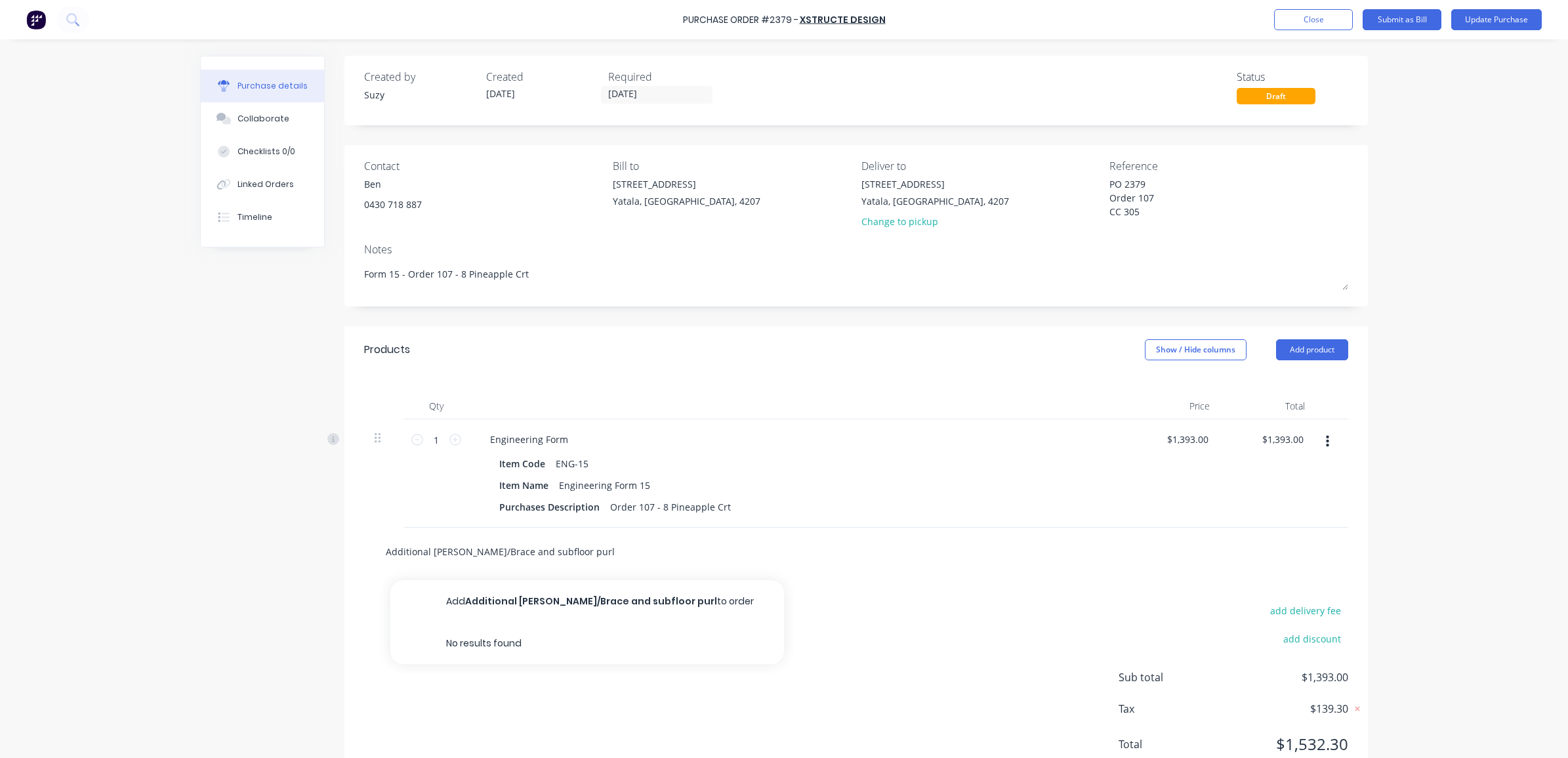
type input "Additional [PERSON_NAME]/Brace and subfloor purli"
type textarea "x"
type input "Additional [PERSON_NAME]/Brace and subfloor purlin"
type textarea "x"
type input "Additional [PERSON_NAME]/Brace and subfloor purlin"
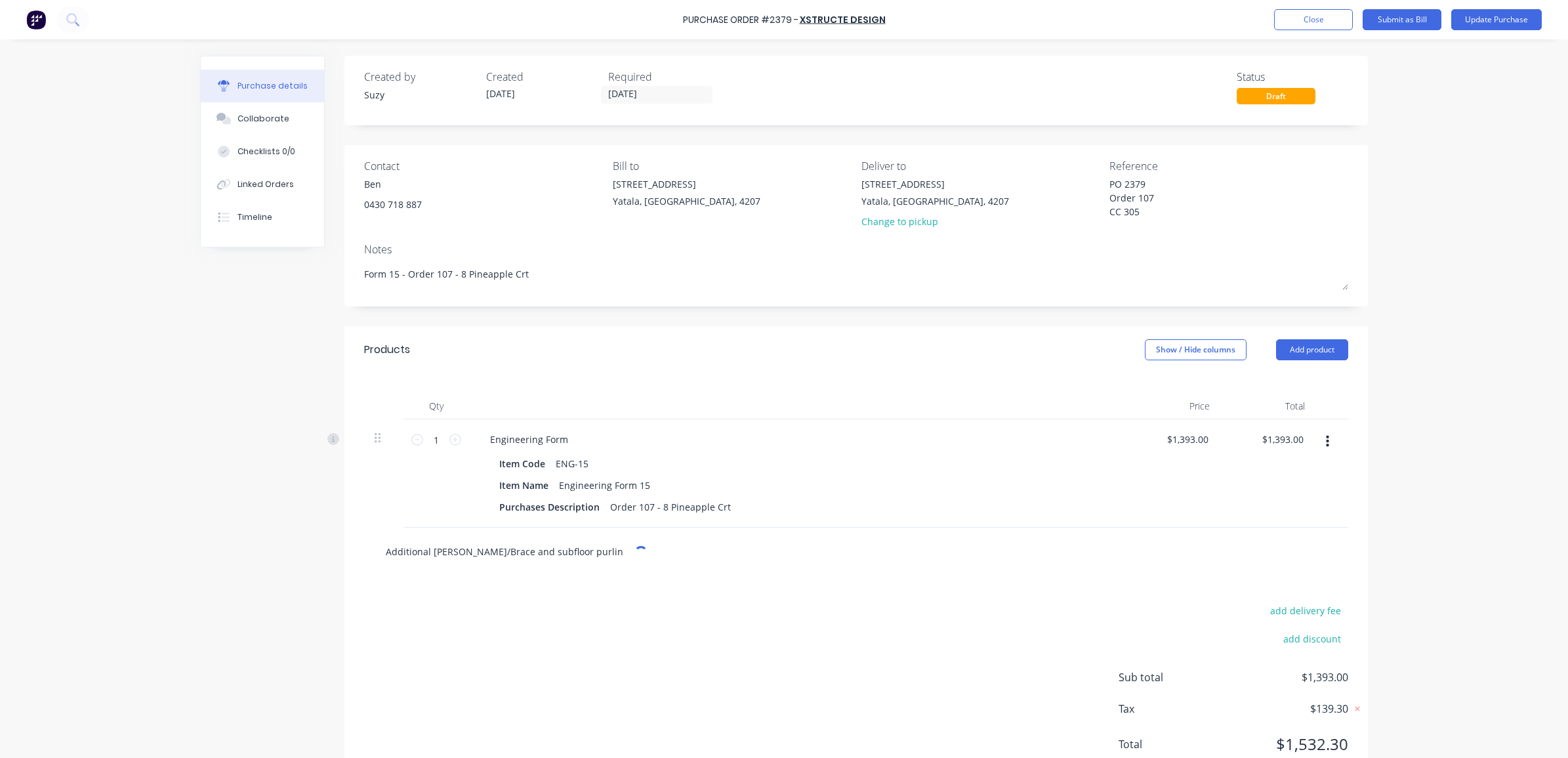
type textarea "x"
type input "Additional [PERSON_NAME]/Brace and subfloor purlin 9"
type textarea "x"
type input "Additional [PERSON_NAME]/Brace and subfloor purlin 95"
type textarea "x"
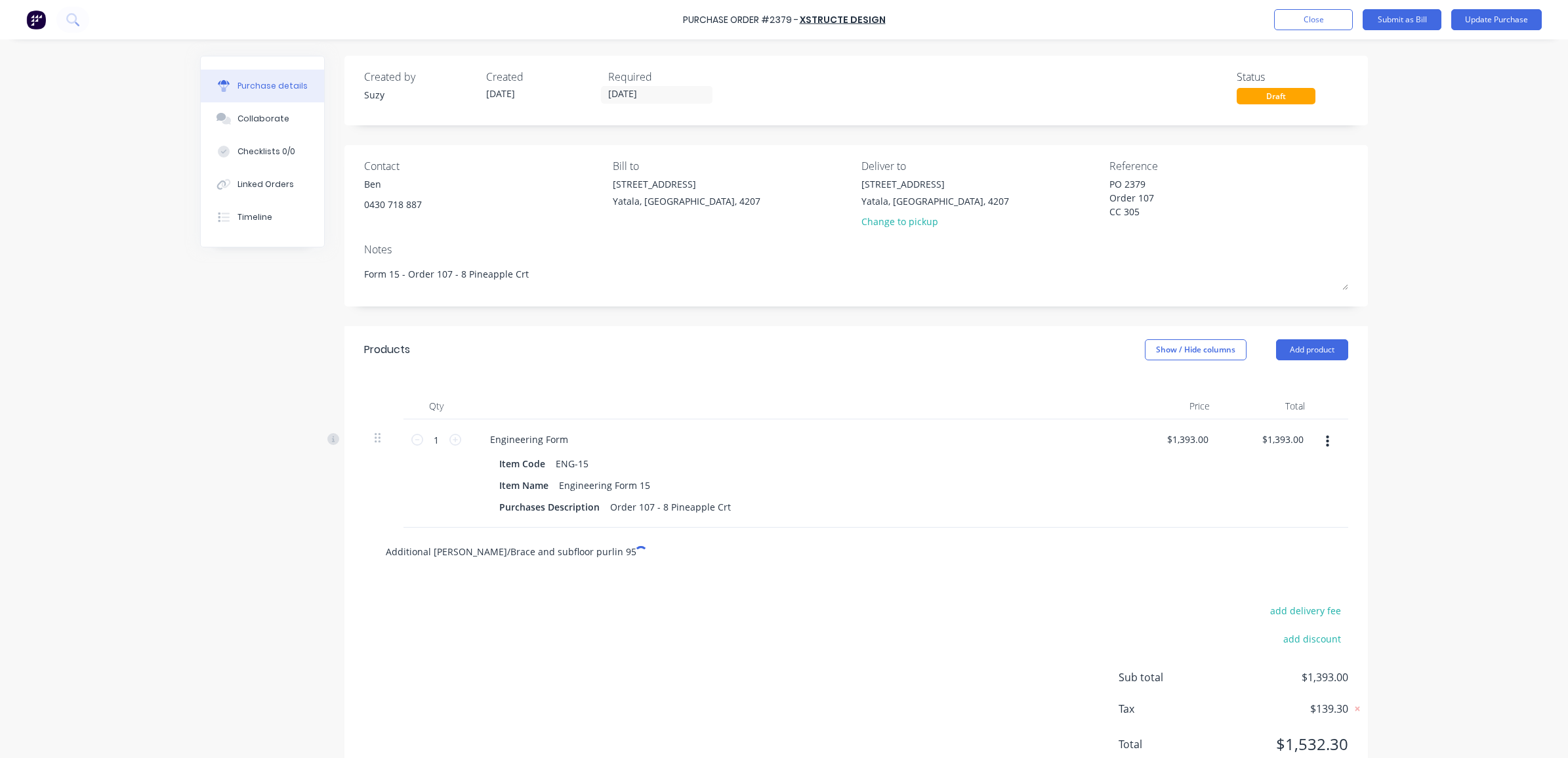
type input "Additional [PERSON_NAME]/Brace and subfloor purlin 95s"
type textarea "x"
type input "Additional [PERSON_NAME]/Brace and subfloor purlin 95sq"
type textarea "x"
type input "Additional [PERSON_NAME]/Brace and subfloor purlin 95sqm"
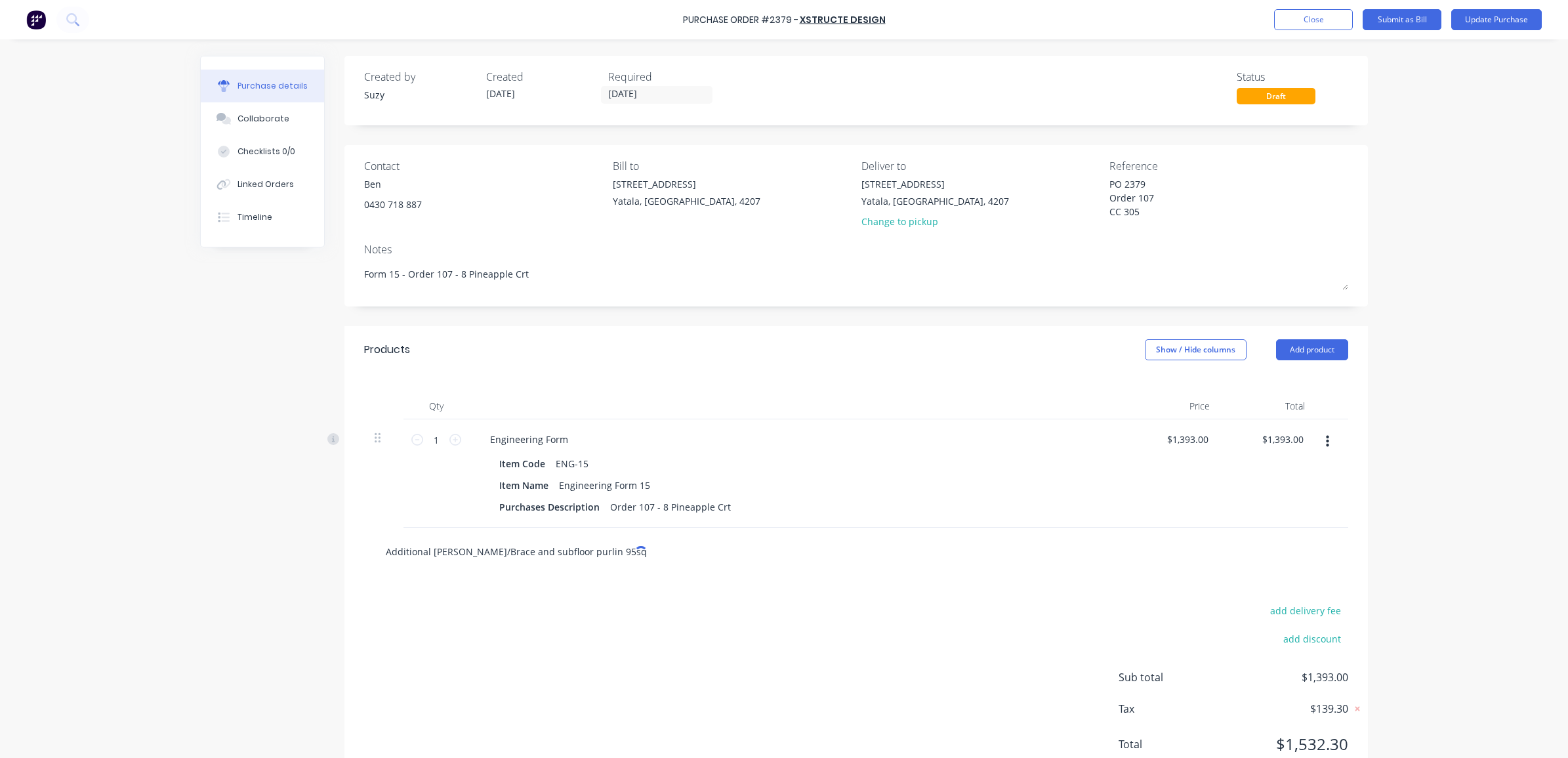
type textarea "x"
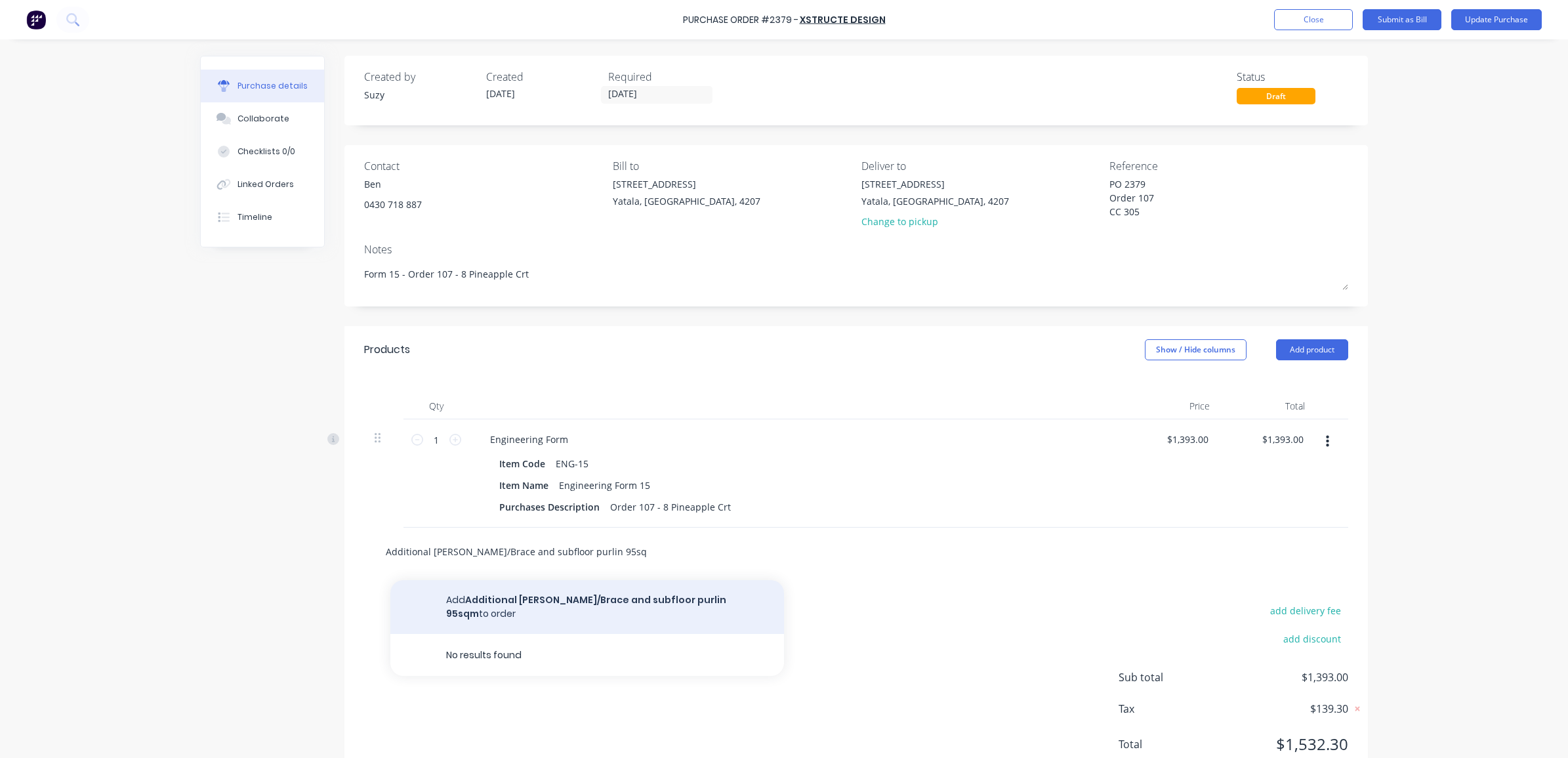
type input "Additional [PERSON_NAME]/Brace and subfloor purlin 95sqm"
click at [456, 593] on button "Add Additional [PERSON_NAME]/Brace and subfloor purlin 95sqm to order" at bounding box center [588, 607] width 394 height 54
type textarea "x"
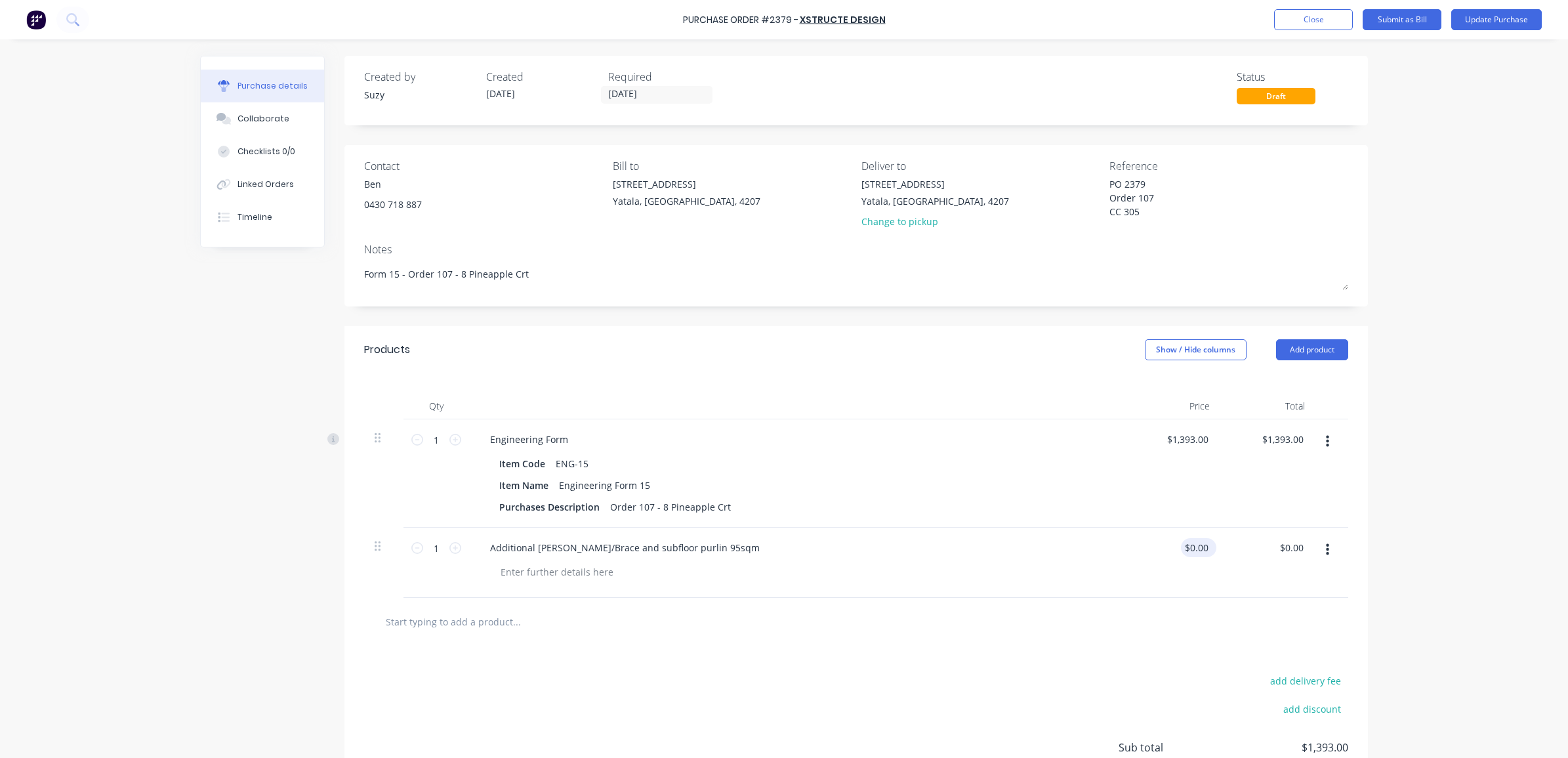
type textarea "x"
drag, startPoint x: 1198, startPoint y: 545, endPoint x: 1178, endPoint y: 545, distance: 20.0
click at [1178, 545] on div "0.00 0.00" at bounding box center [1173, 563] width 95 height 70
type input "475.0"
type textarea "x"
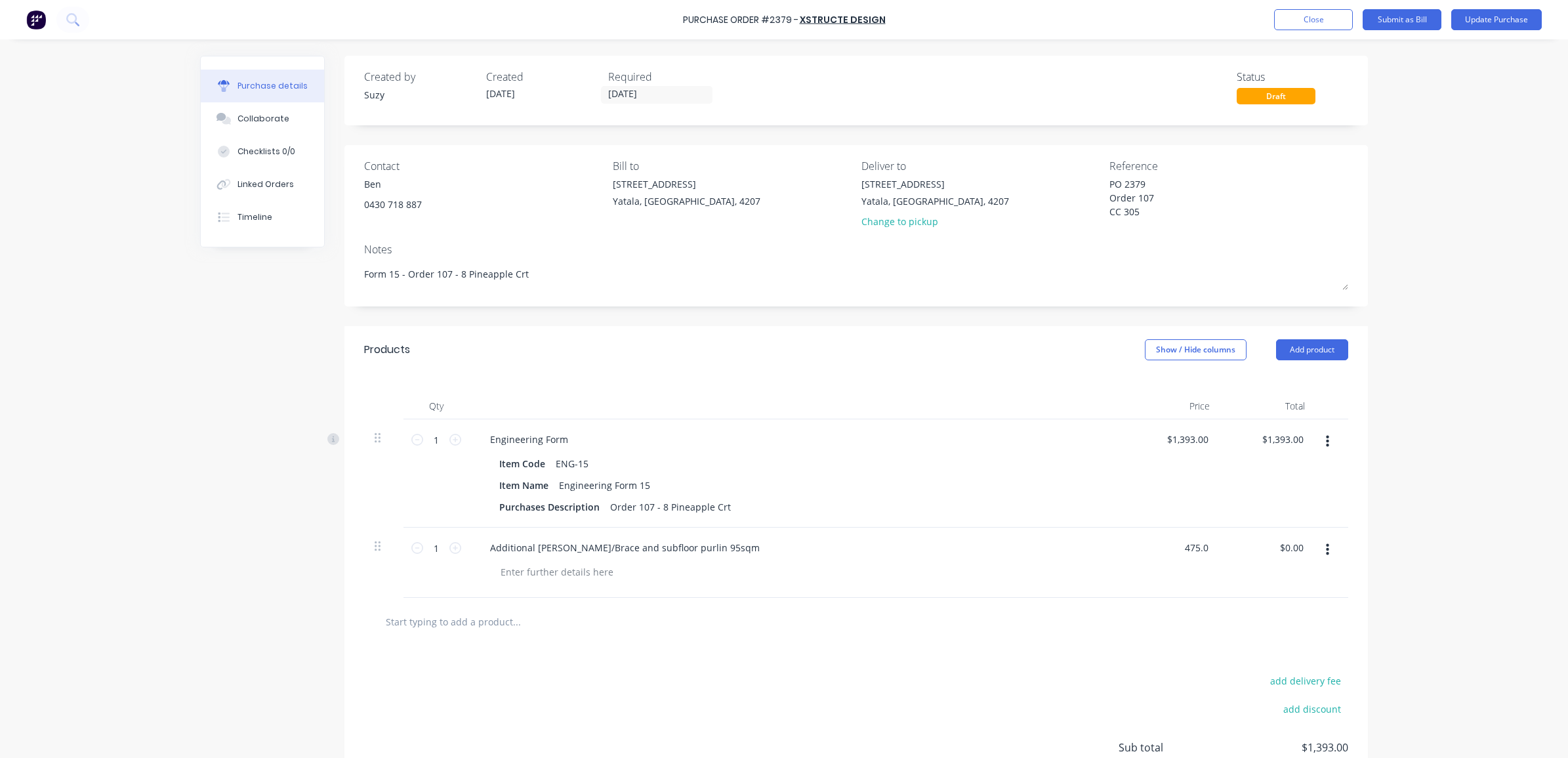
type input "$475.00"
click at [1195, 611] on div at bounding box center [856, 622] width 963 height 26
click at [1493, 25] on button "Update Purchase" at bounding box center [1496, 20] width 91 height 21
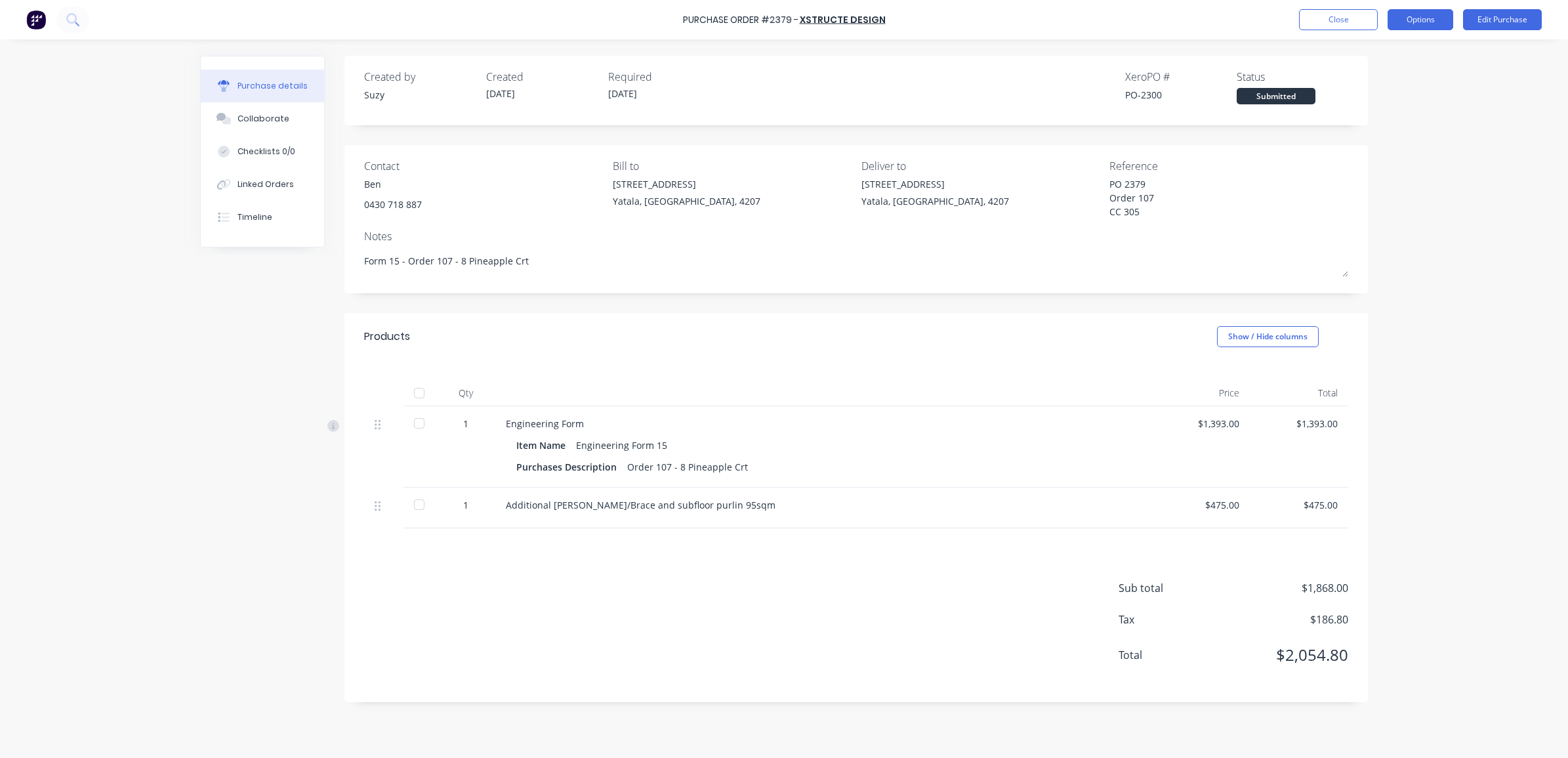
click at [1418, 28] on button "Options" at bounding box center [1420, 20] width 65 height 21
click at [1404, 52] on div "Print / Email" at bounding box center [1391, 53] width 101 height 19
click at [1390, 75] on div "With pricing" at bounding box center [1391, 79] width 101 height 19
type textarea "x"
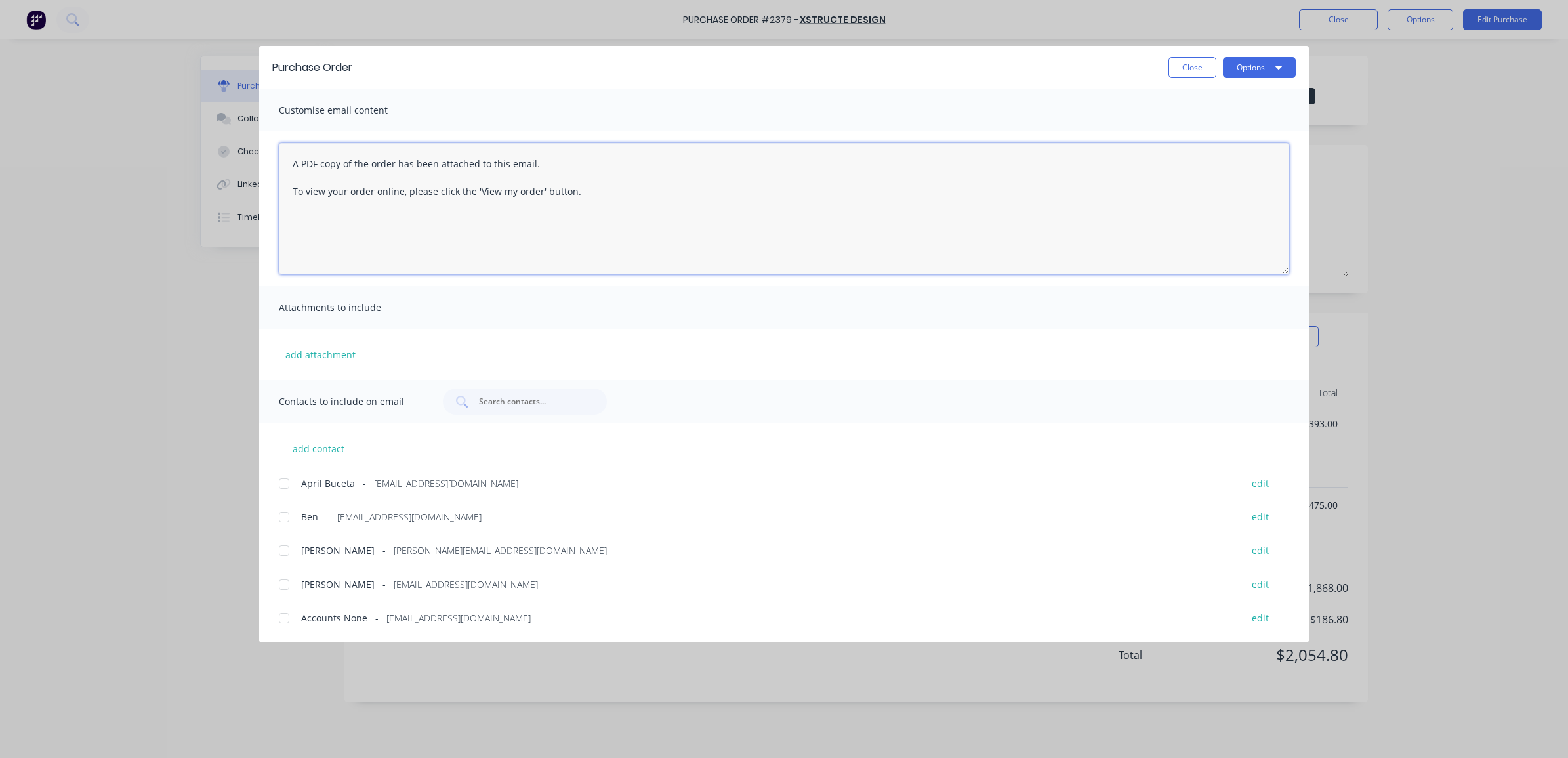
drag, startPoint x: 594, startPoint y: 220, endPoint x: 236, endPoint y: 133, distance: 368.4
click at [236, 133] on div "Purchase Order Close Options Customise email content A PDF copy of the order ha…" at bounding box center [784, 379] width 1568 height 758
click at [288, 513] on div at bounding box center [284, 517] width 26 height 26
click at [287, 549] on div at bounding box center [284, 551] width 26 height 26
type textarea "Hi [PERSON_NAME], Please find updated po 2379 to include the [PERSON_NAME]/brac…"
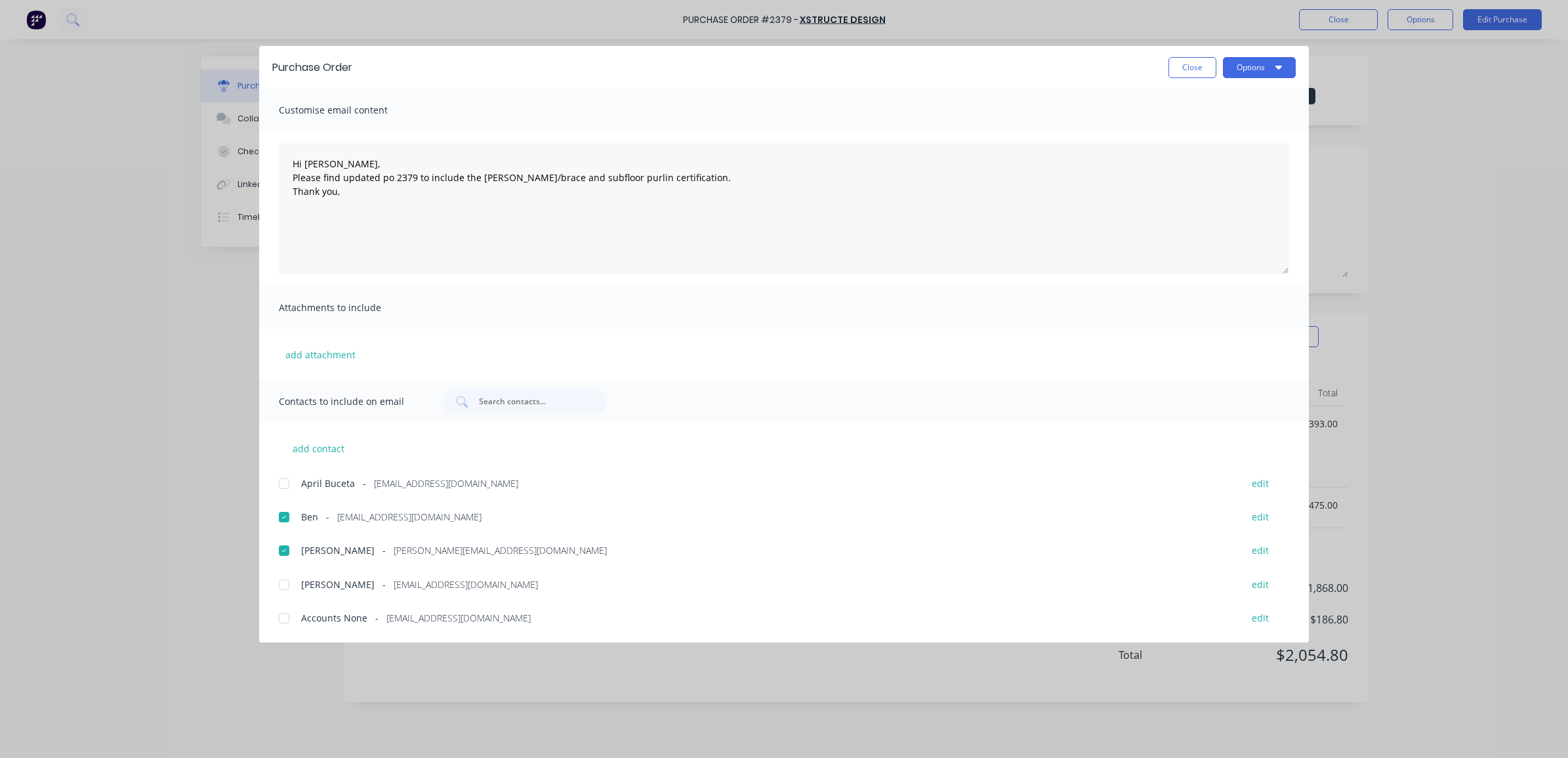
click at [1242, 54] on div "Purchase Order Close Options" at bounding box center [784, 67] width 1050 height 43
click at [1244, 67] on button "Options" at bounding box center [1259, 67] width 73 height 21
click at [1234, 149] on div "Email" at bounding box center [1234, 153] width 101 height 19
click at [1191, 69] on button "Close" at bounding box center [1193, 67] width 48 height 21
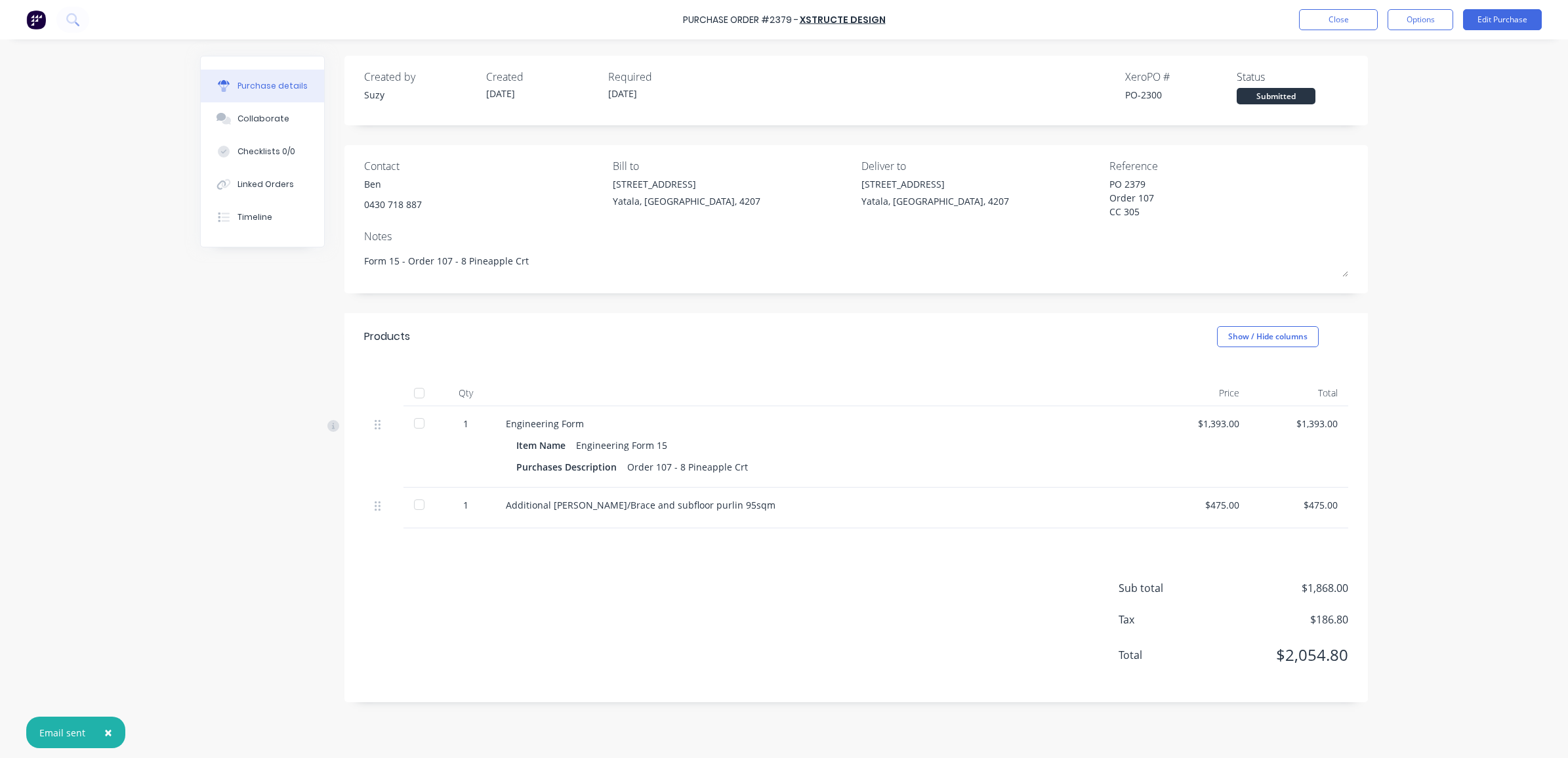
click at [110, 734] on span "×" at bounding box center [108, 733] width 8 height 19
type textarea "x"
click at [1355, 20] on button "Close" at bounding box center [1338, 20] width 79 height 21
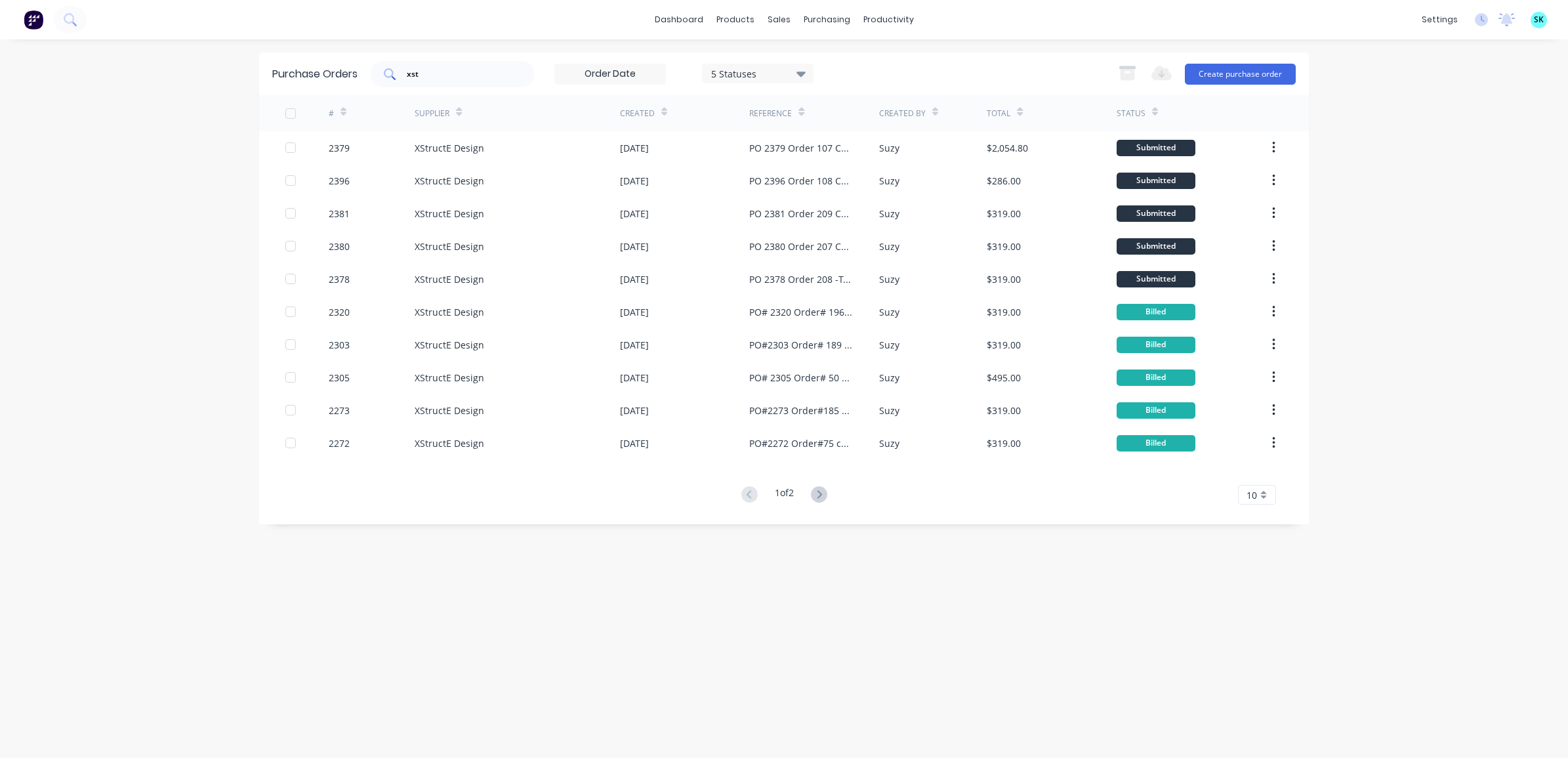
click at [497, 67] on input "xst" at bounding box center [459, 74] width 109 height 13
type input "x"
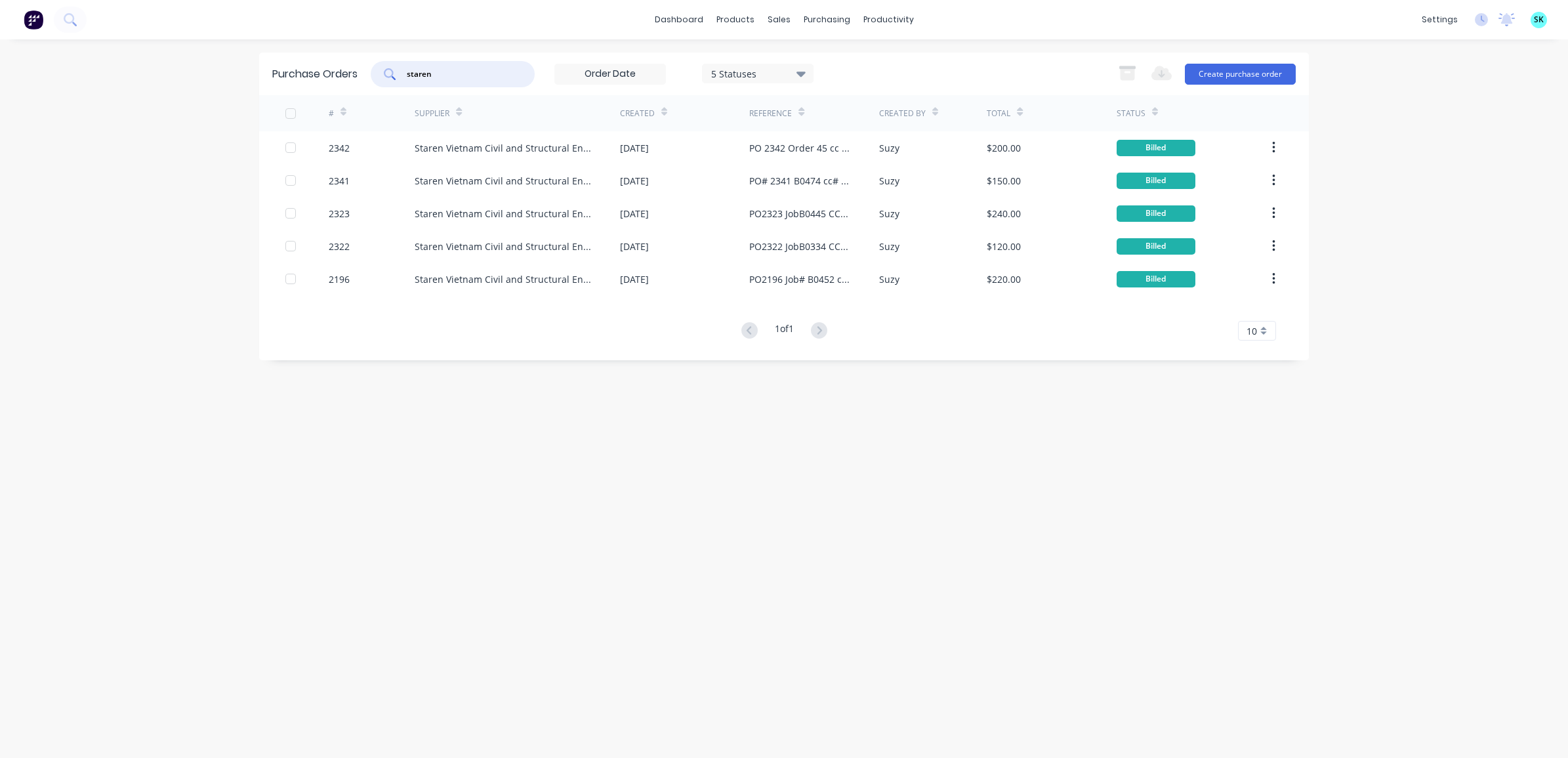
drag, startPoint x: 435, startPoint y: 72, endPoint x: 404, endPoint y: 67, distance: 31.4
click at [404, 67] on div "staren" at bounding box center [453, 74] width 164 height 26
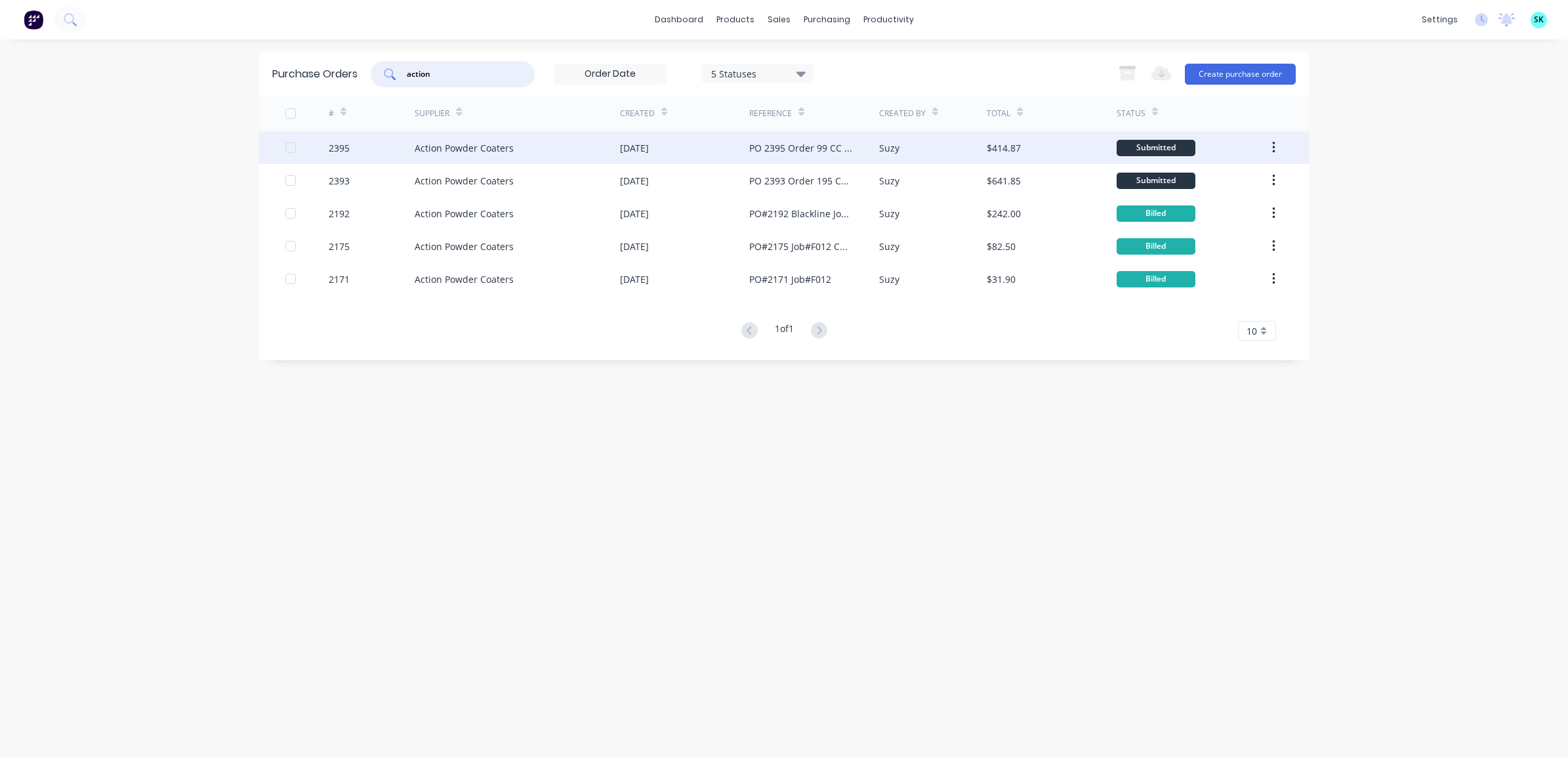
type input "action"
click at [579, 155] on div "Action Powder Coaters" at bounding box center [517, 148] width 206 height 33
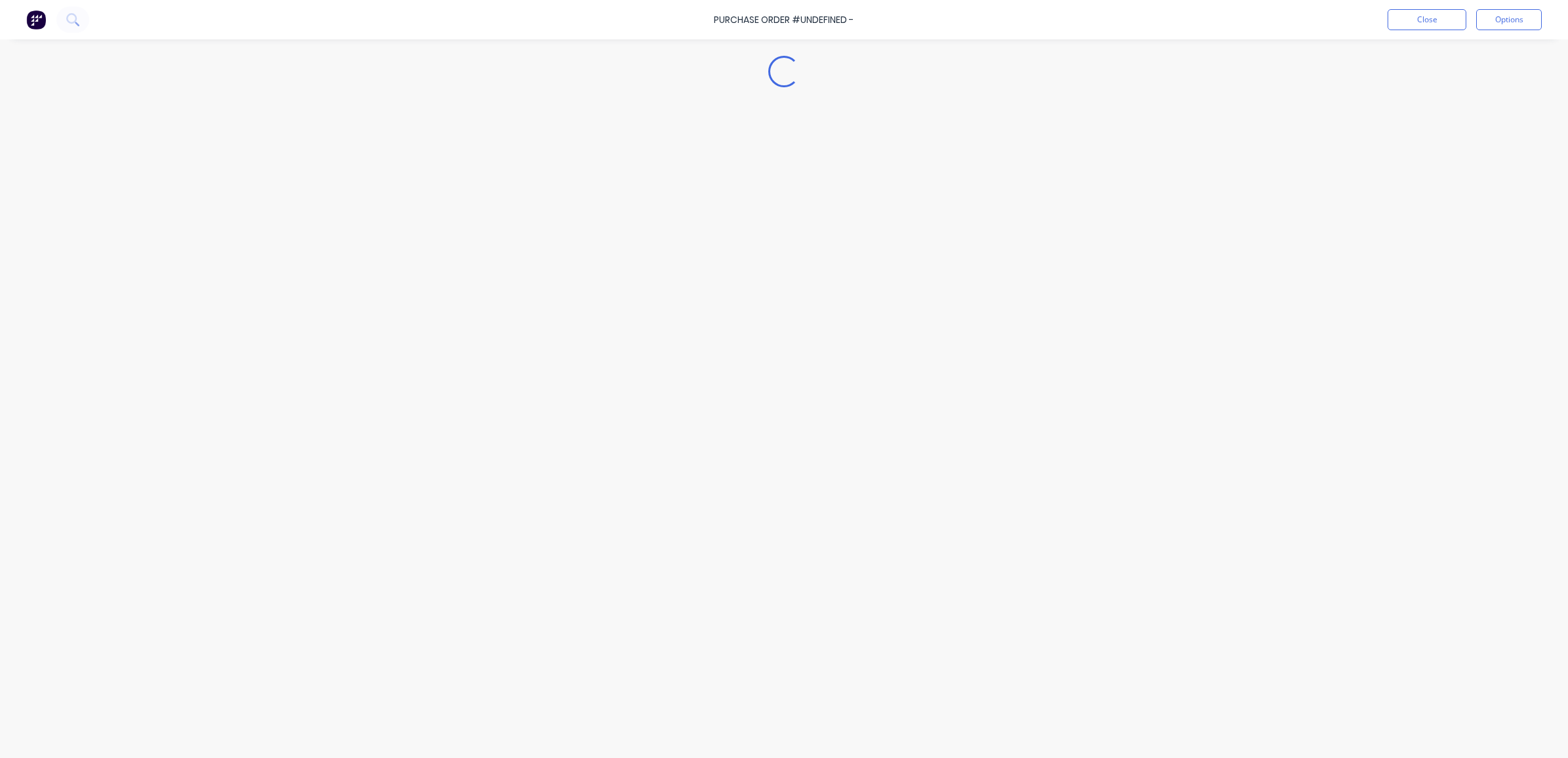
type textarea "x"
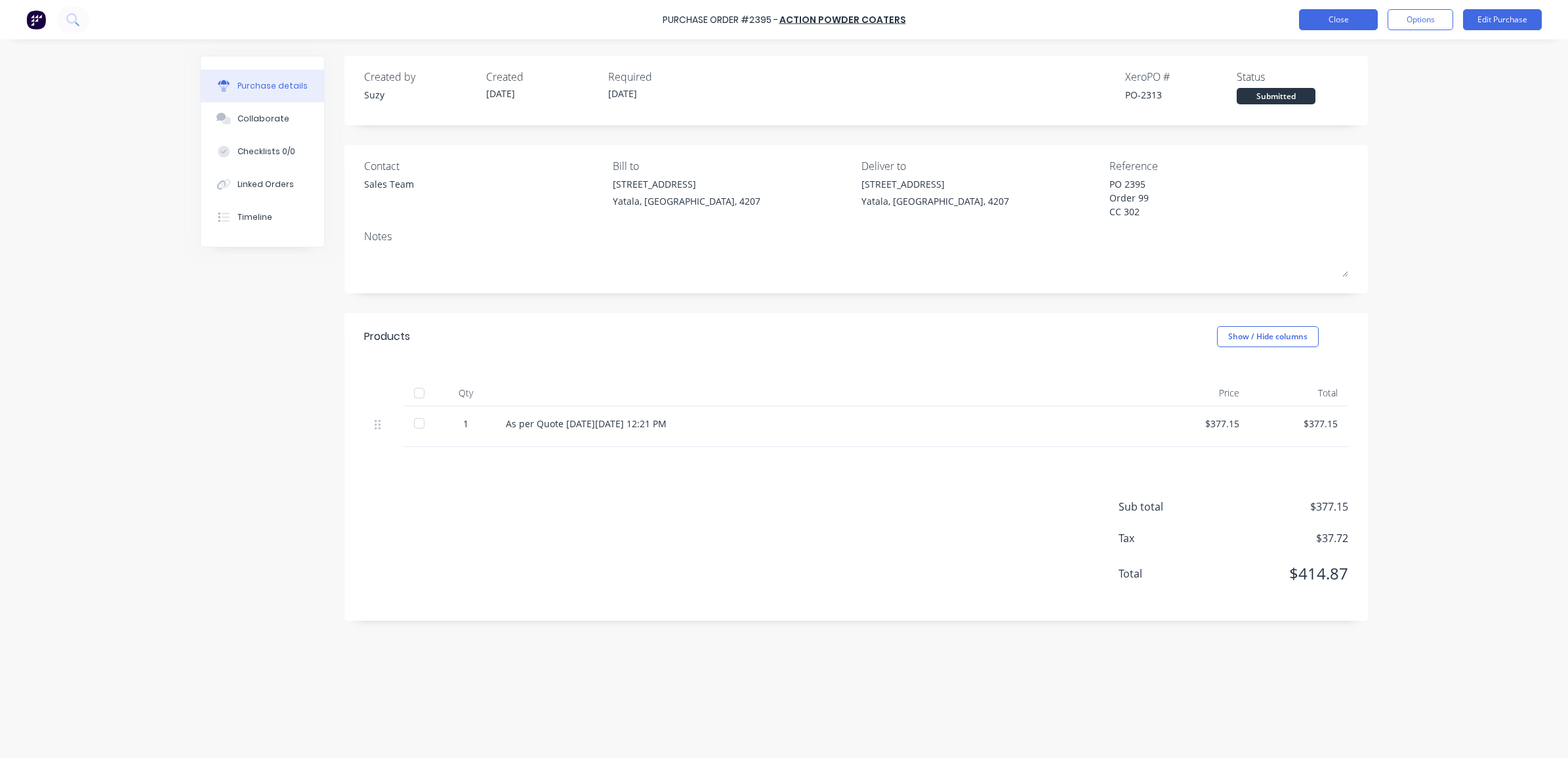
click at [1349, 22] on button "Close" at bounding box center [1338, 20] width 79 height 21
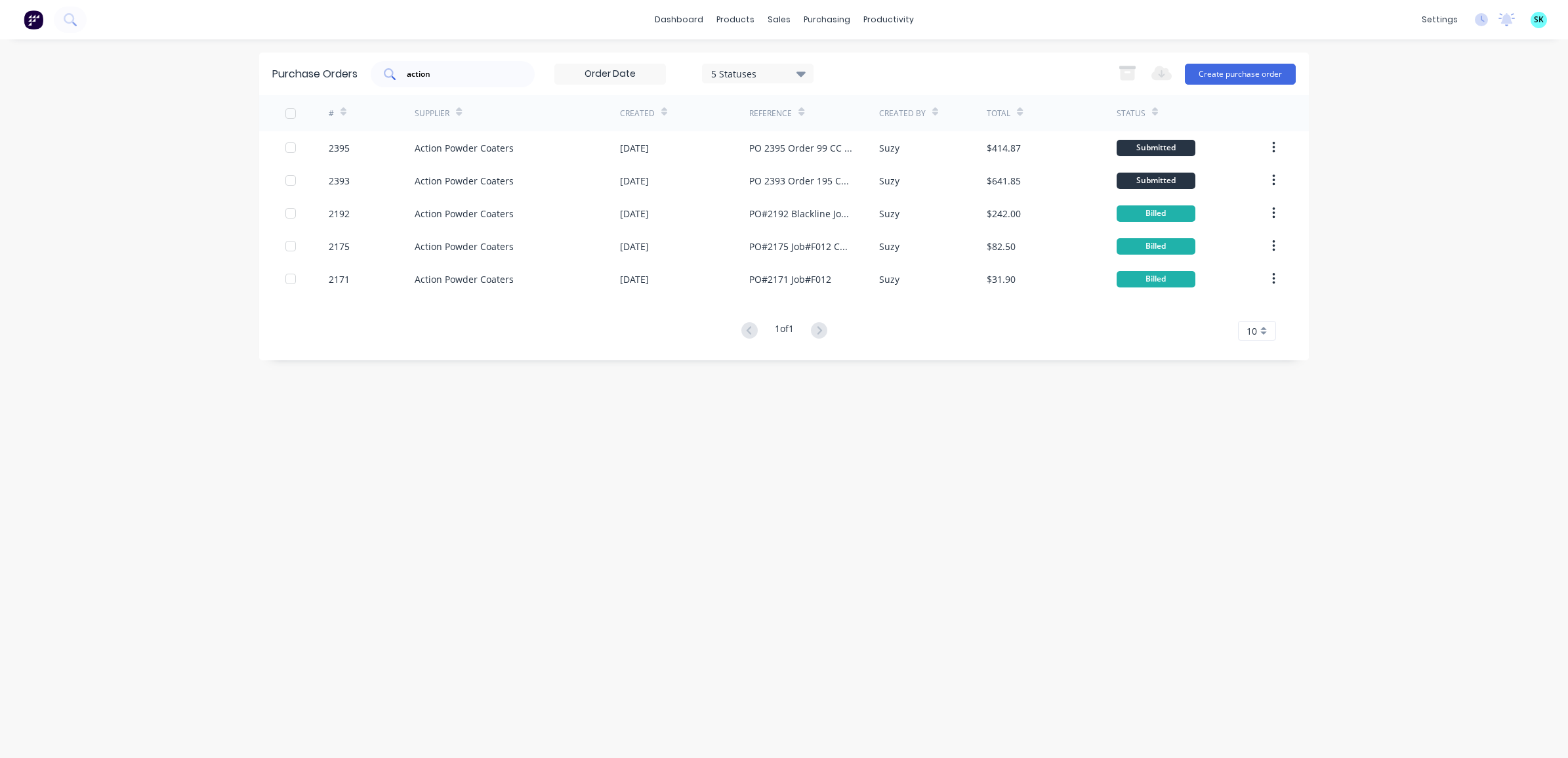
drag, startPoint x: 441, startPoint y: 67, endPoint x: 393, endPoint y: 73, distance: 48.4
click at [393, 73] on div "action" at bounding box center [453, 74] width 164 height 26
type input "a"
type input "infra"
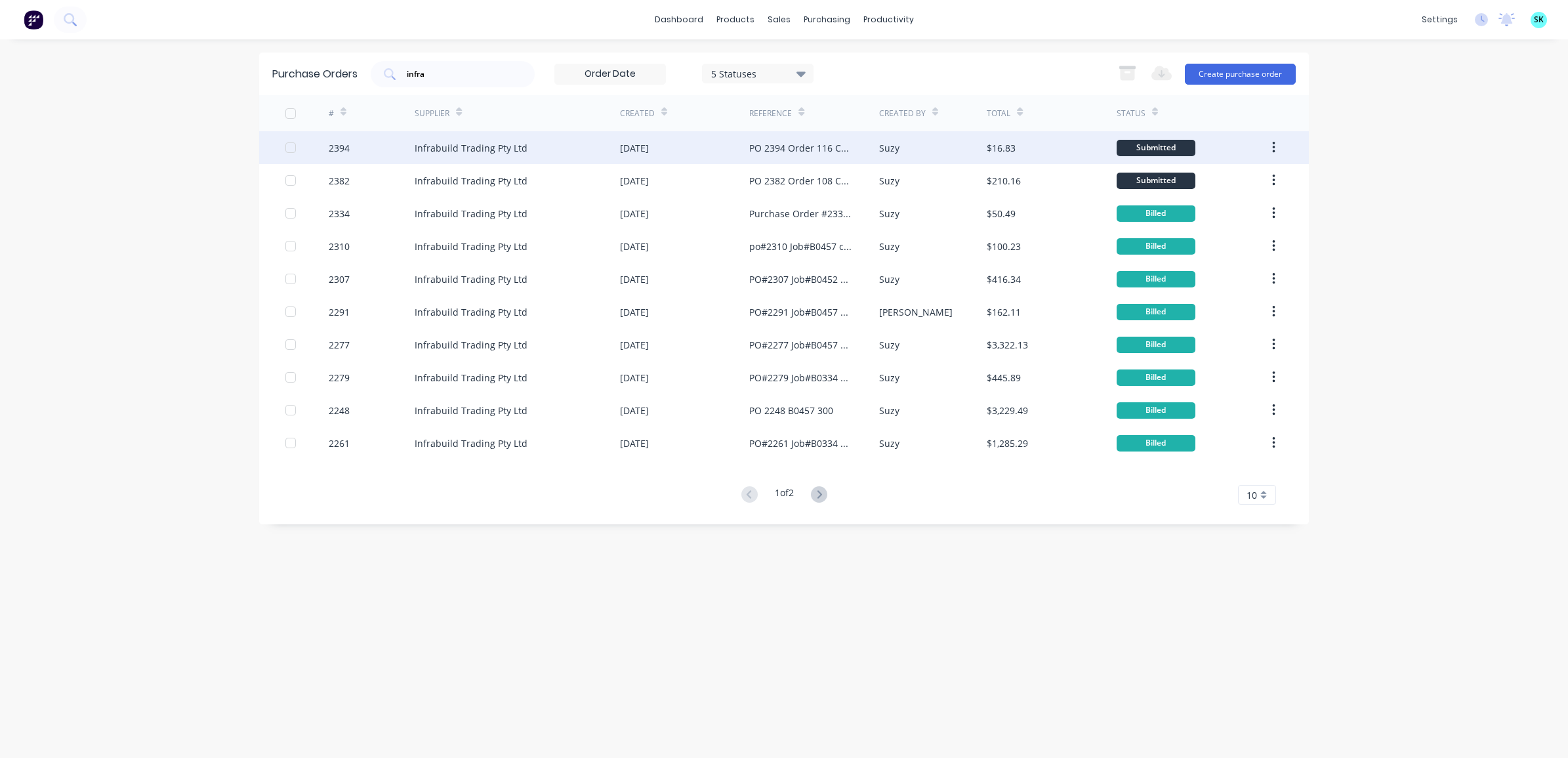
click at [799, 149] on div "PO 2394 Order 116 CC 302" at bounding box center [801, 147] width 103 height 14
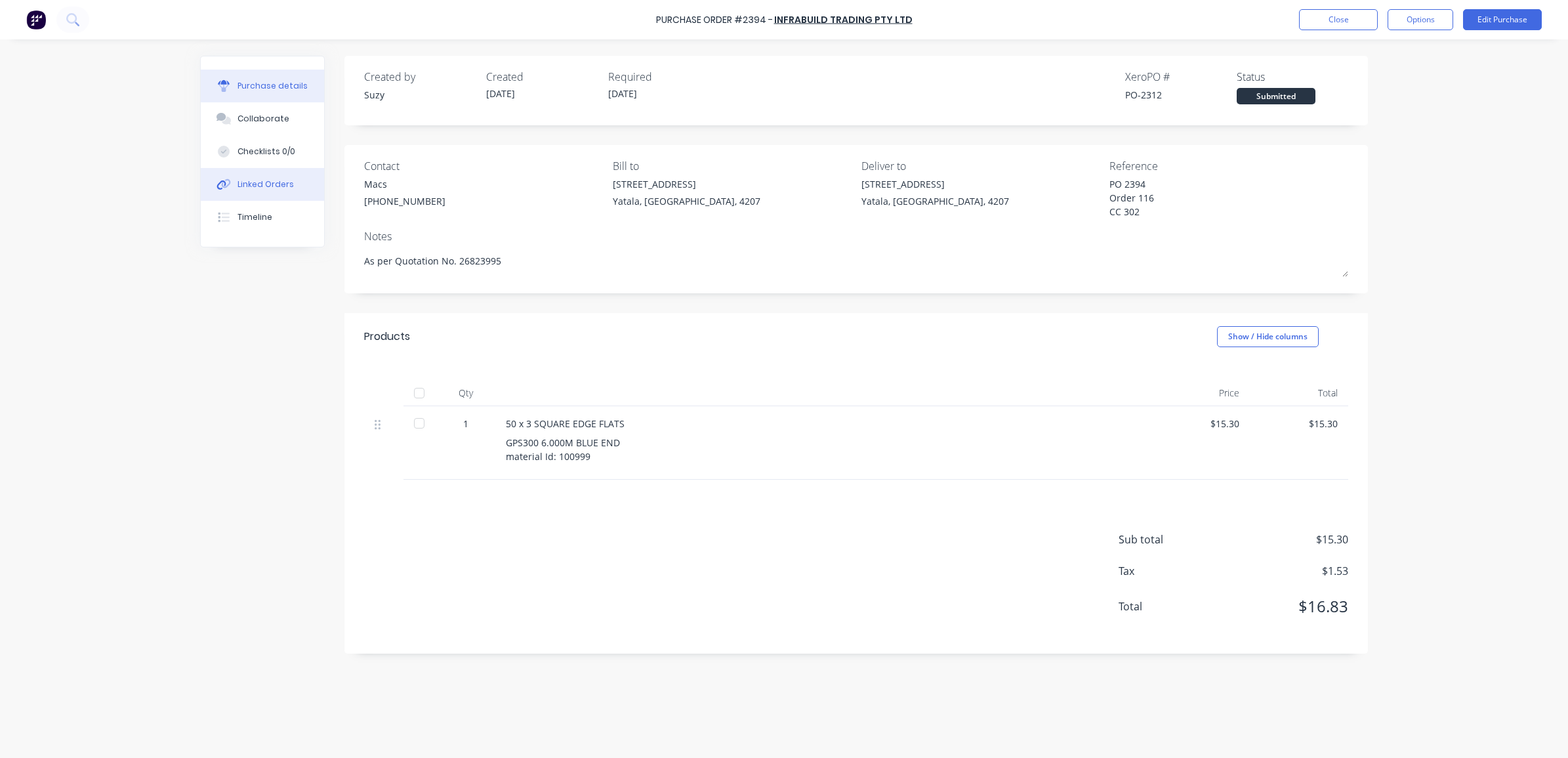
click at [253, 188] on div "Linked Orders" at bounding box center [265, 185] width 56 height 12
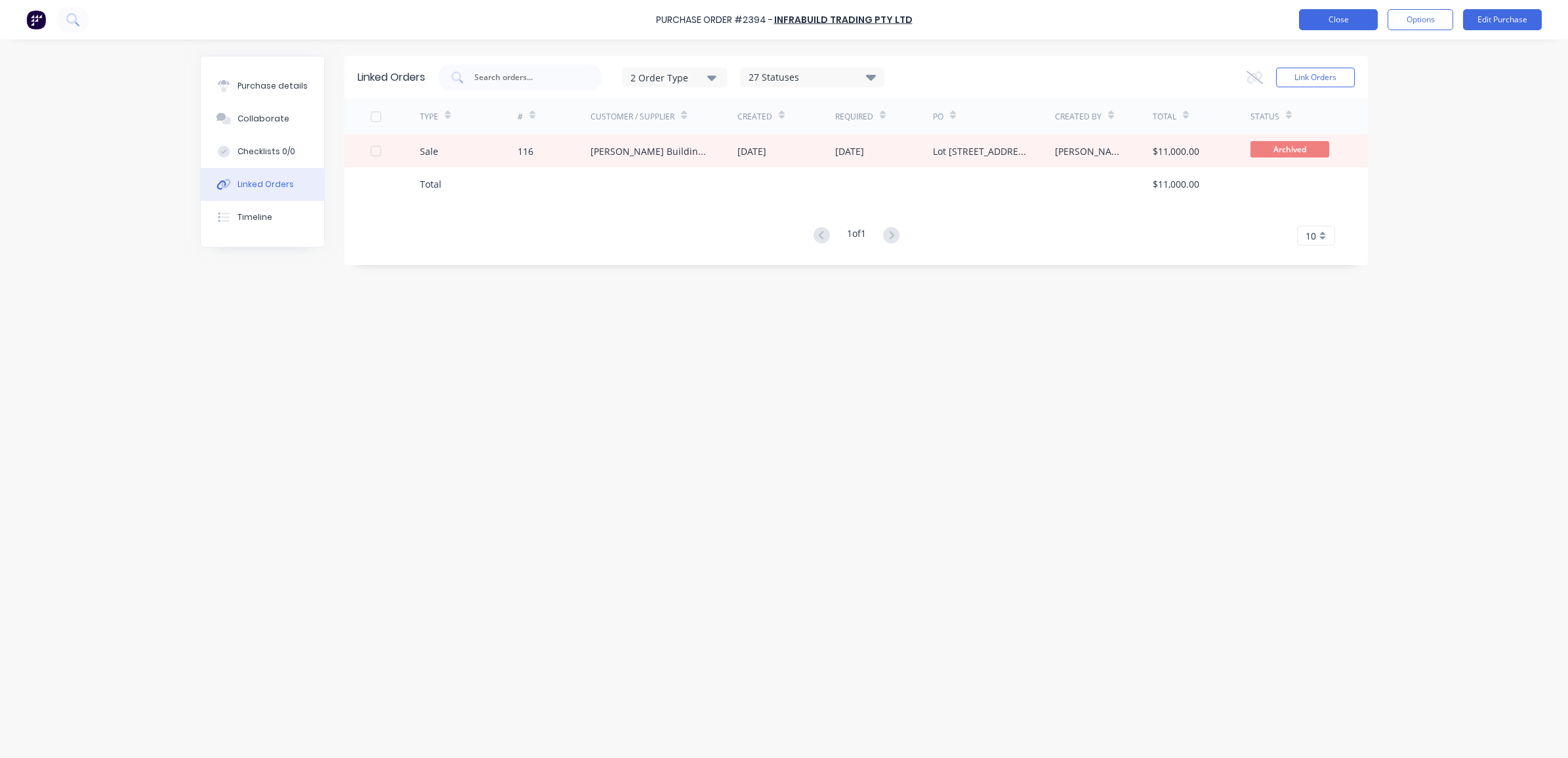
click at [1322, 23] on button "Close" at bounding box center [1338, 20] width 79 height 21
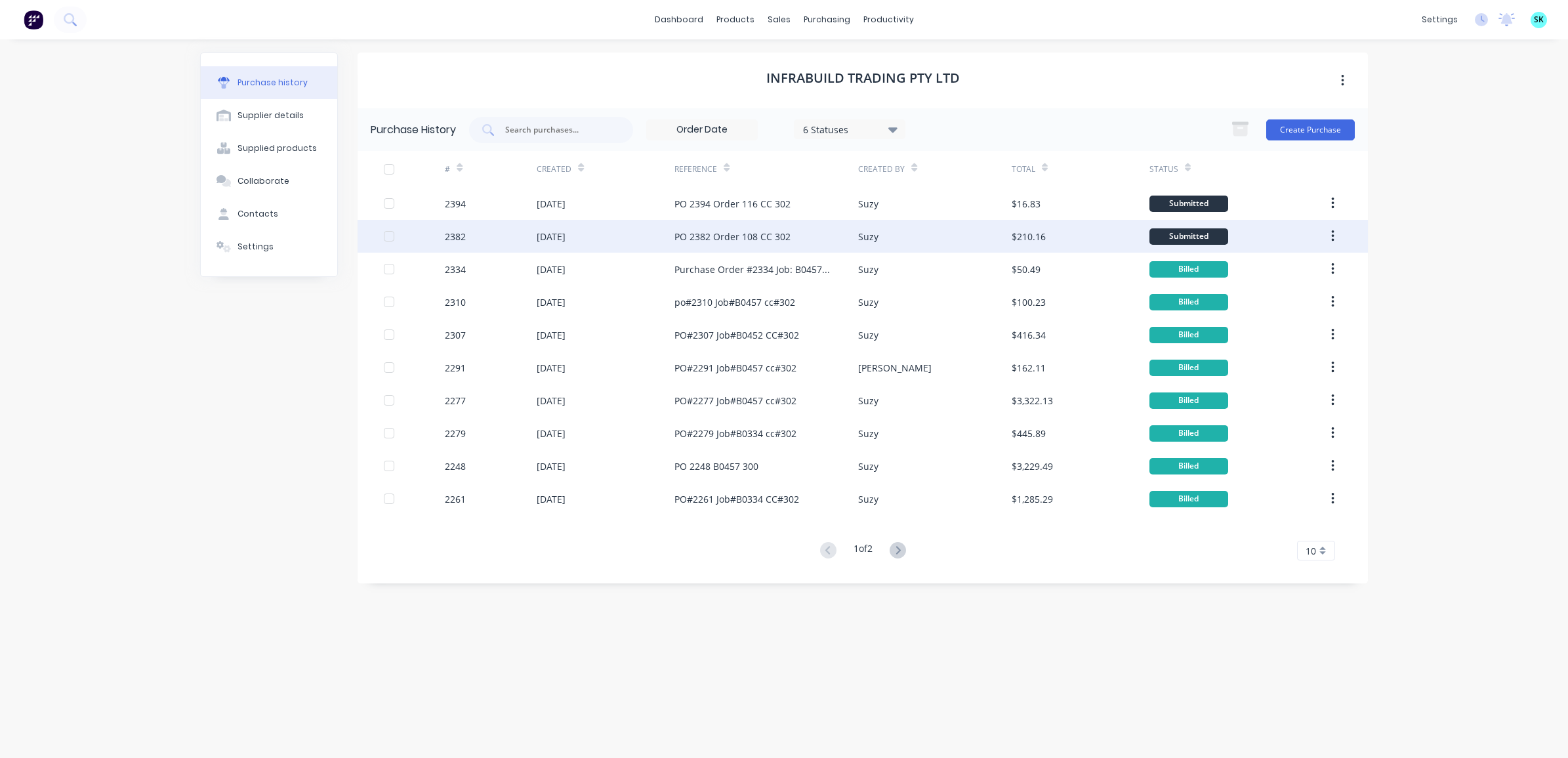
click at [703, 230] on div "PO 2382 Order 108 CC 302" at bounding box center [732, 236] width 116 height 14
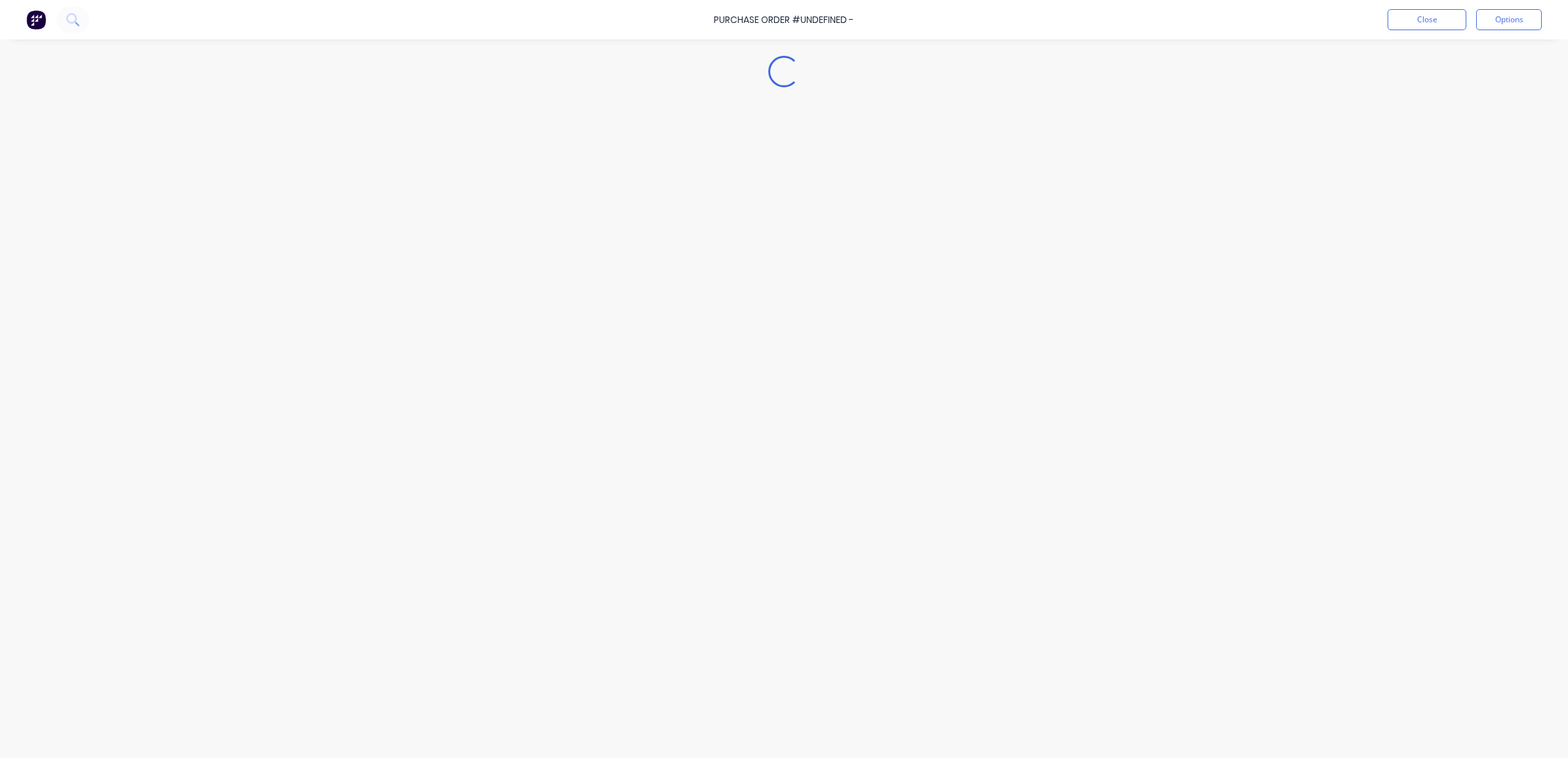
type textarea "x"
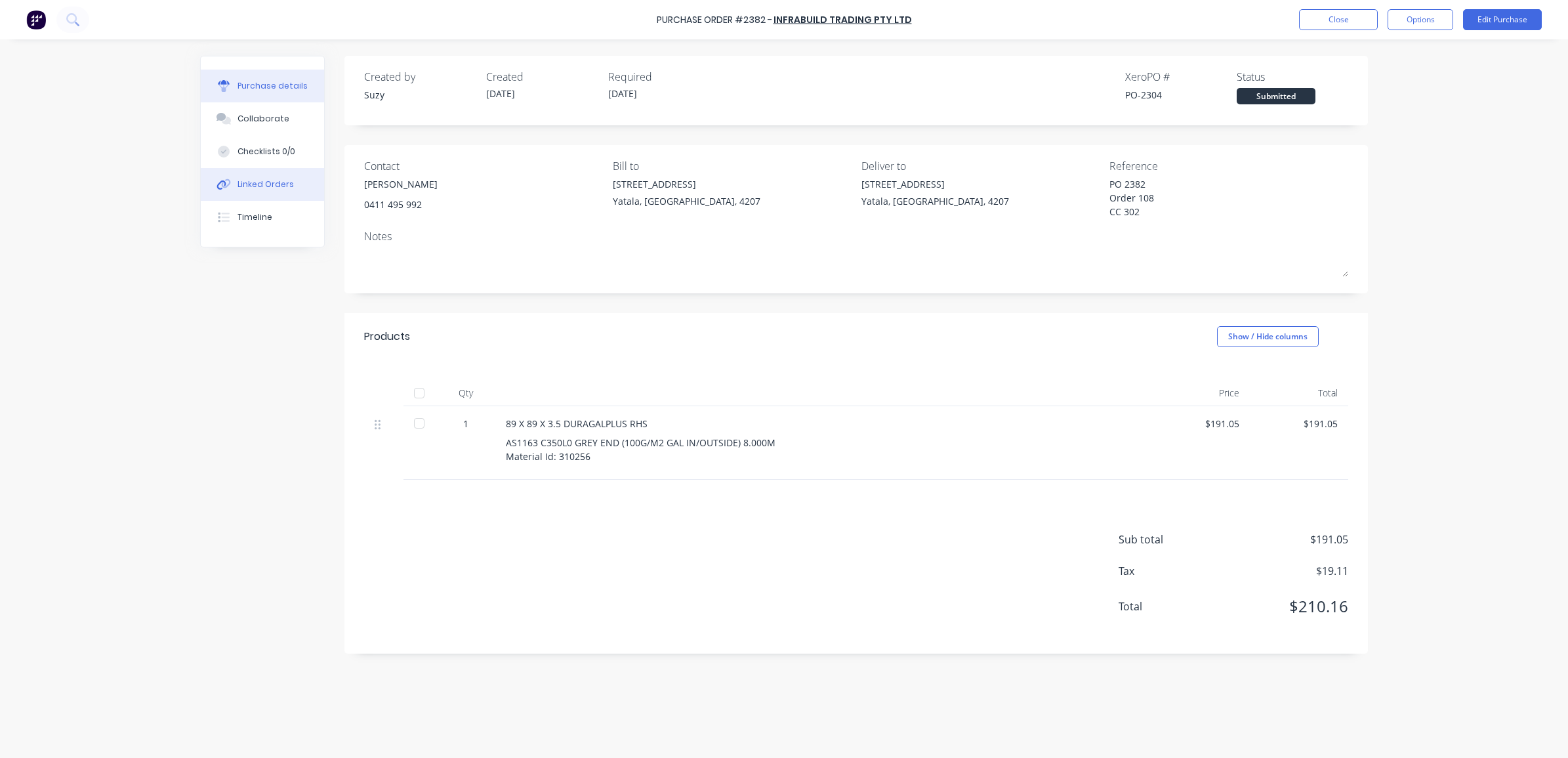
click at [274, 189] on div "Linked Orders" at bounding box center [265, 185] width 56 height 12
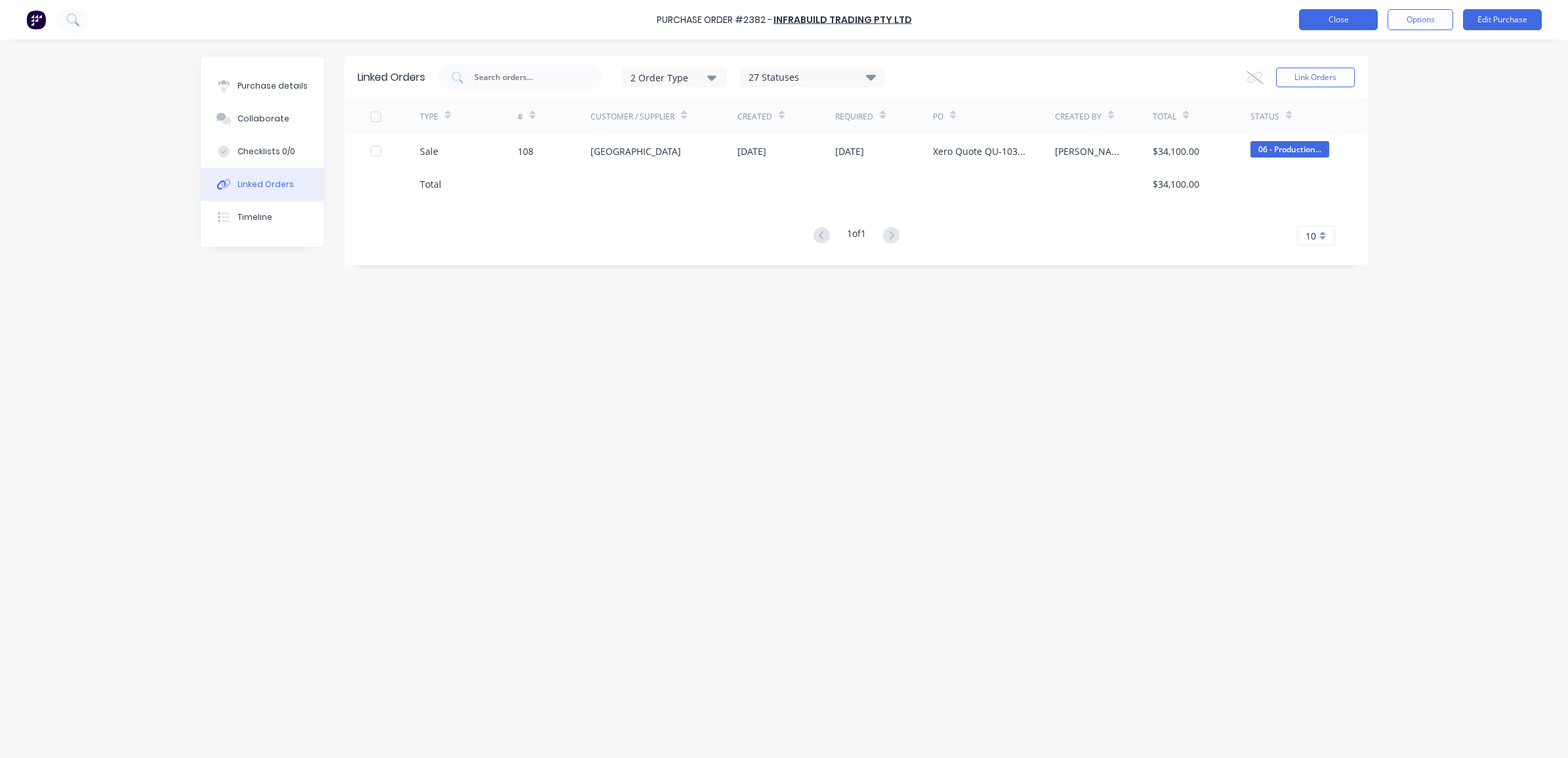
click at [1306, 17] on button "Close" at bounding box center [1338, 20] width 79 height 21
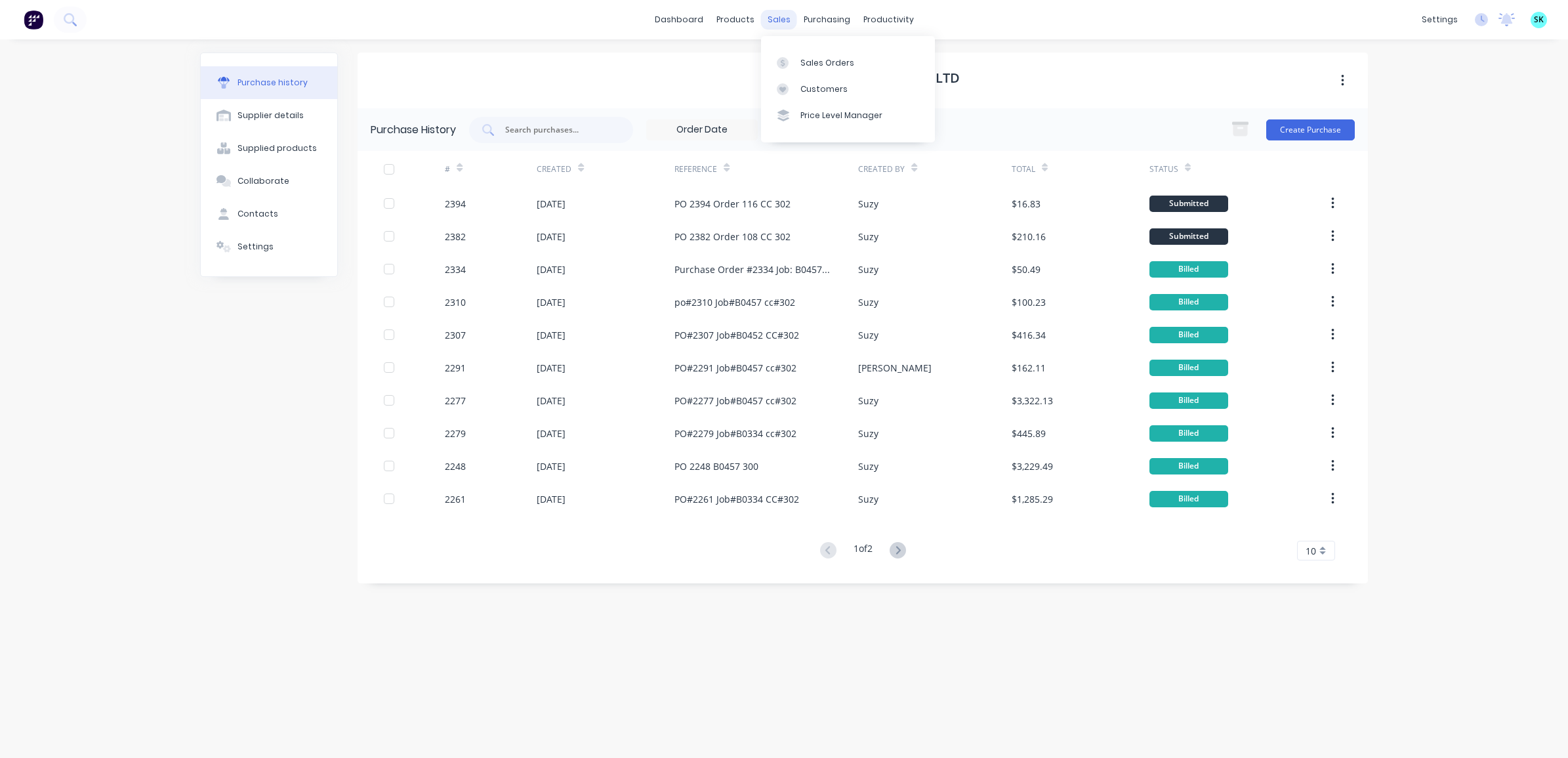
click at [782, 19] on div "sales" at bounding box center [779, 20] width 36 height 20
click at [786, 66] on icon at bounding box center [783, 63] width 12 height 12
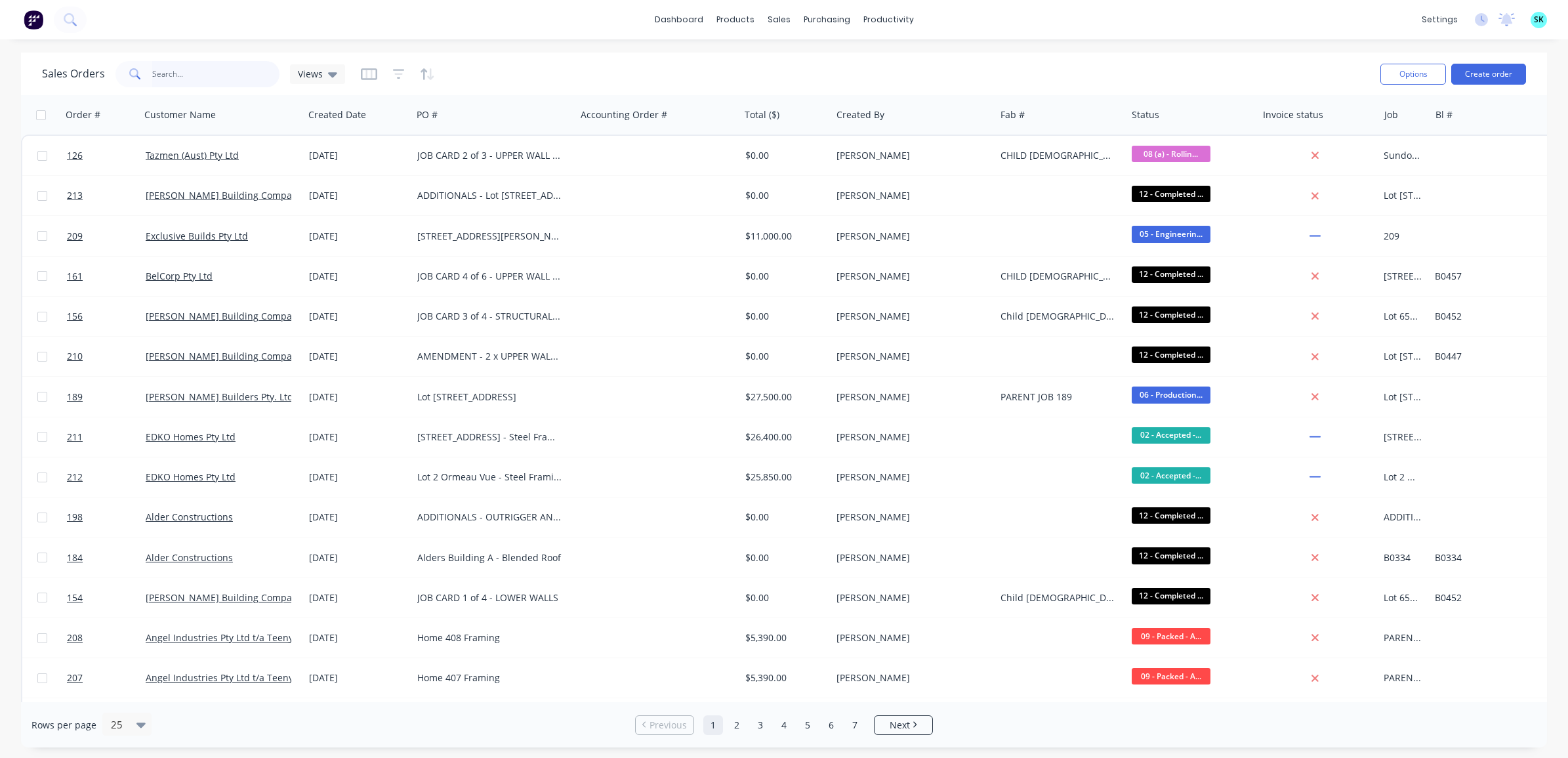
click at [226, 70] on input "text" at bounding box center [216, 74] width 128 height 26
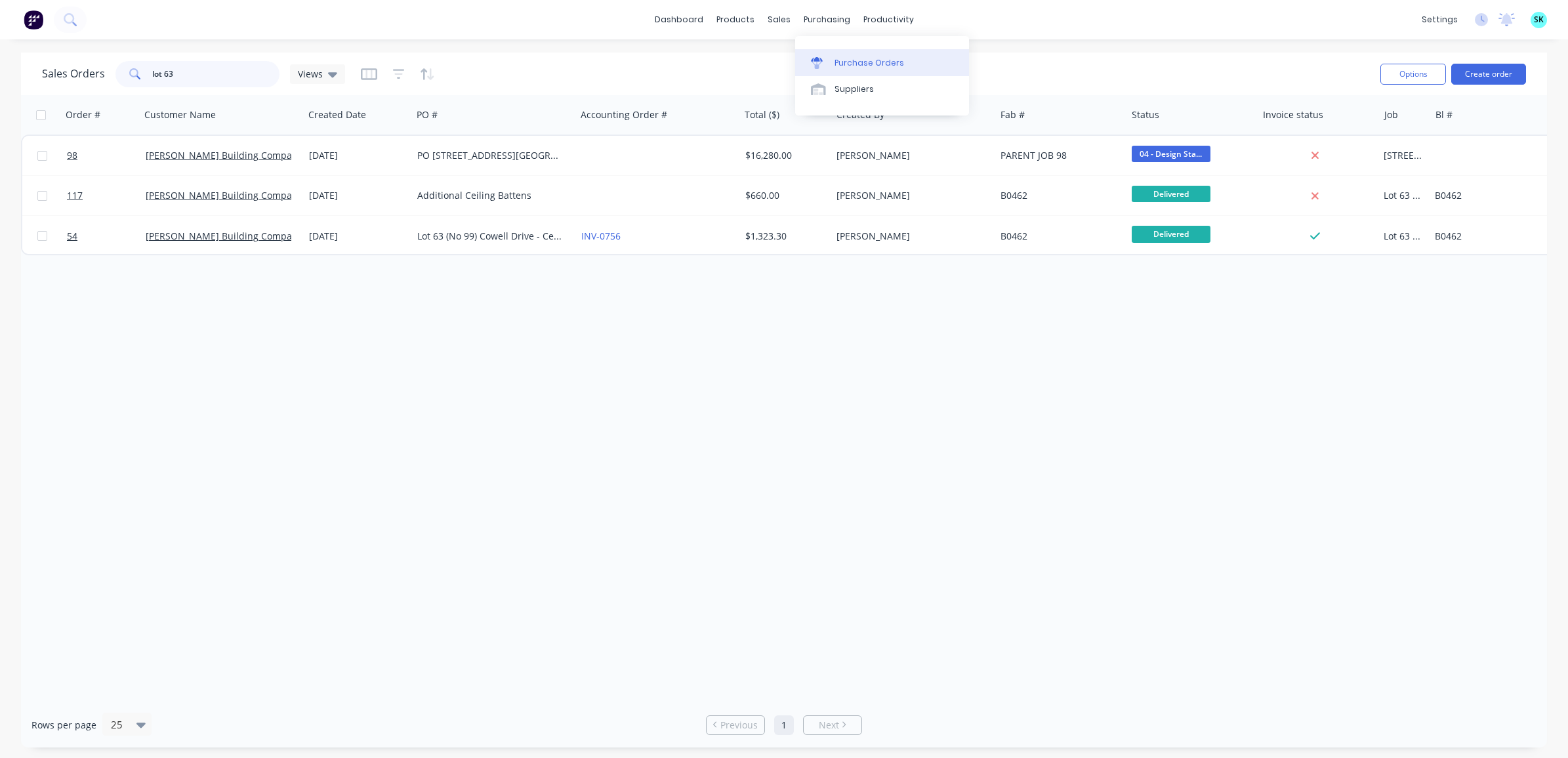
type input "lot 63"
click at [818, 63] on icon at bounding box center [817, 63] width 12 height 12
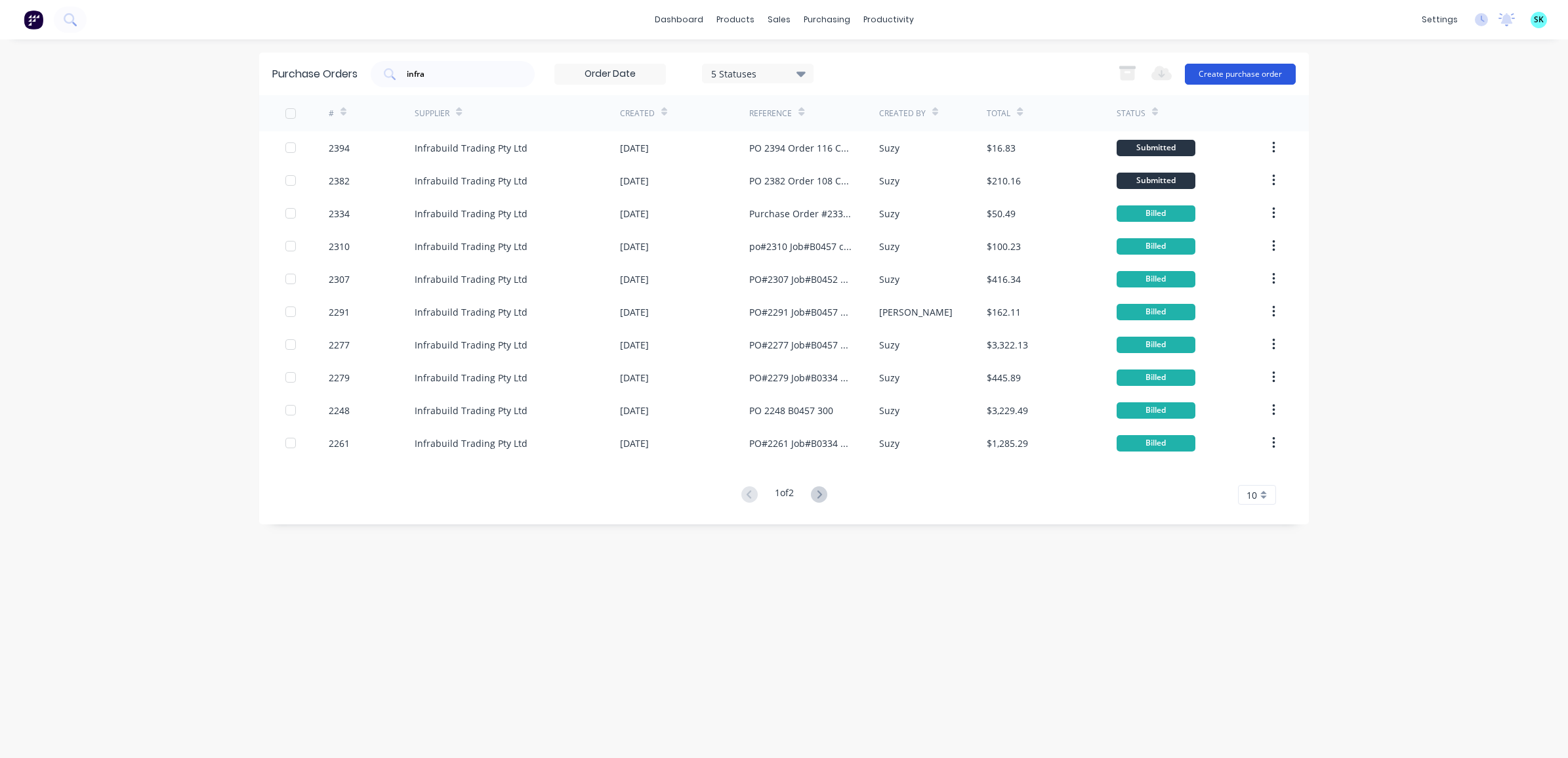
click at [1222, 75] on button "Create purchase order" at bounding box center [1240, 74] width 111 height 21
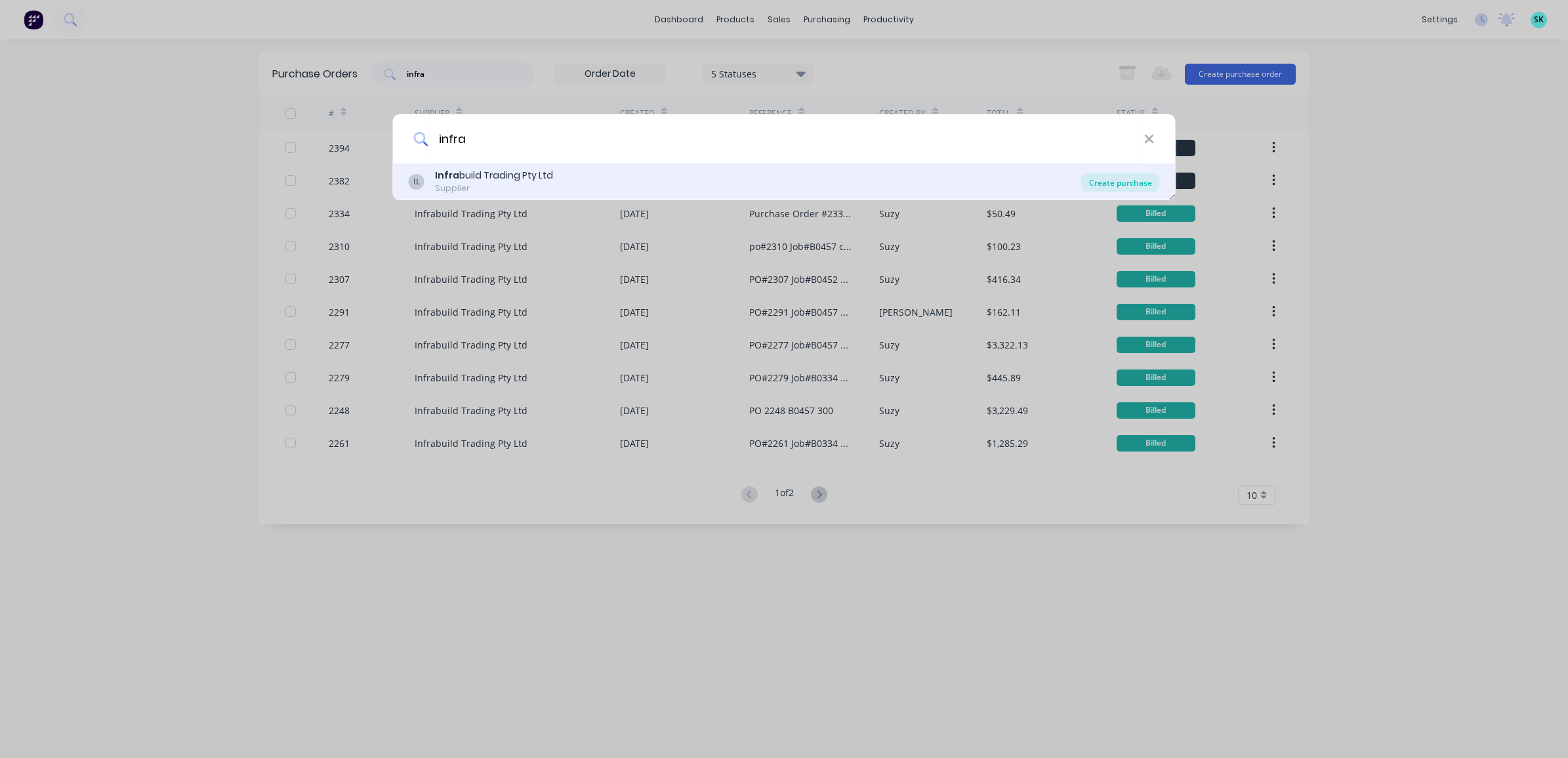
type input "infra"
click at [1125, 185] on div "Create purchase" at bounding box center [1120, 183] width 79 height 19
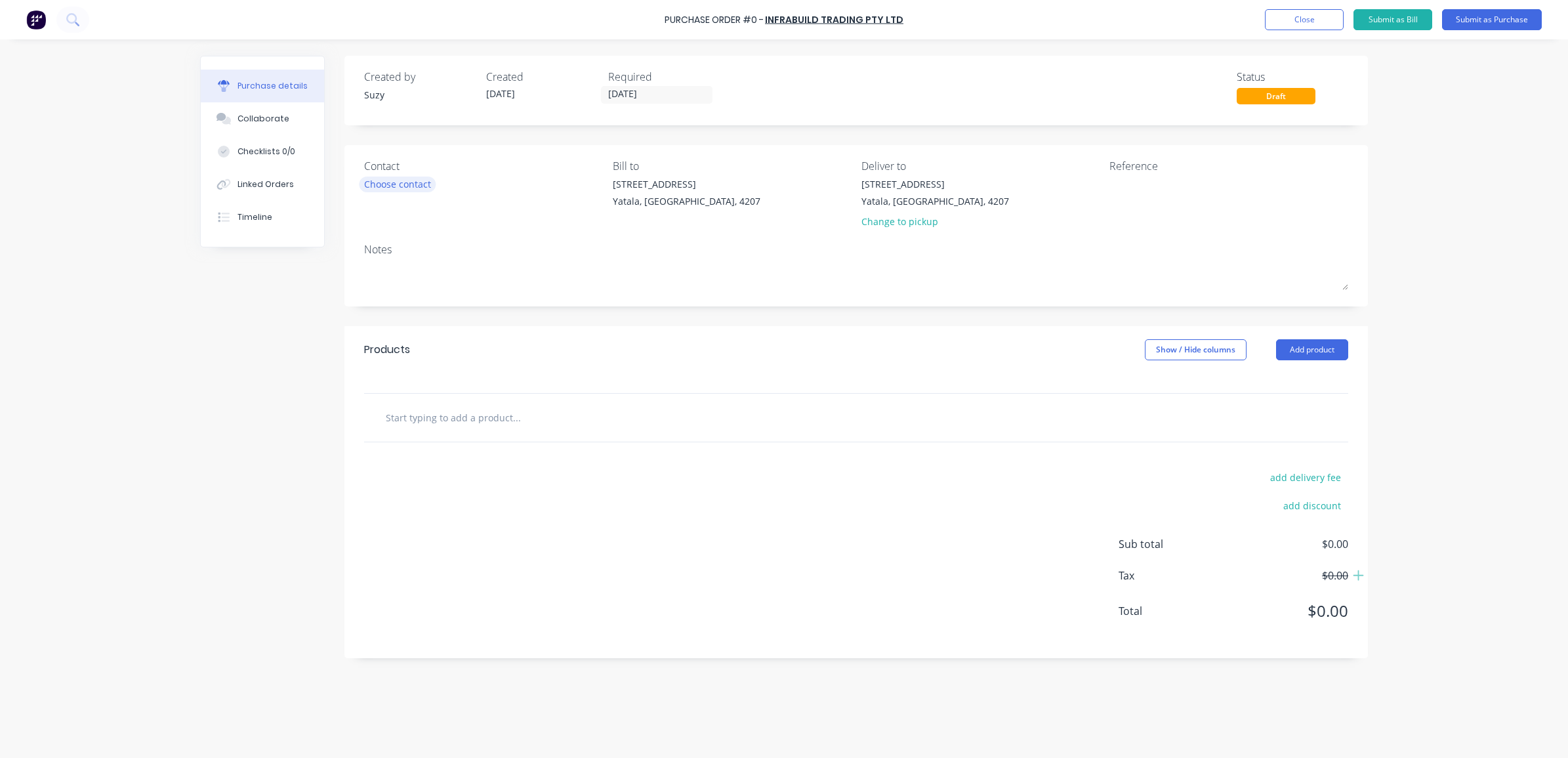
click at [385, 186] on div "Choose contact" at bounding box center [397, 184] width 67 height 14
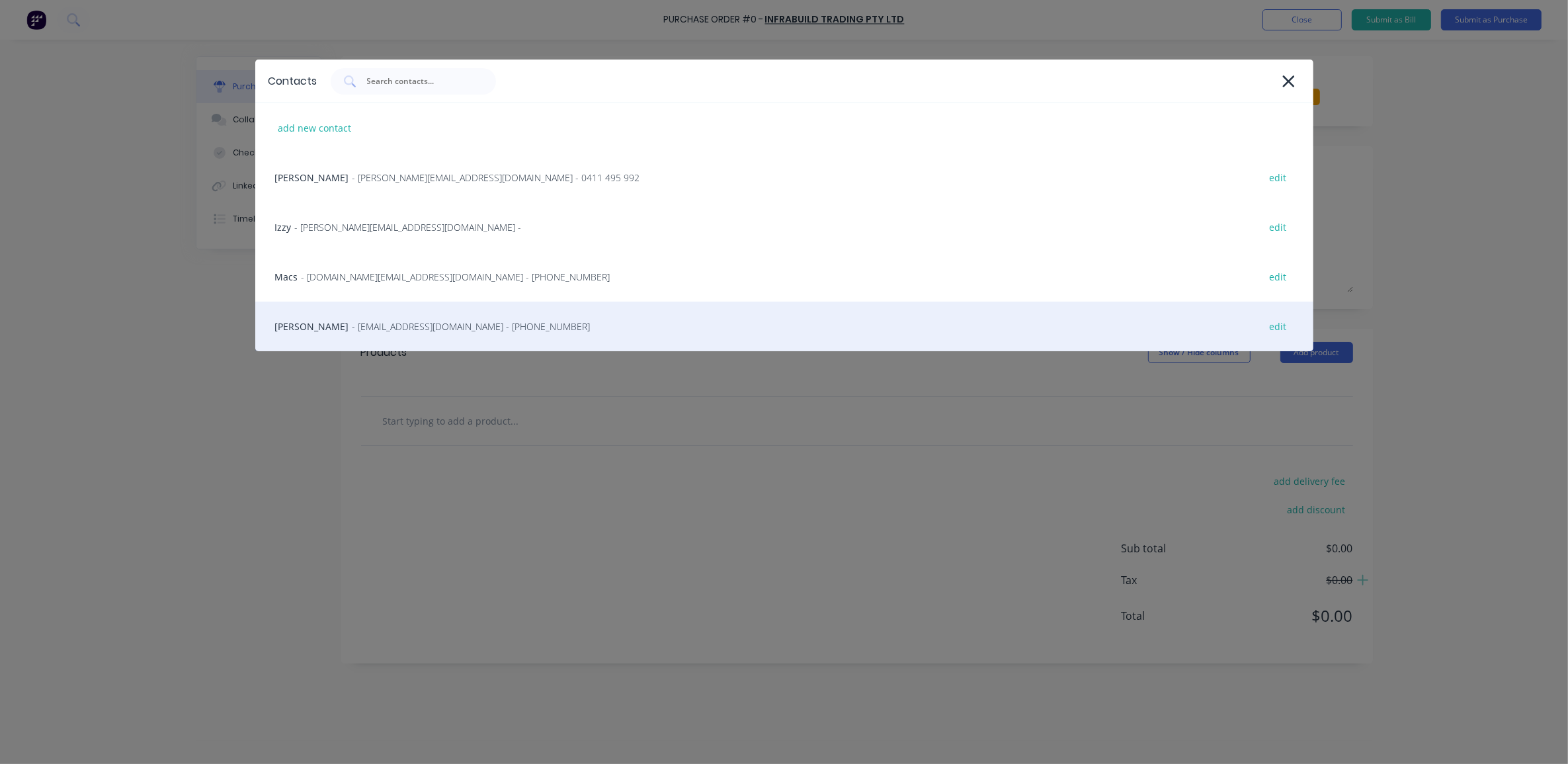
click at [496, 331] on span "- [EMAIL_ADDRESS][DOMAIN_NAME] - [PHONE_NUMBER]" at bounding box center [471, 326] width 238 height 14
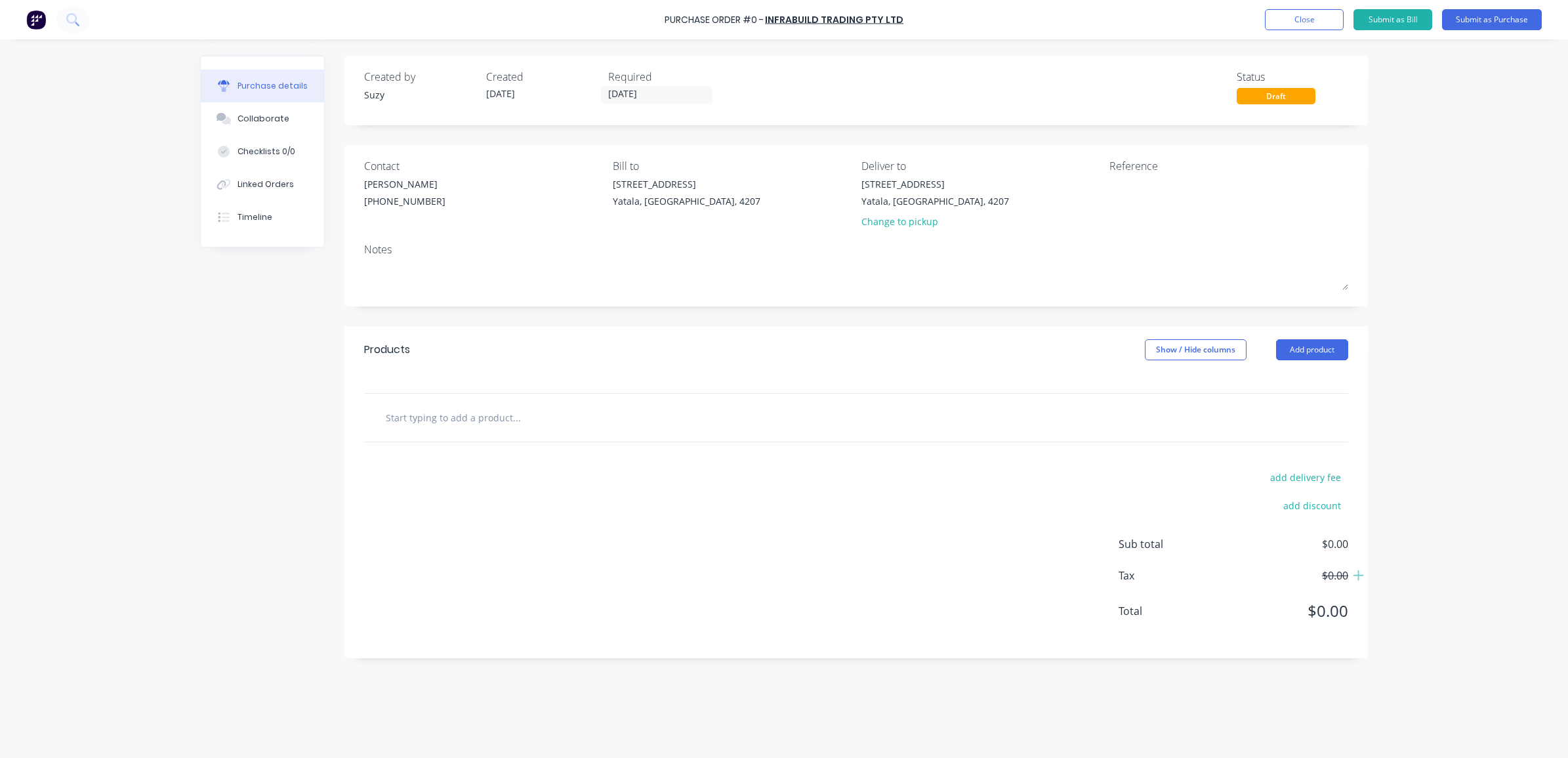
click at [389, 428] on input "text" at bounding box center [516, 417] width 262 height 26
click at [414, 420] on input "text" at bounding box center [516, 417] width 262 height 26
paste input "material Id: 999979"
click at [394, 422] on input "material Id: 999979" at bounding box center [516, 417] width 262 height 26
type input "Material Id: 999979"
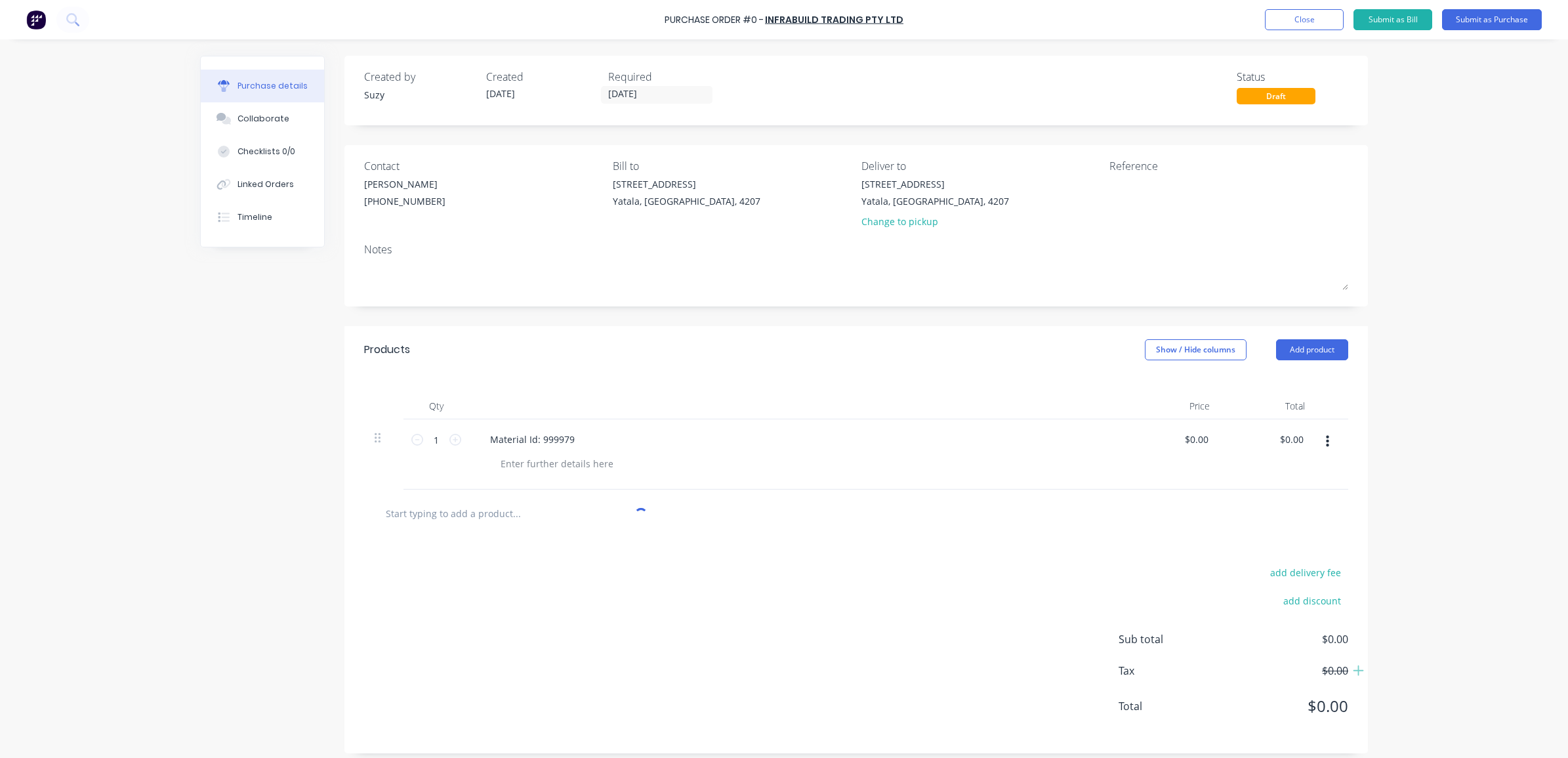
type input "Material Id: 999979"
click at [531, 457] on div at bounding box center [557, 464] width 134 height 19
paste div
click at [645, 466] on div "LINTEL TRADITIONAL -150X100X10" at bounding box center [575, 464] width 171 height 19
drag, startPoint x: 1202, startPoint y: 443, endPoint x: 1172, endPoint y: 443, distance: 30.0
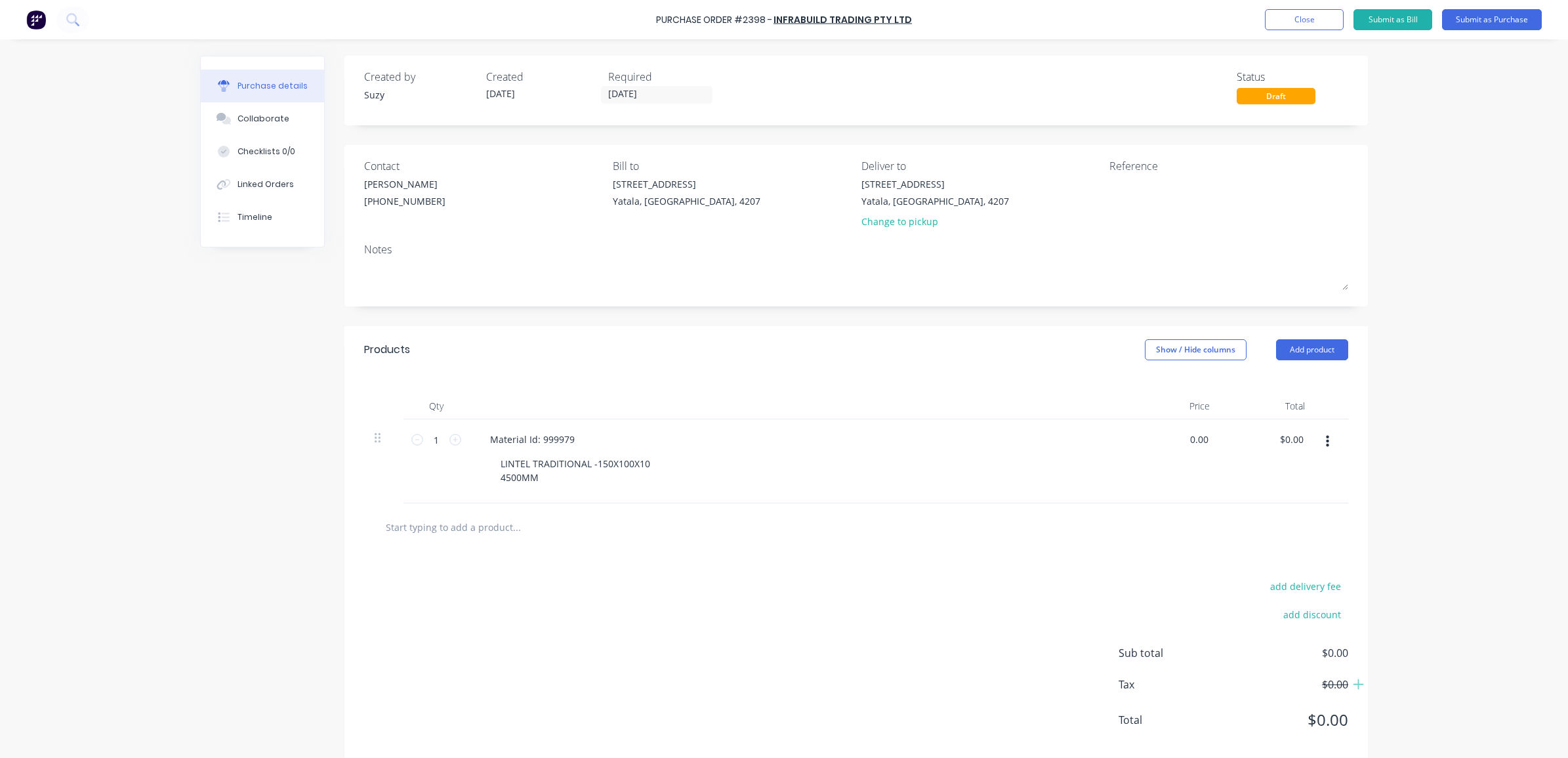
click at [1172, 443] on div "0.00 0.00" at bounding box center [1173, 461] width 95 height 84
type input "$339.00"
click at [1097, 517] on div at bounding box center [856, 527] width 963 height 26
click at [454, 530] on input "text" at bounding box center [516, 527] width 262 height 26
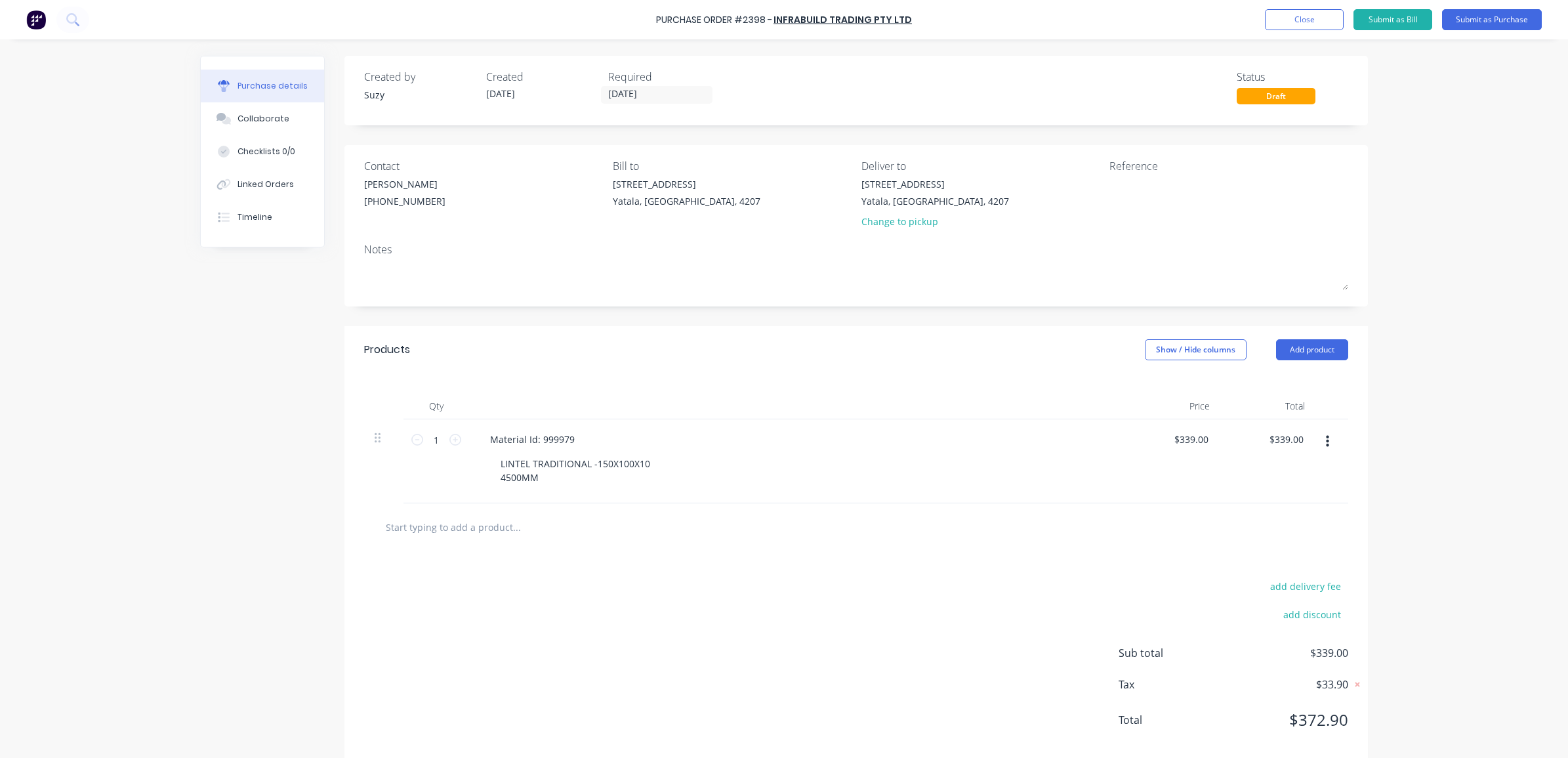
paste input "aterial Id: 999979"
type input "Material Id: 999979"
click at [428, 571] on button "Add Material Id: 999979 to order" at bounding box center [588, 577] width 394 height 42
click at [516, 546] on div at bounding box center [557, 548] width 134 height 19
paste div
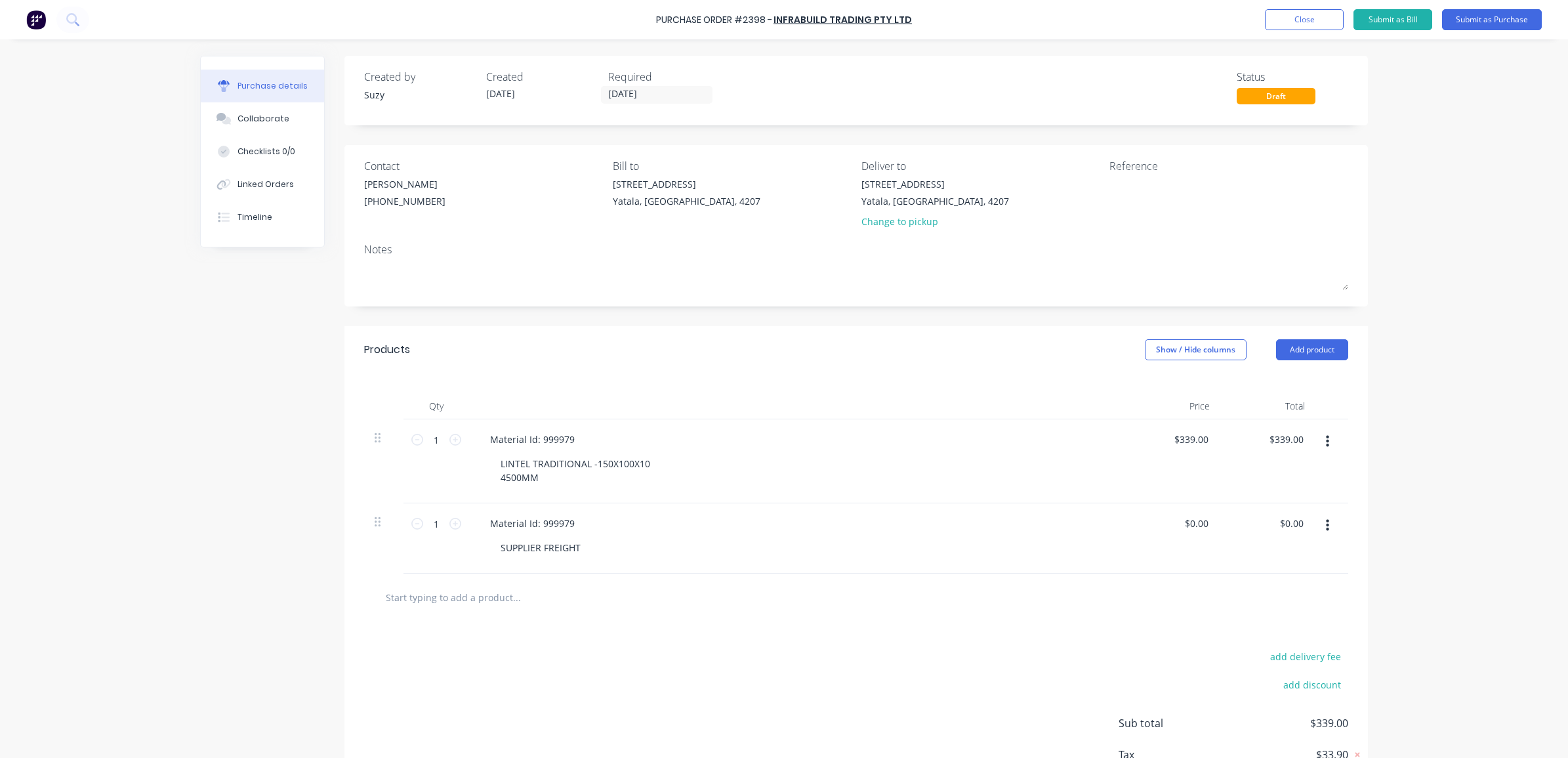
click at [545, 597] on input "text" at bounding box center [516, 597] width 262 height 26
drag, startPoint x: 1208, startPoint y: 525, endPoint x: 1163, endPoint y: 523, distance: 45.0
click at [1163, 523] on div "$0.00 $0.00" at bounding box center [1173, 538] width 95 height 70
drag, startPoint x: 1163, startPoint y: 523, endPoint x: 1185, endPoint y: 556, distance: 39.7
click at [1185, 556] on div "$0.00 $0.00" at bounding box center [1173, 538] width 95 height 70
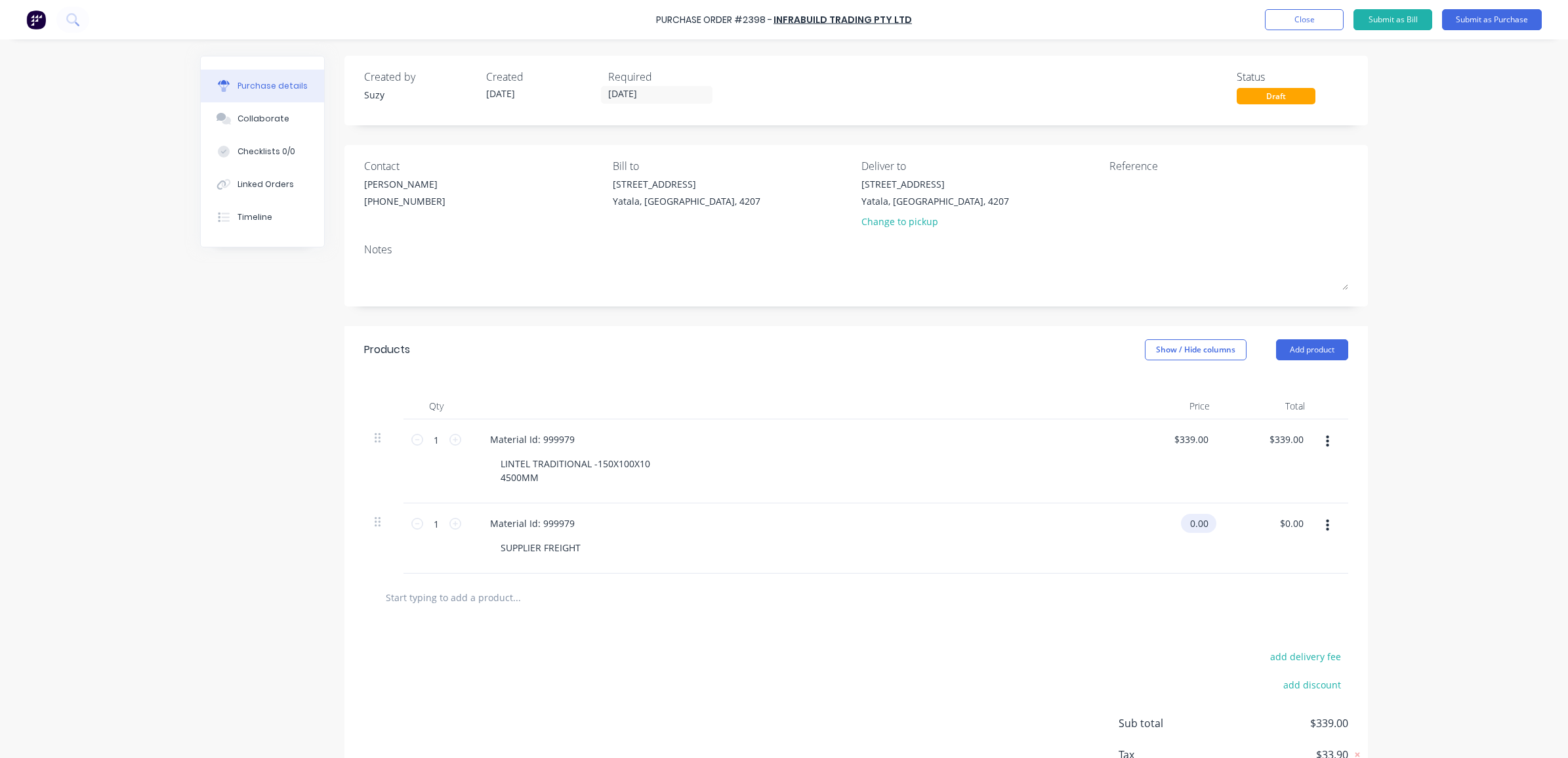
click at [1192, 523] on input "0.00" at bounding box center [1196, 523] width 30 height 19
type input "$99.00"
click at [1212, 560] on div "$99.00 99.00" at bounding box center [1173, 538] width 95 height 70
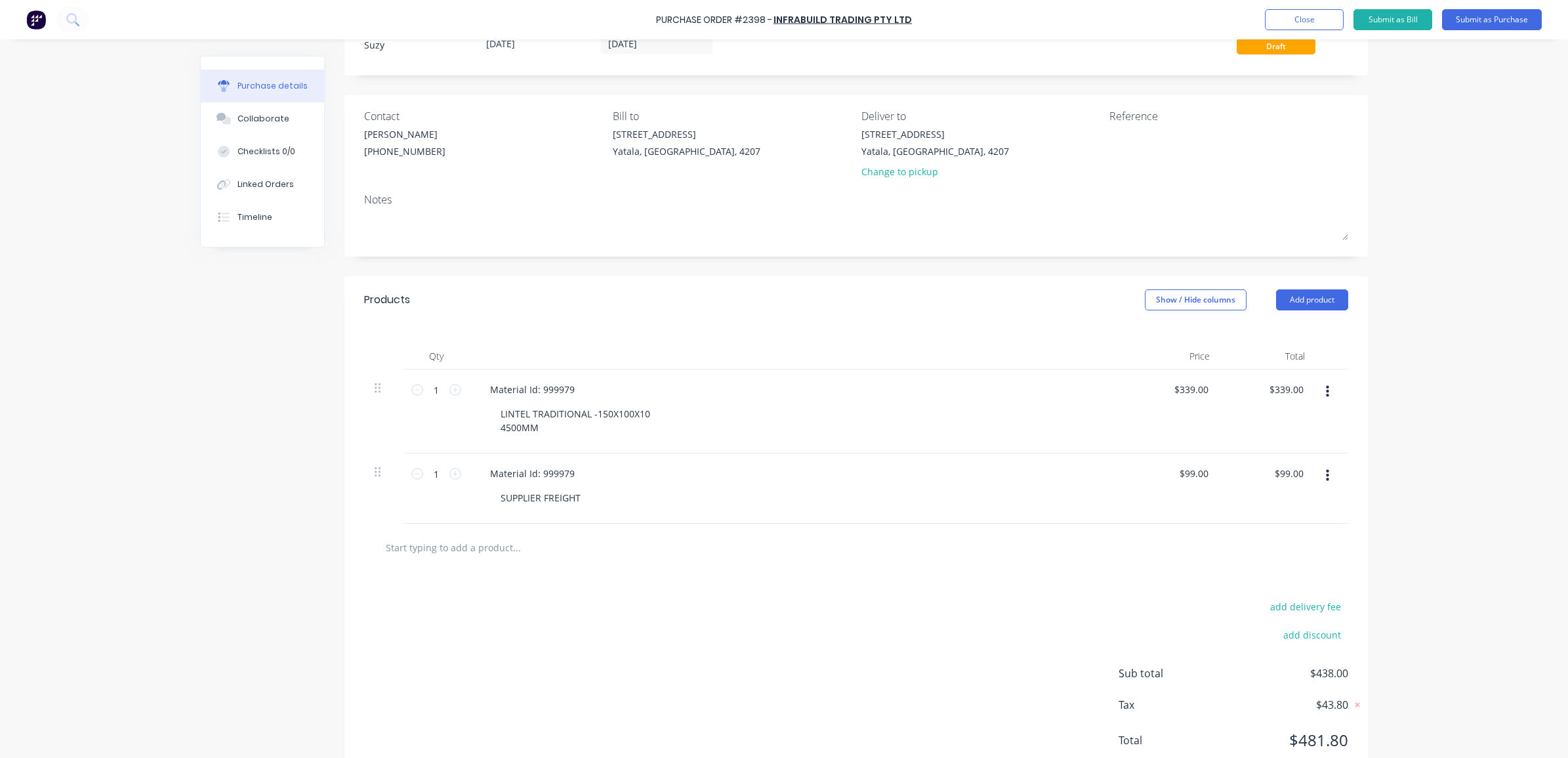
scroll to position [94, 0]
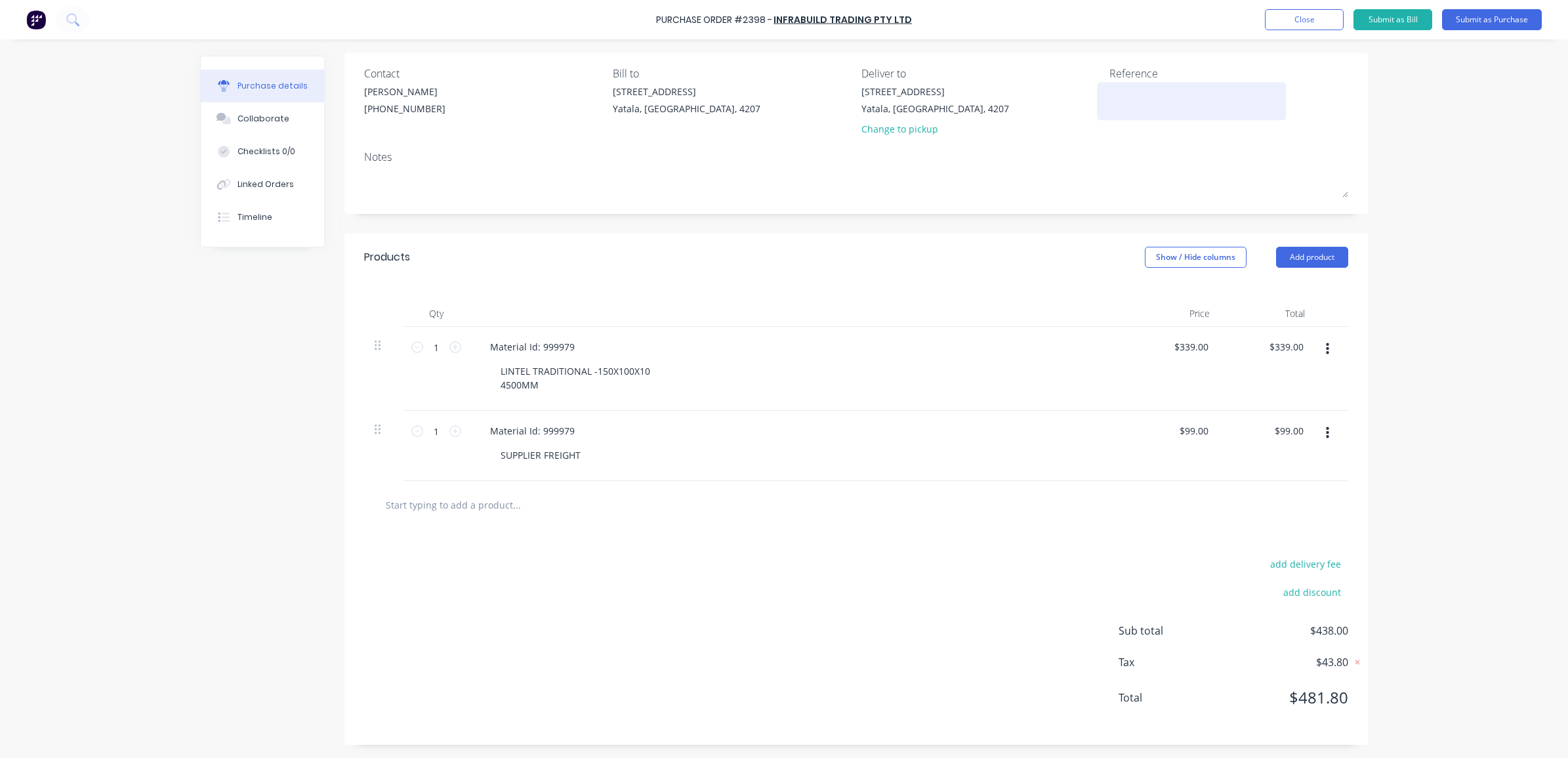
click at [1156, 104] on textarea at bounding box center [1191, 99] width 164 height 30
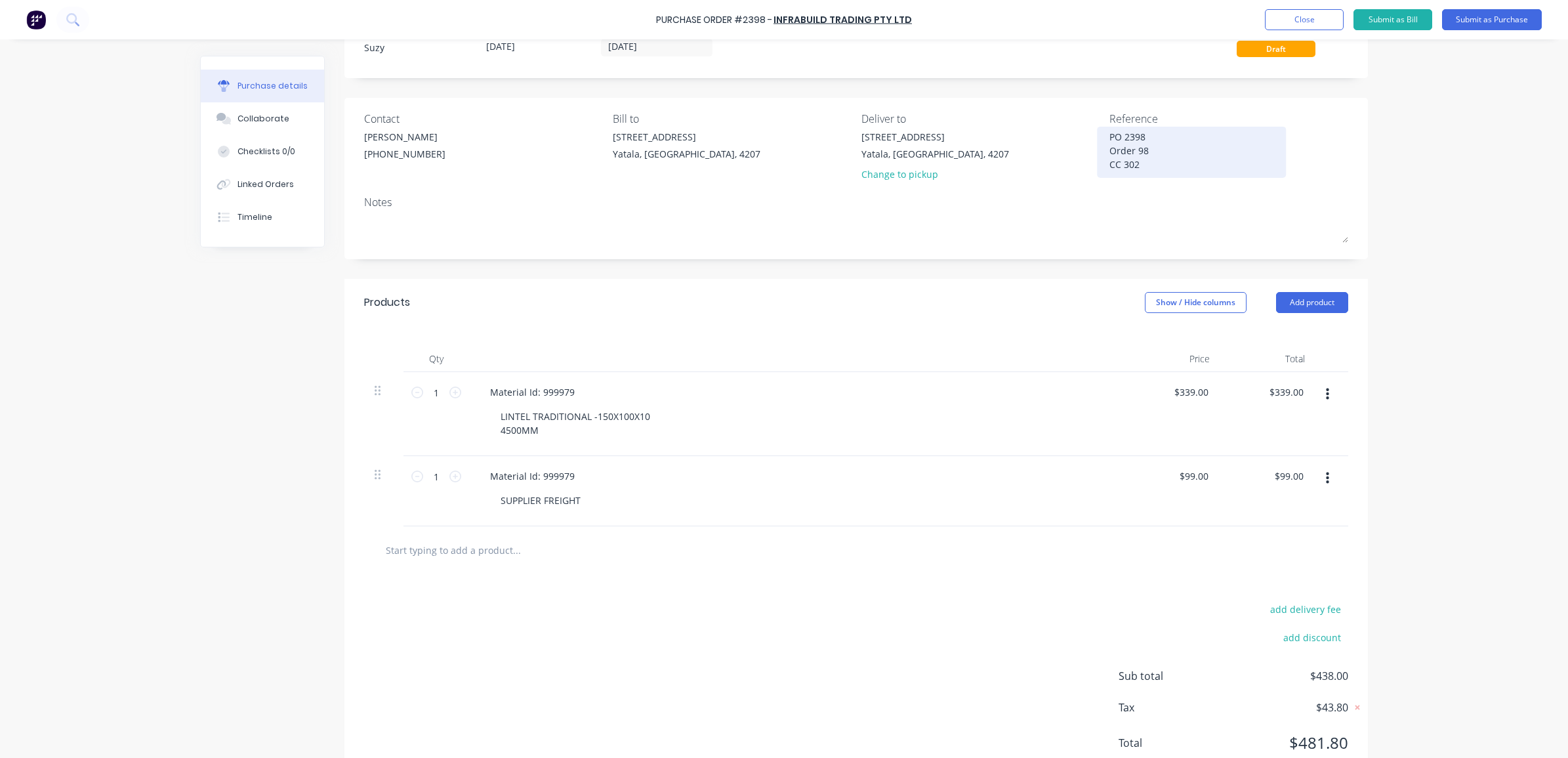
scroll to position [0, 0]
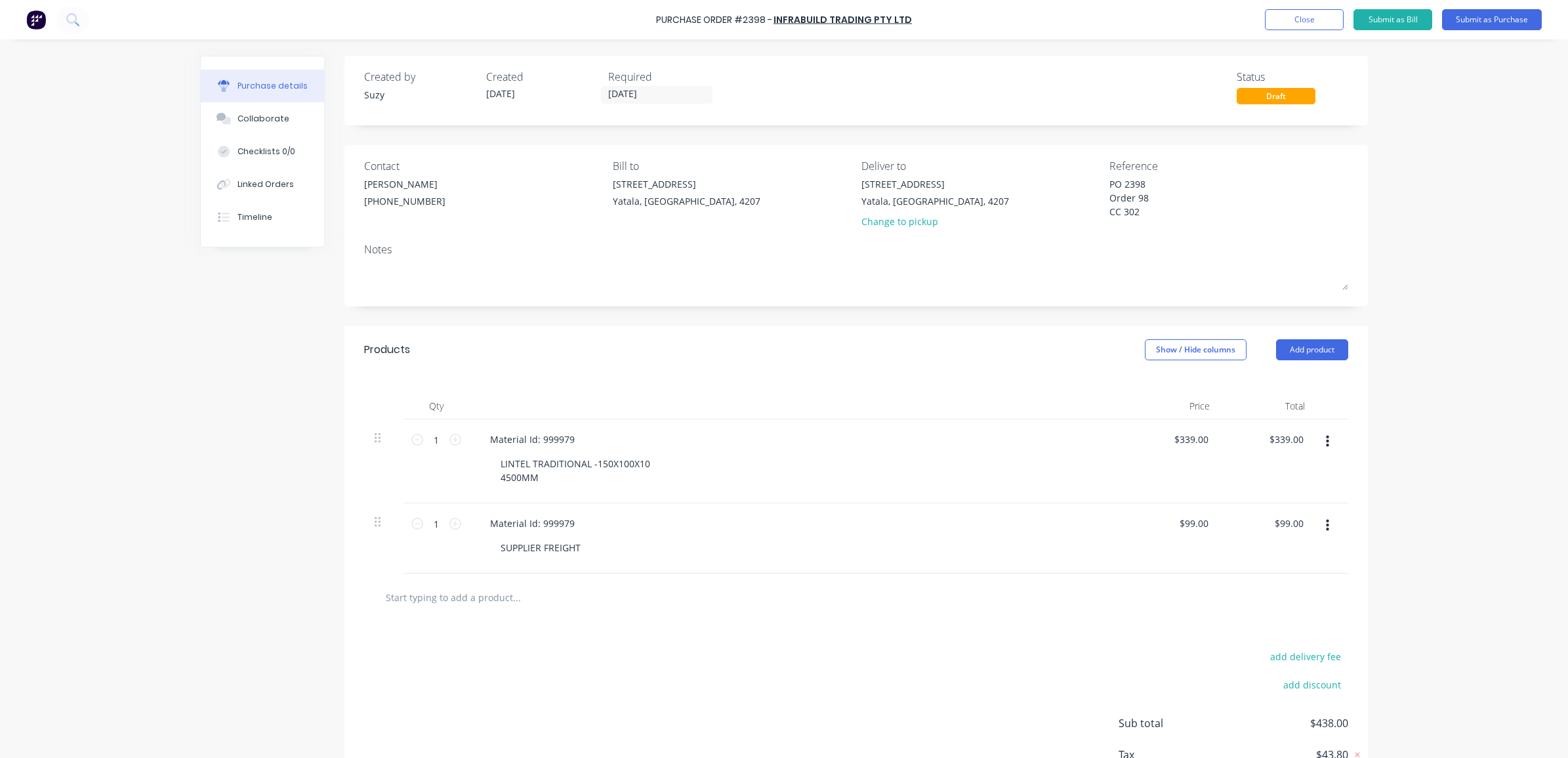
type textarea "PO 2398 Order 98 CC 302"
type textarea "x"
type textarea "PO 2398 Order 98 CC 302"
type textarea "x"
drag, startPoint x: 568, startPoint y: 527, endPoint x: 430, endPoint y: 513, distance: 138.7
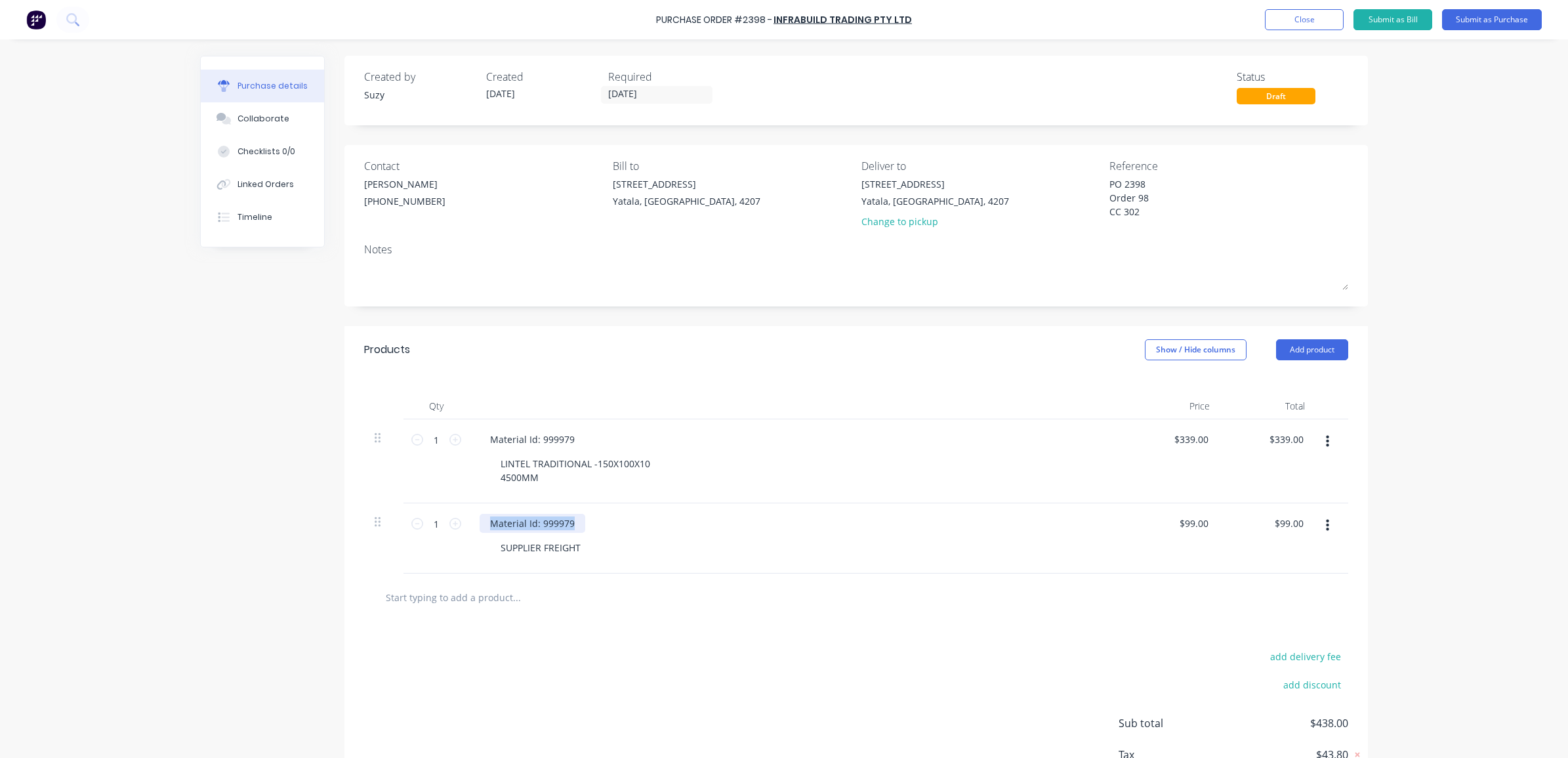
click at [430, 513] on div "1 1 Material Id: 999979 SUPPLIER FREIGHT $99.00 $99.00 $99.00 $99.00" at bounding box center [856, 538] width 984 height 70
drag, startPoint x: 574, startPoint y: 550, endPoint x: 492, endPoint y: 549, distance: 82.0
click at [492, 549] on div "SUPPLIER FREIGHT" at bounding box center [540, 548] width 101 height 19
copy div "SUPPLIER FREIGHT"
click at [496, 523] on div at bounding box center [535, 523] width 110 height 19
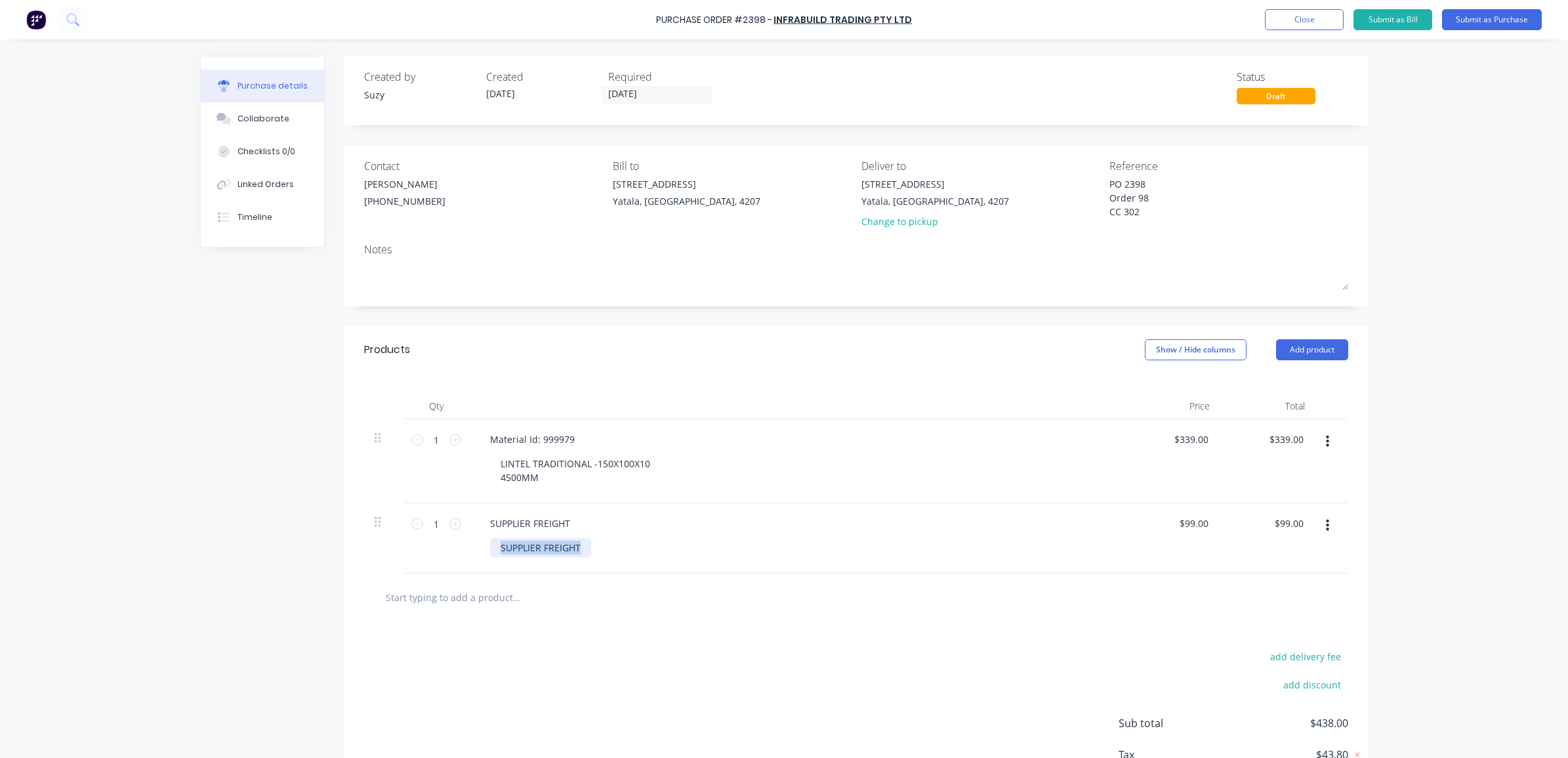
drag, startPoint x: 575, startPoint y: 547, endPoint x: 489, endPoint y: 546, distance: 86.0
click at [490, 546] on div "SUPPLIER FREIGHT" at bounding box center [540, 548] width 101 height 19
click at [535, 605] on input "text" at bounding box center [516, 597] width 262 height 26
click at [1481, 24] on button "Submit as Purchase" at bounding box center [1492, 20] width 100 height 21
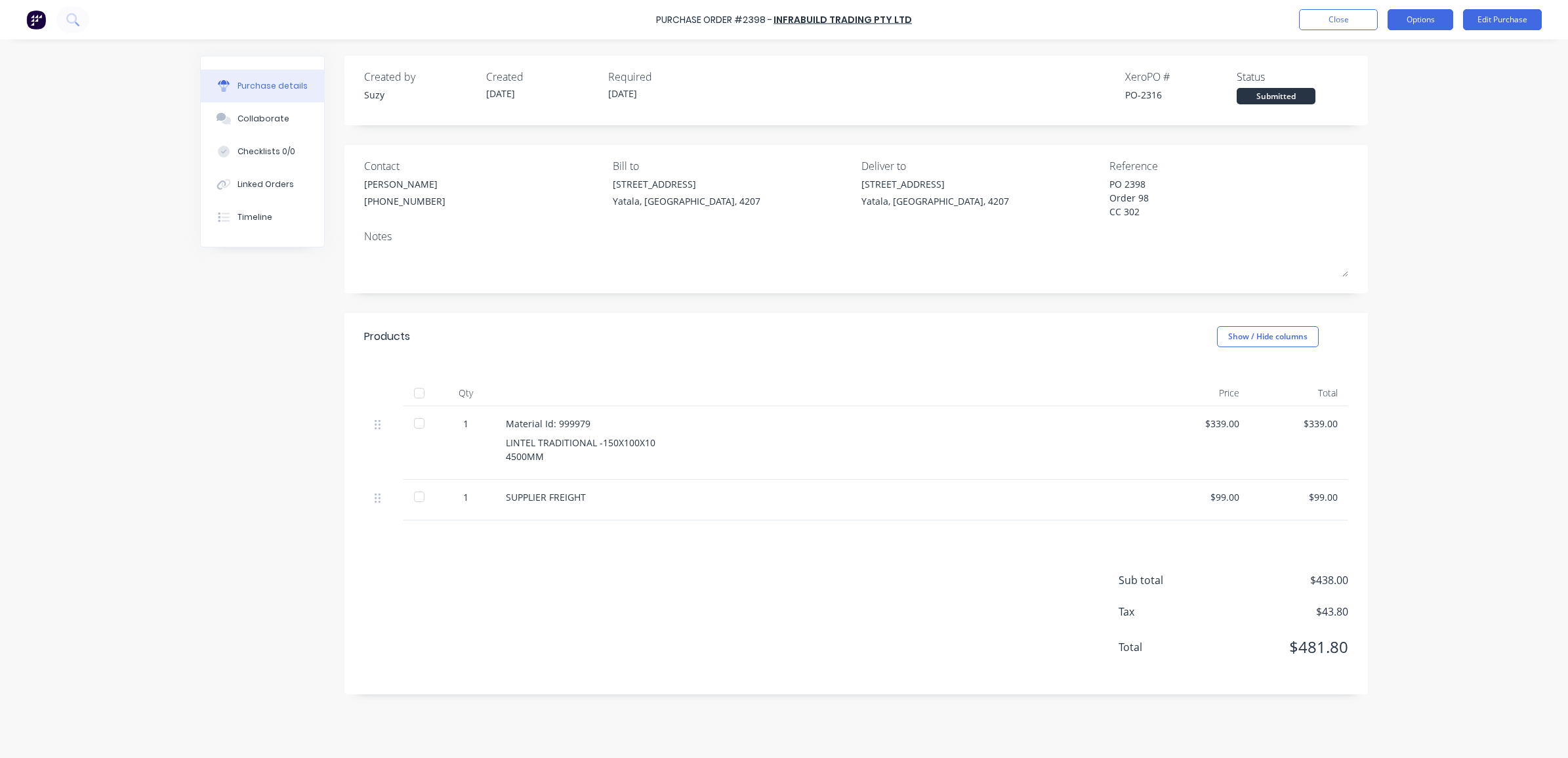
click at [1424, 22] on button "Options" at bounding box center [1420, 20] width 65 height 21
click at [1414, 48] on div "Print / Email" at bounding box center [1391, 53] width 101 height 19
click at [1376, 76] on div "With pricing" at bounding box center [1391, 79] width 101 height 19
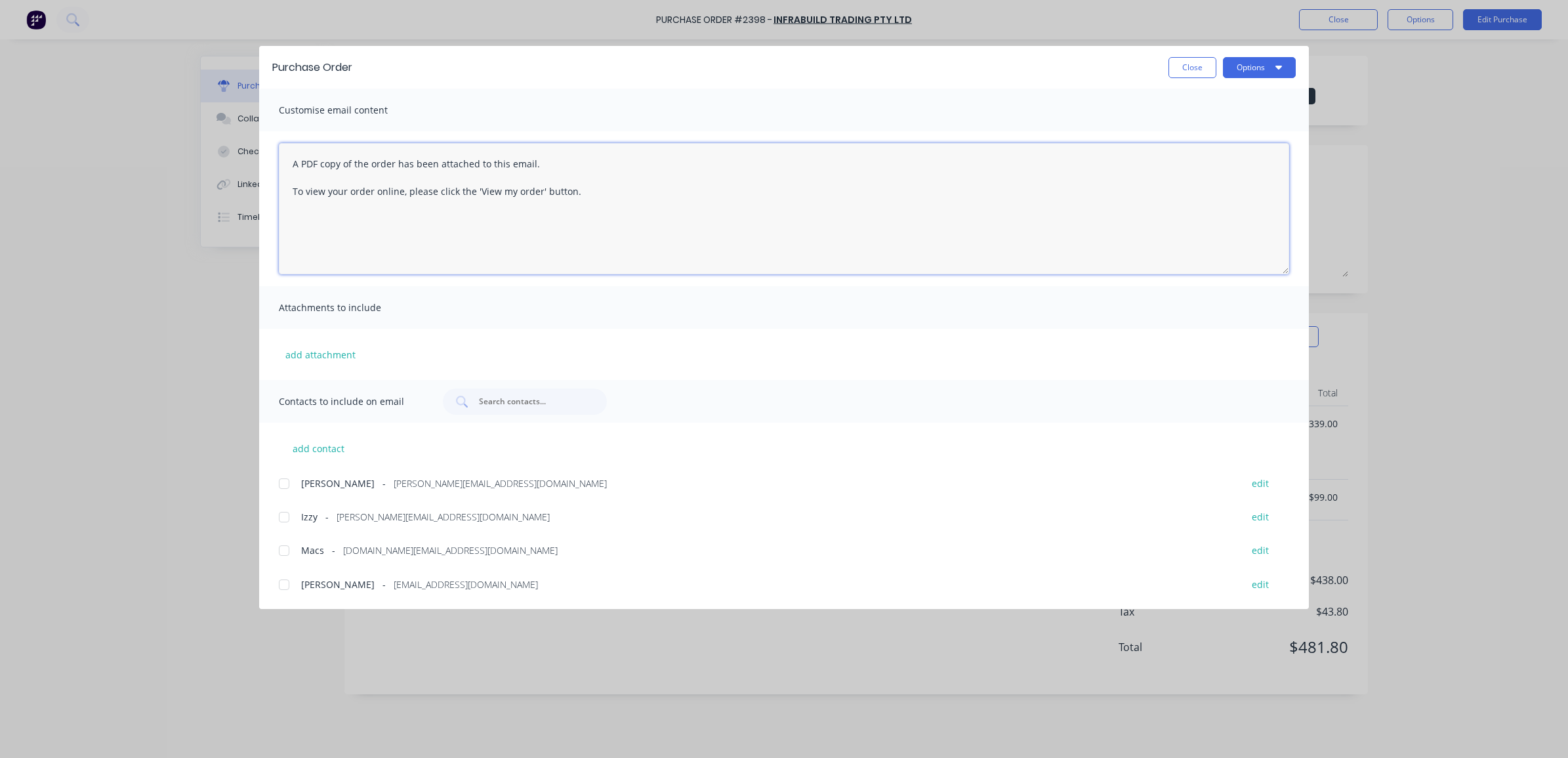
drag, startPoint x: 615, startPoint y: 214, endPoint x: 292, endPoint y: 138, distance: 331.8
click at [292, 138] on div "A PDF copy of the order has been attached to this email. To view your order onl…" at bounding box center [784, 209] width 1050 height 155
click at [281, 481] on div at bounding box center [284, 484] width 26 height 26
click at [286, 581] on div at bounding box center [284, 585] width 26 height 26
click at [284, 480] on div at bounding box center [284, 484] width 26 height 26
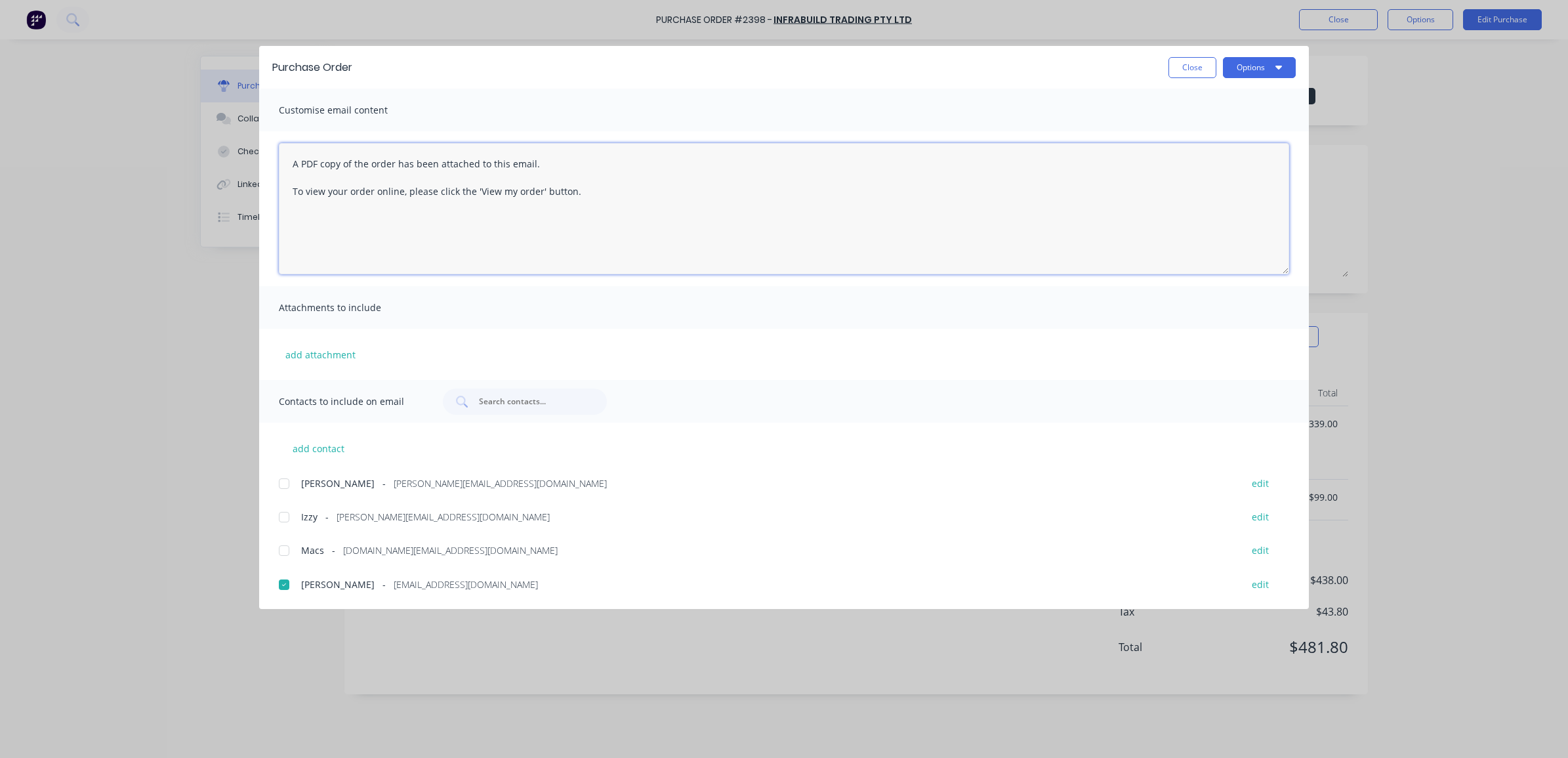
click at [279, 514] on div at bounding box center [284, 517] width 26 height 26
click at [1267, 69] on button "Options" at bounding box center [1259, 67] width 73 height 21
click at [1242, 156] on div "Email" at bounding box center [1234, 153] width 101 height 19
click at [1196, 64] on button "Close" at bounding box center [1193, 67] width 48 height 21
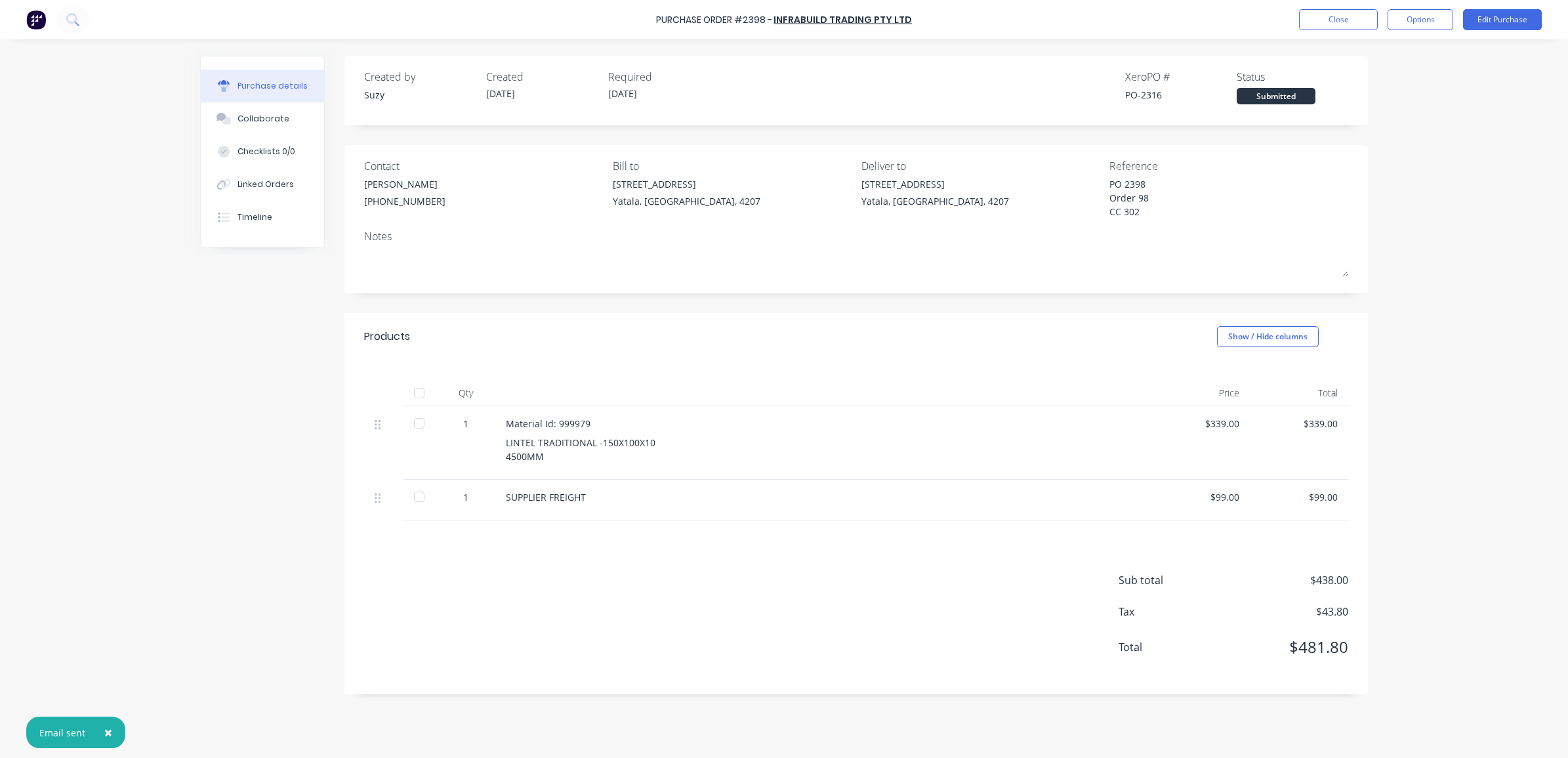
click at [114, 730] on button "×" at bounding box center [108, 733] width 34 height 32
type textarea "x"
click at [1364, 9] on button "Close" at bounding box center [1338, 20] width 79 height 21
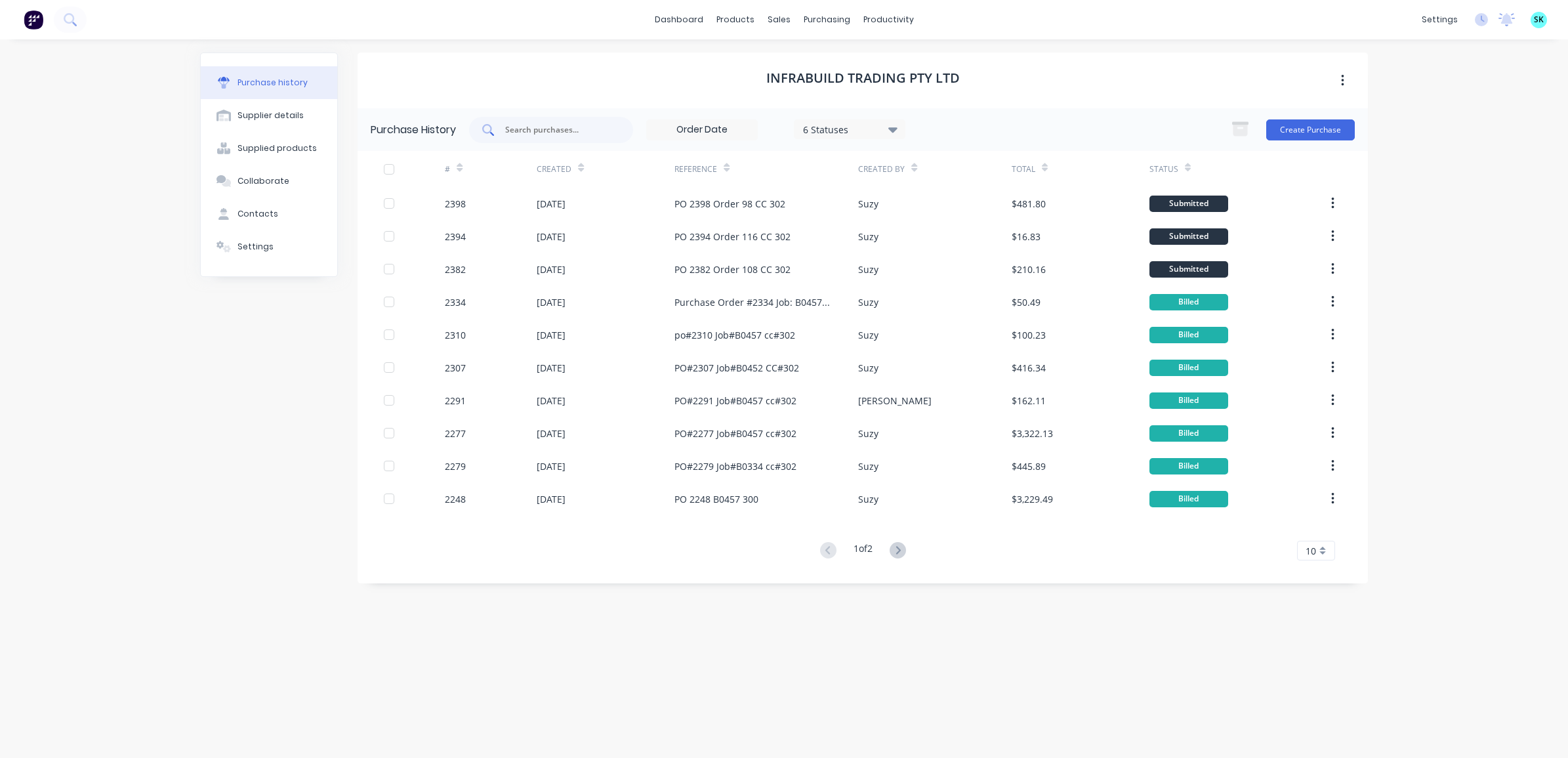
click at [549, 132] on input "text" at bounding box center [558, 130] width 109 height 13
